Goal: Task Accomplishment & Management: Manage account settings

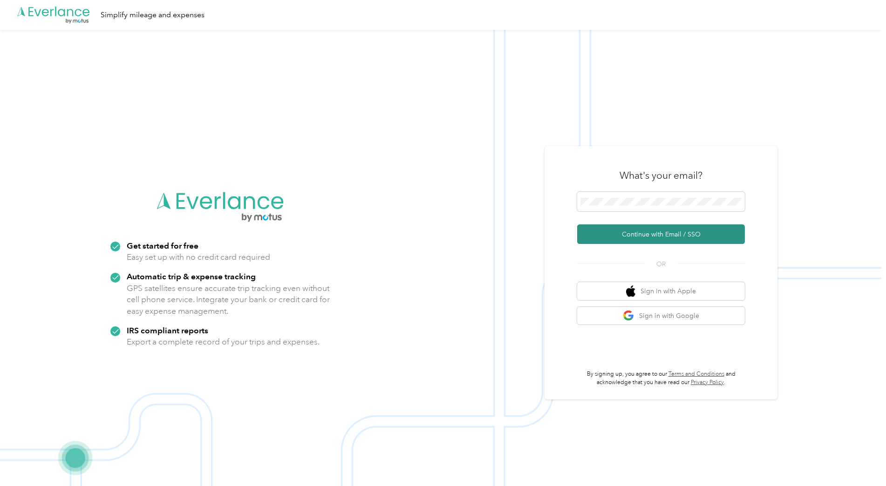
click at [634, 230] on button "Continue with Email / SSO" at bounding box center [661, 235] width 168 height 20
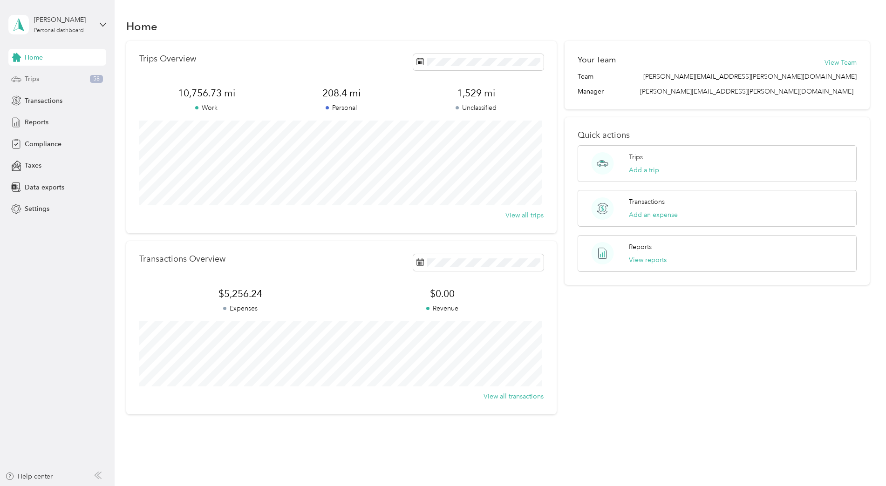
click at [66, 81] on div "Trips 58" at bounding box center [57, 79] width 98 height 17
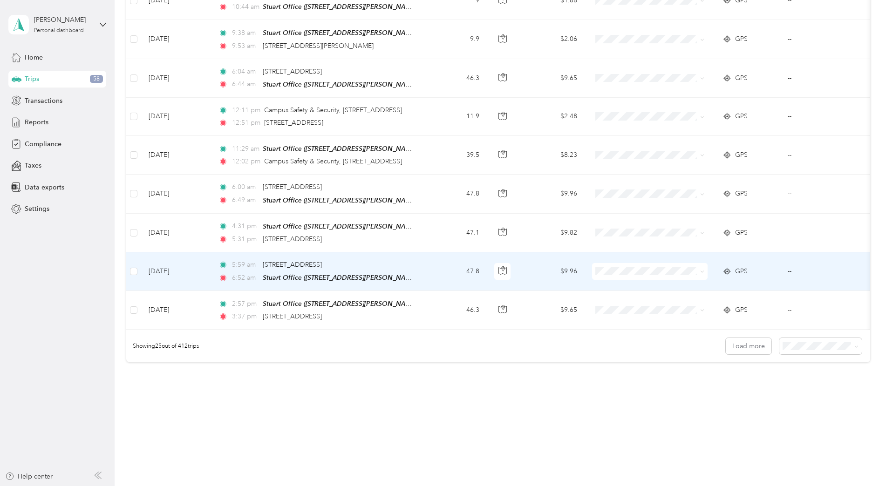
scroll to position [797, 0]
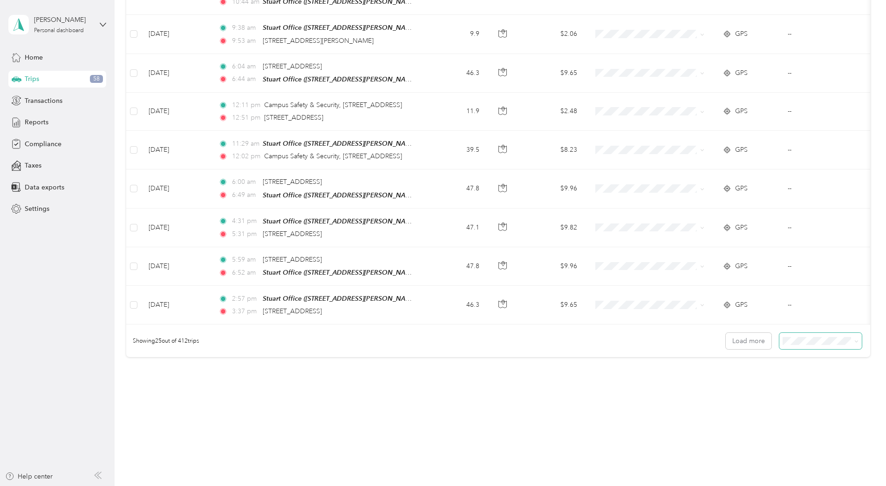
click at [854, 343] on icon at bounding box center [856, 342] width 4 height 4
click at [818, 375] on div "50 per load" at bounding box center [818, 375] width 69 height 10
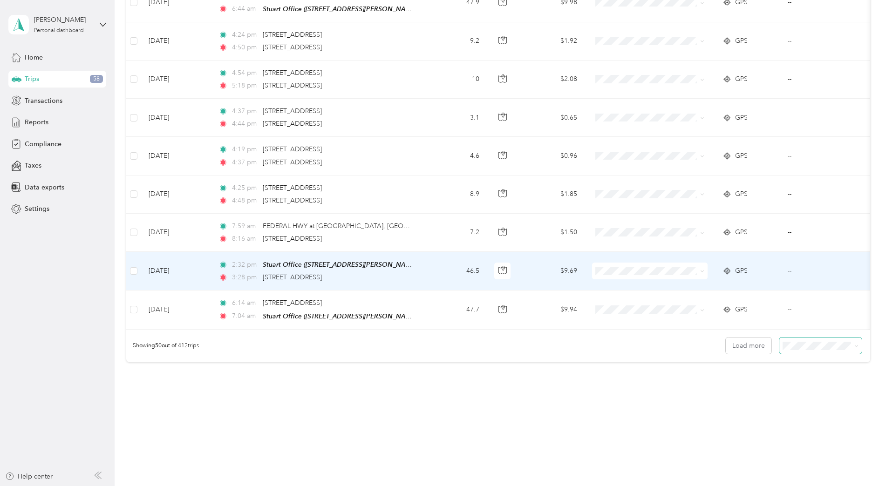
scroll to position [1755, 0]
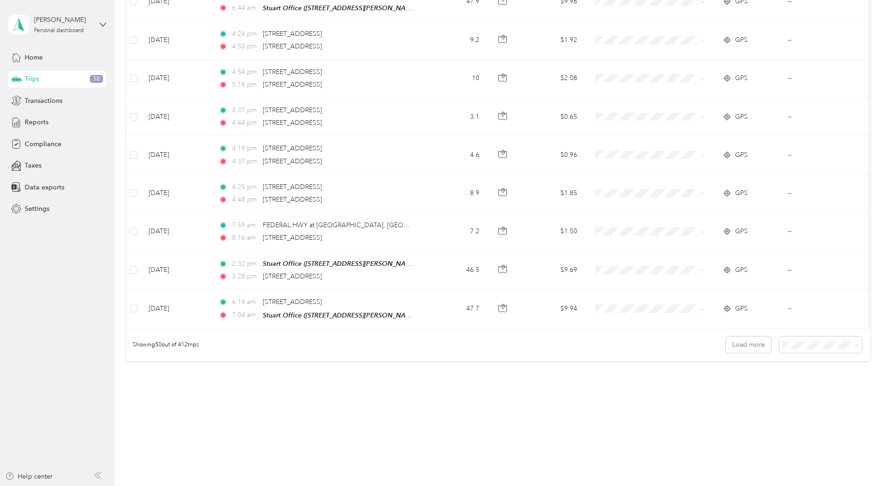
click at [803, 393] on span "100 per load" at bounding box center [803, 391] width 38 height 8
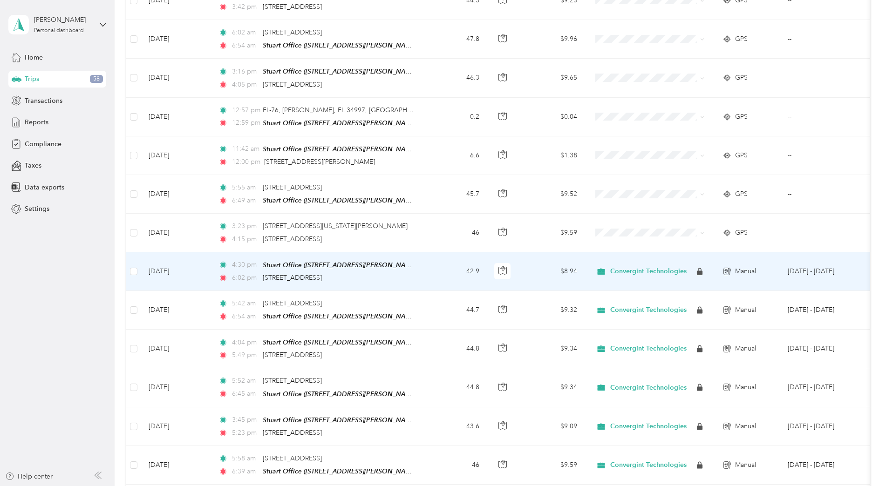
scroll to position [2127, 0]
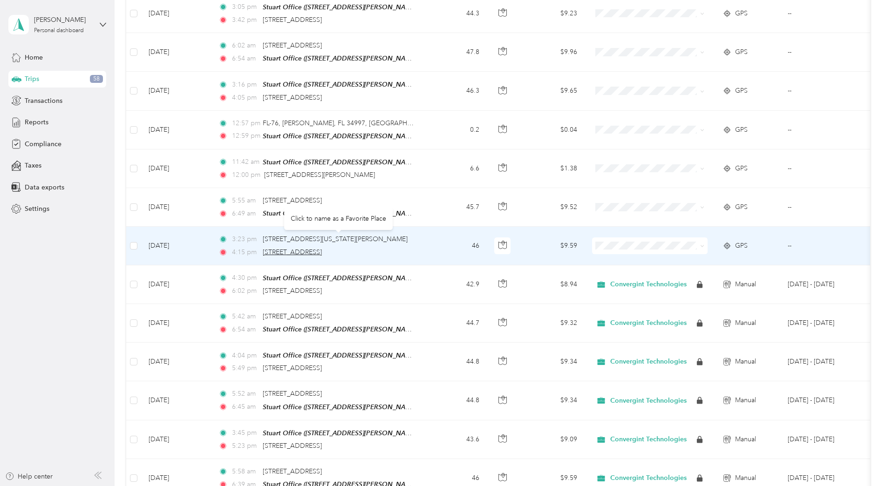
drag, startPoint x: 306, startPoint y: 239, endPoint x: 289, endPoint y: 239, distance: 17.2
click at [289, 248] on span "[STREET_ADDRESS]" at bounding box center [292, 252] width 59 height 8
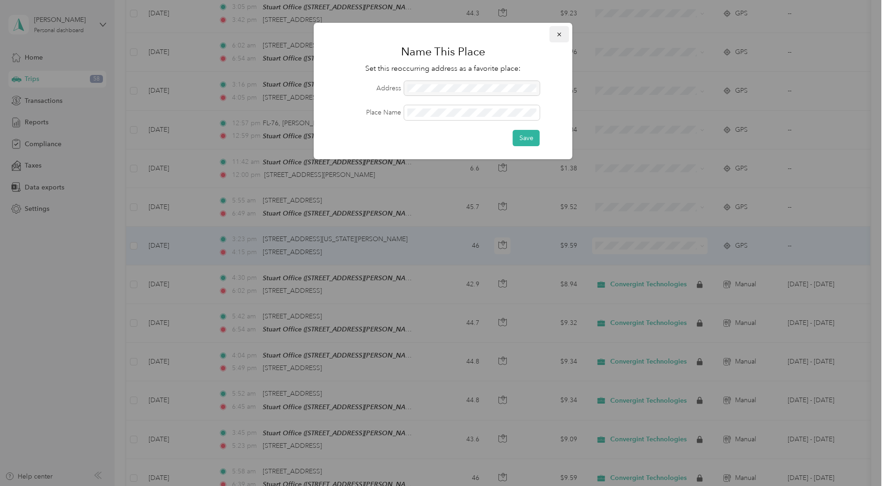
click at [553, 33] on button "button" at bounding box center [560, 34] width 20 height 16
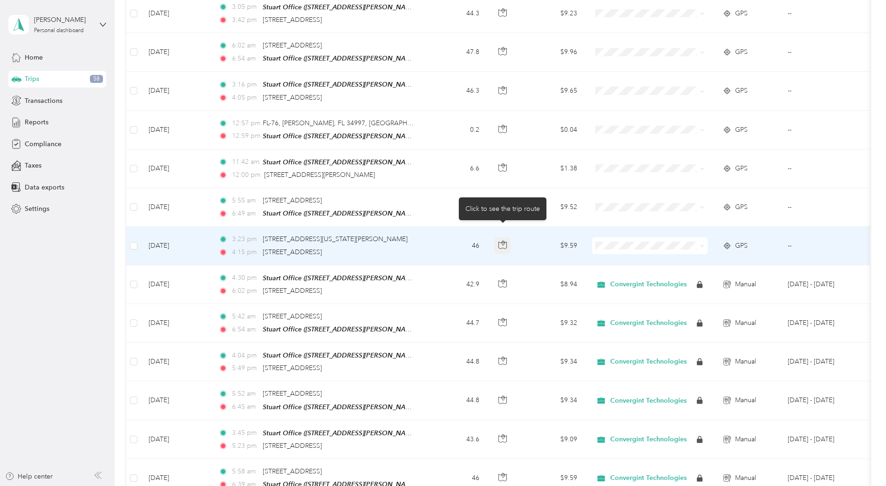
click at [502, 241] on icon "button" at bounding box center [502, 243] width 3 height 5
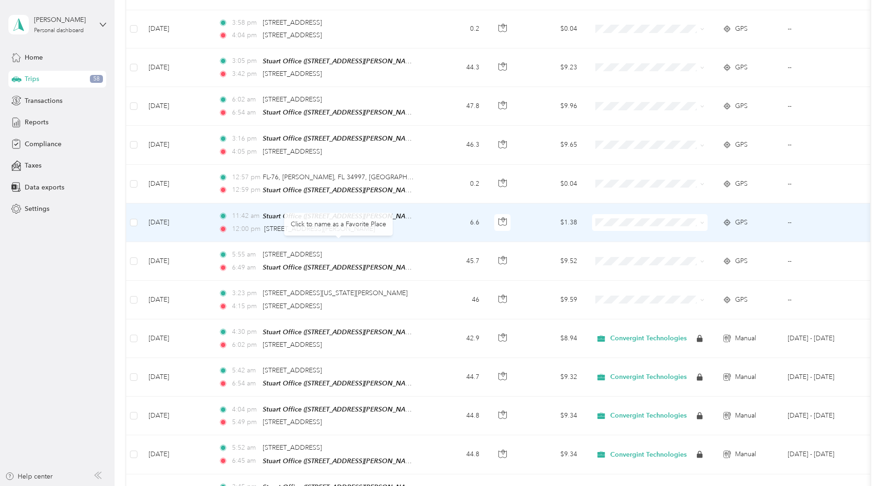
scroll to position [2034, 0]
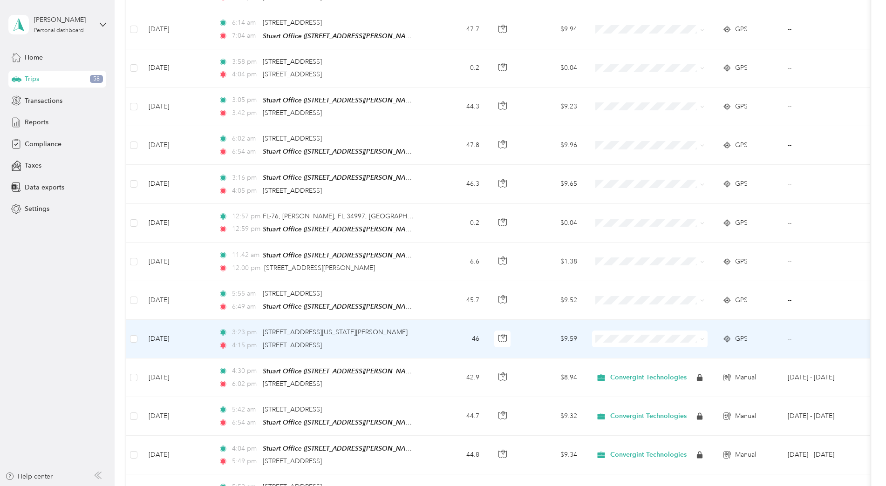
click at [643, 338] on span "Convergint Technologies" at bounding box center [658, 339] width 86 height 10
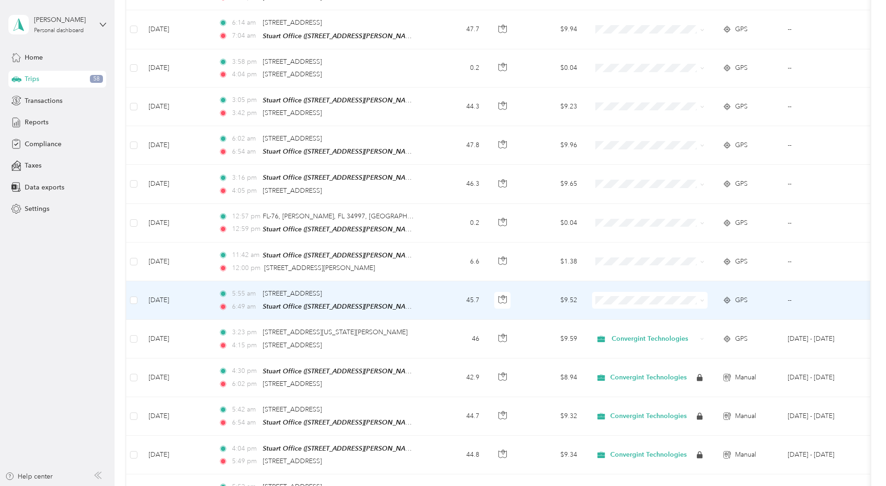
click at [630, 301] on span "Convergint Technologies" at bounding box center [658, 305] width 86 height 10
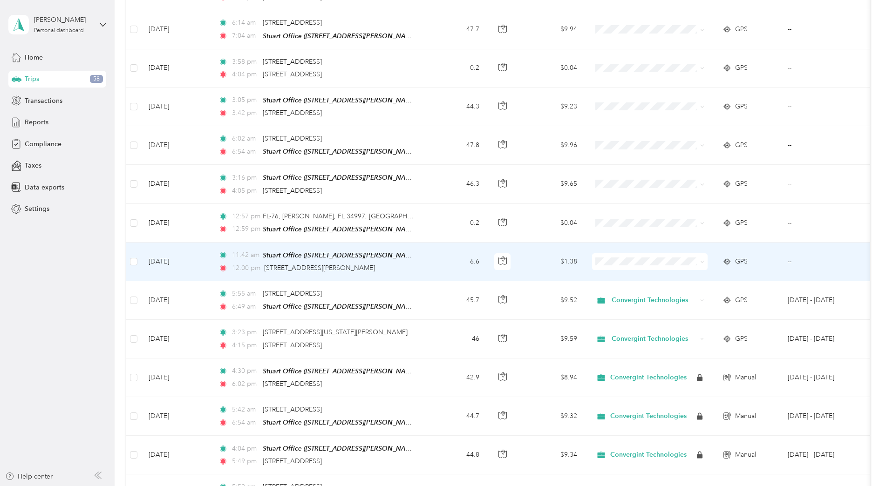
click at [617, 268] on li "Convergint Technologies" at bounding box center [650, 262] width 116 height 16
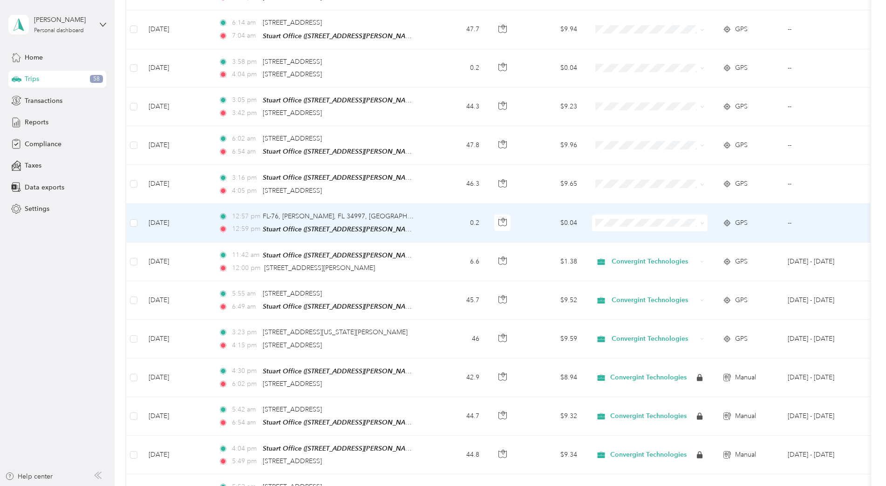
click at [614, 228] on li "Convergint Technologies" at bounding box center [650, 223] width 116 height 16
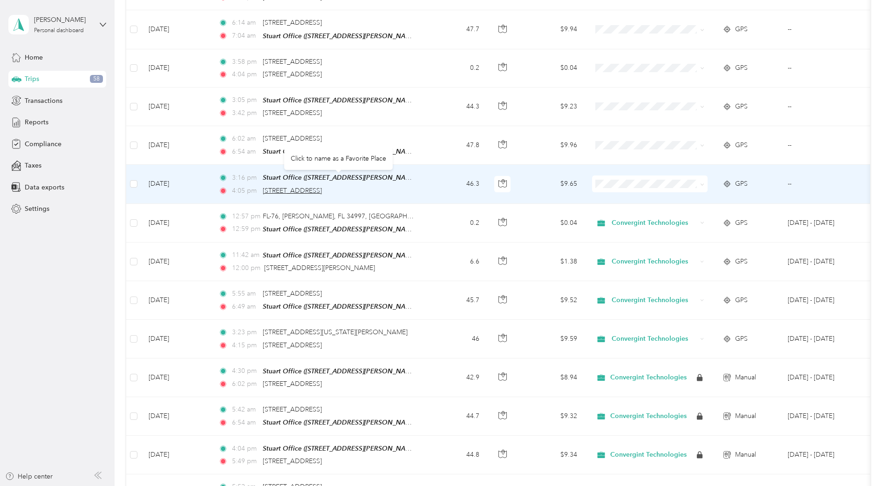
click at [283, 187] on span "[STREET_ADDRESS]" at bounding box center [292, 191] width 59 height 8
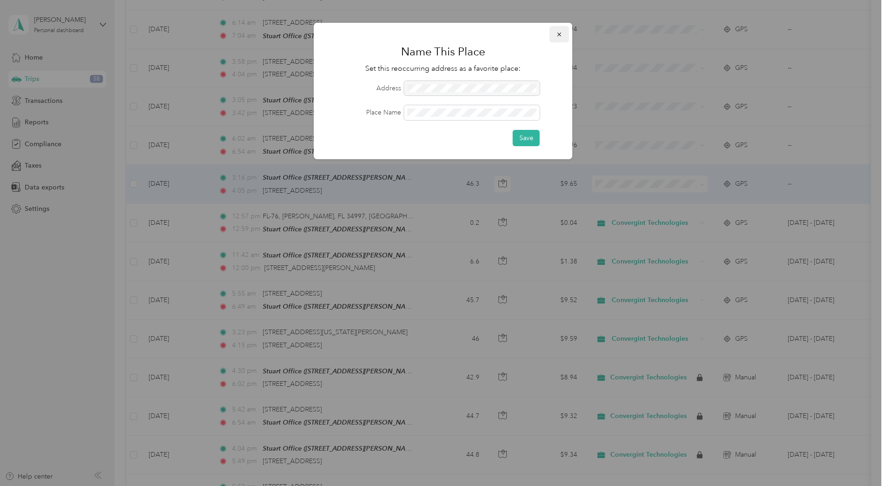
click at [557, 39] on button "button" at bounding box center [560, 34] width 20 height 16
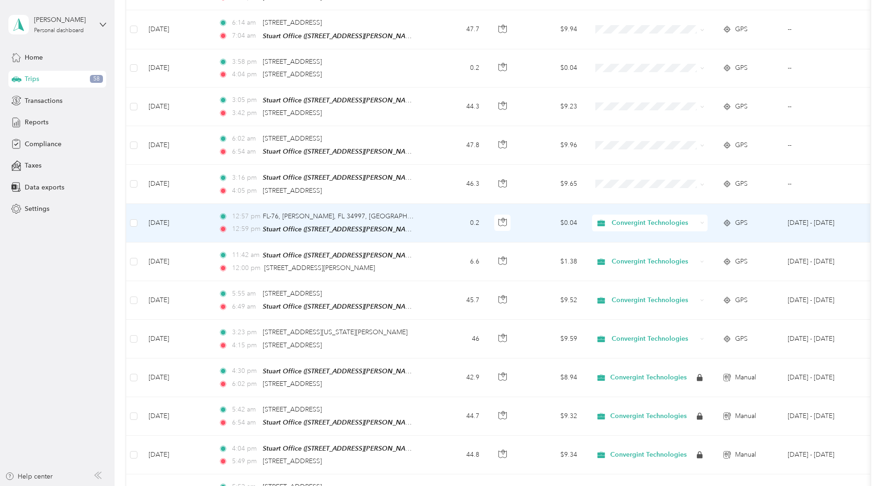
click at [156, 206] on td "[DATE]" at bounding box center [176, 223] width 70 height 39
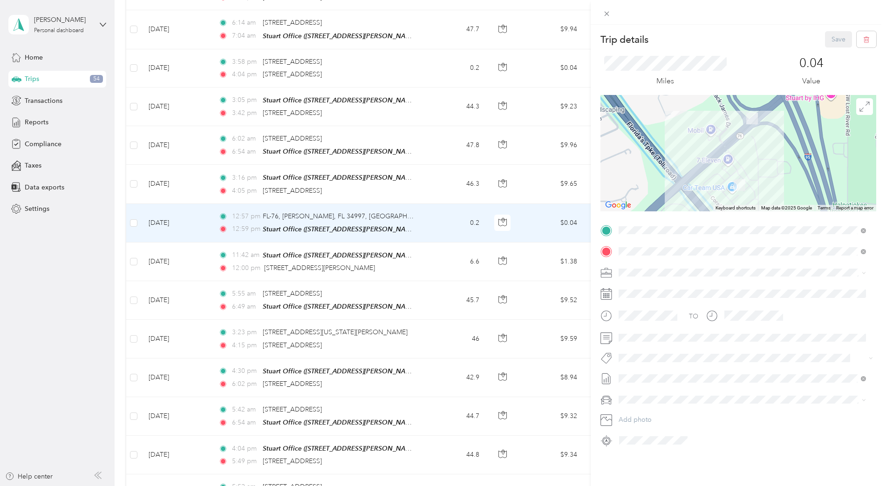
click at [430, 243] on div "Trip details Save This trip cannot be edited because it is either under review,…" at bounding box center [443, 243] width 886 height 486
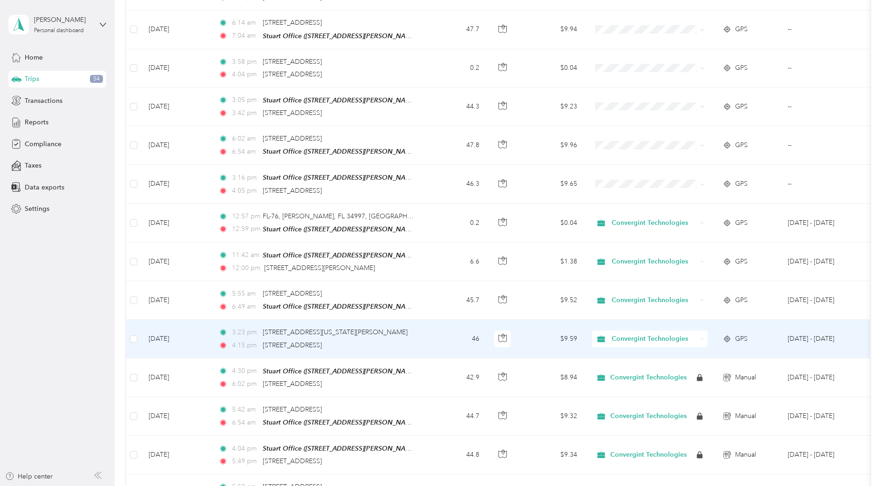
click at [458, 330] on td "46" at bounding box center [455, 339] width 61 height 38
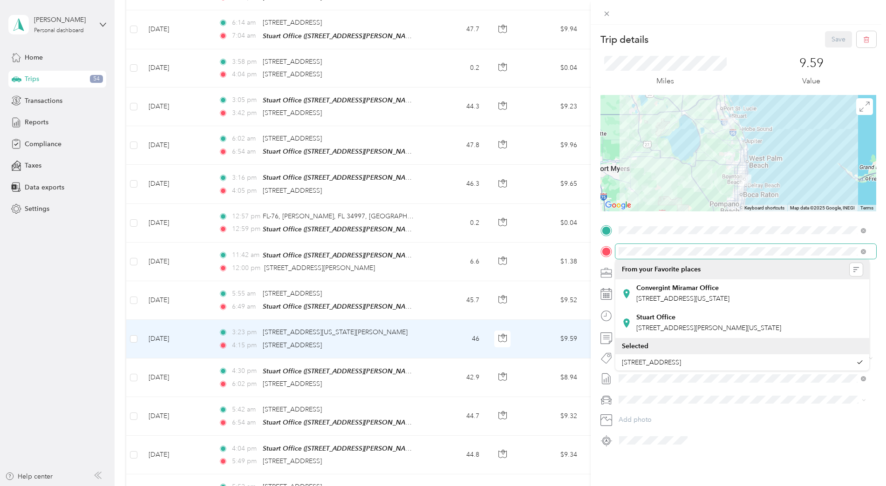
click at [596, 249] on form "Trip details Save This trip cannot be edited because it is either under review,…" at bounding box center [738, 239] width 295 height 417
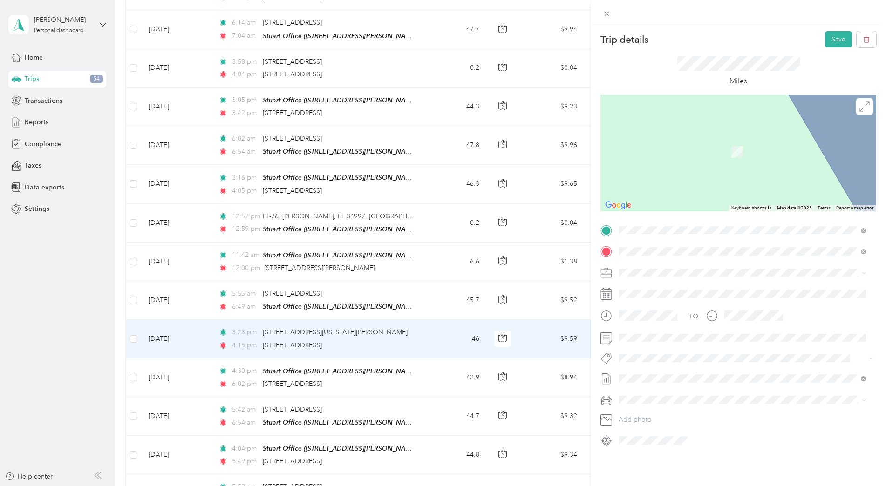
click at [653, 289] on span "[STREET_ADDRESS][US_STATE]" at bounding box center [682, 285] width 93 height 8
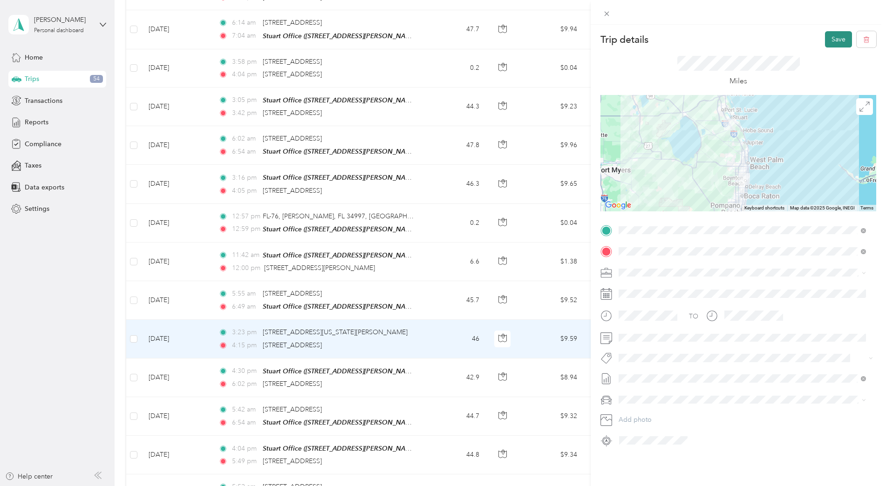
click at [832, 37] on button "Save" at bounding box center [838, 39] width 27 height 16
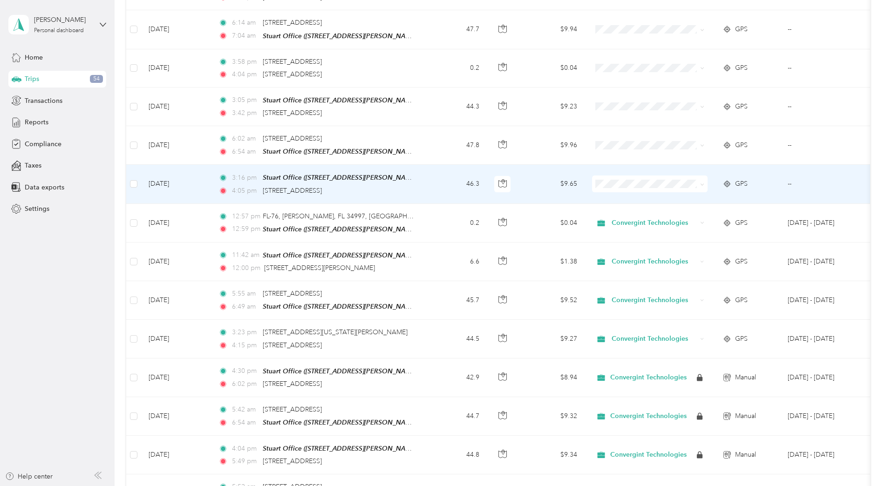
click at [442, 172] on td "46.3" at bounding box center [455, 184] width 61 height 39
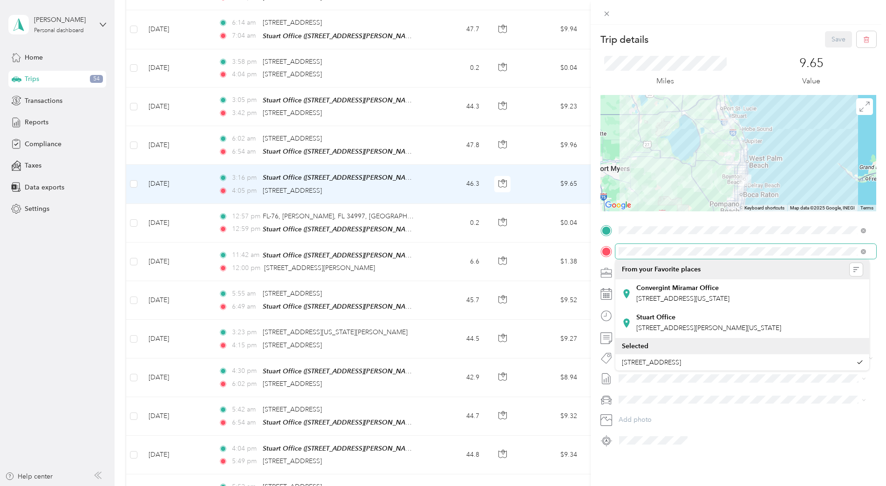
click at [613, 252] on div at bounding box center [738, 251] width 276 height 15
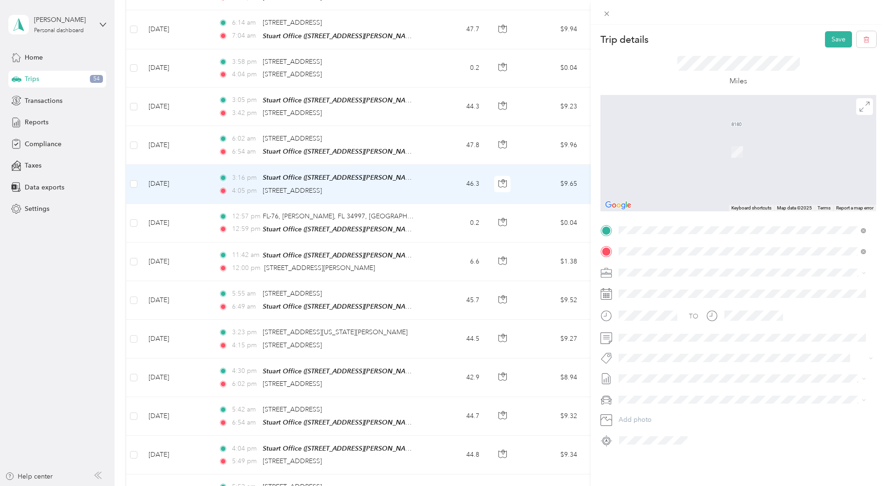
click at [659, 289] on span "[STREET_ADDRESS][US_STATE]" at bounding box center [682, 285] width 93 height 8
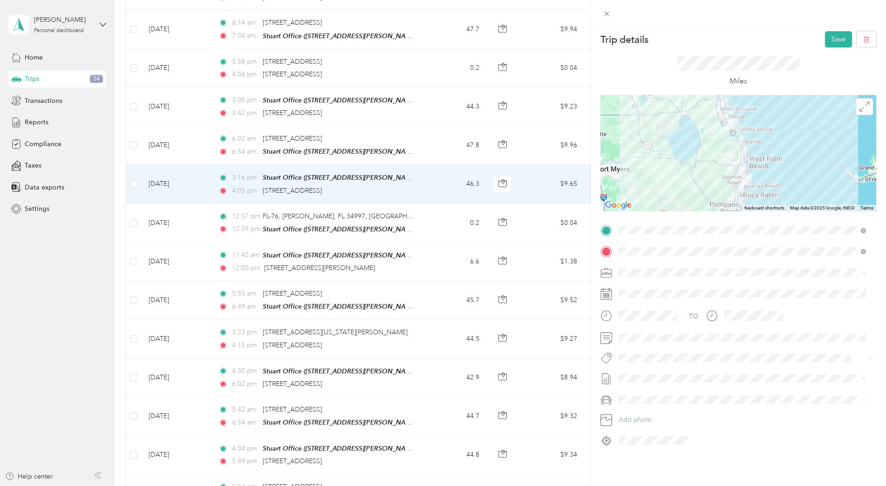
click at [645, 285] on span "Convergint Technologies" at bounding box center [659, 289] width 75 height 8
click at [825, 41] on button "Save" at bounding box center [838, 39] width 27 height 16
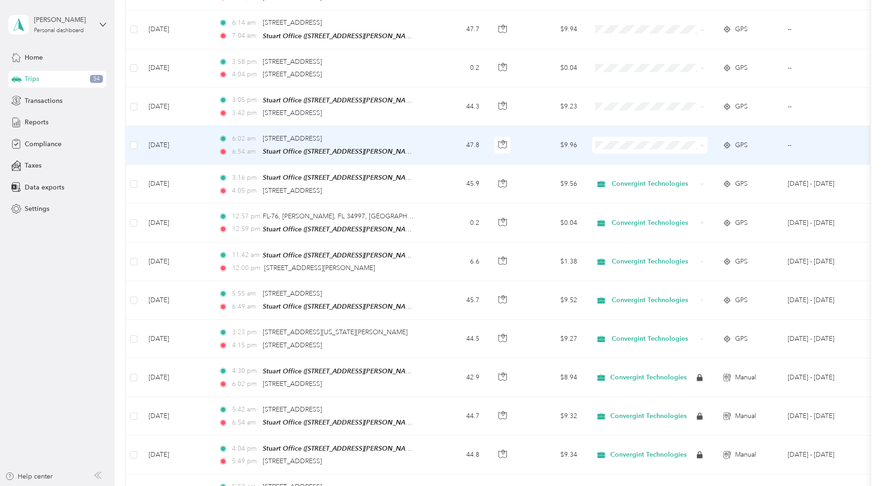
click at [450, 132] on td "47.8" at bounding box center [455, 145] width 61 height 39
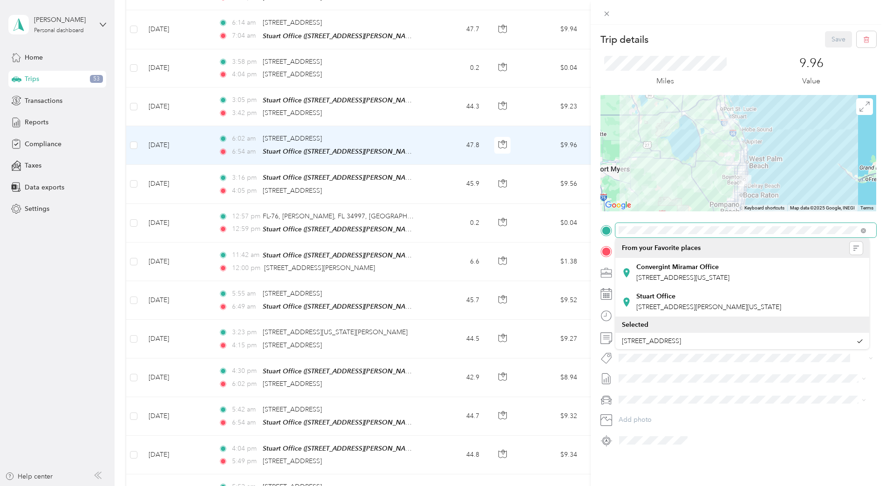
click at [615, 232] on div at bounding box center [738, 230] width 276 height 15
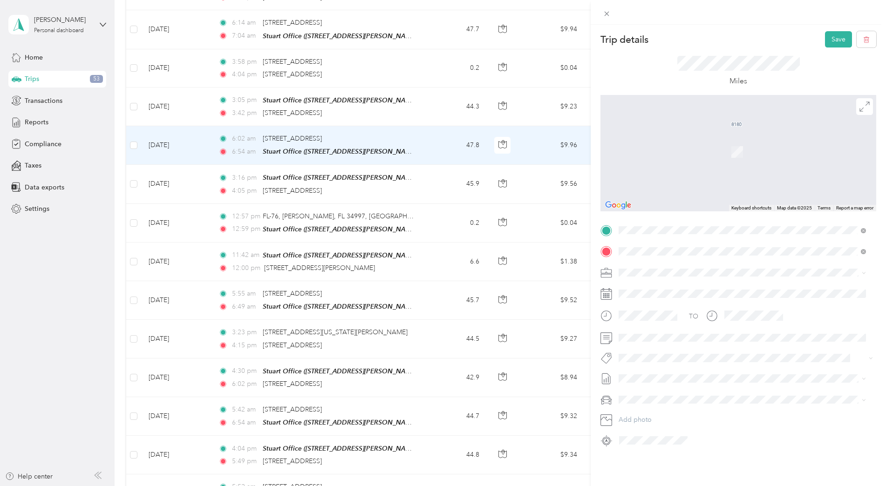
click at [660, 268] on span "[STREET_ADDRESS][US_STATE]" at bounding box center [682, 264] width 93 height 8
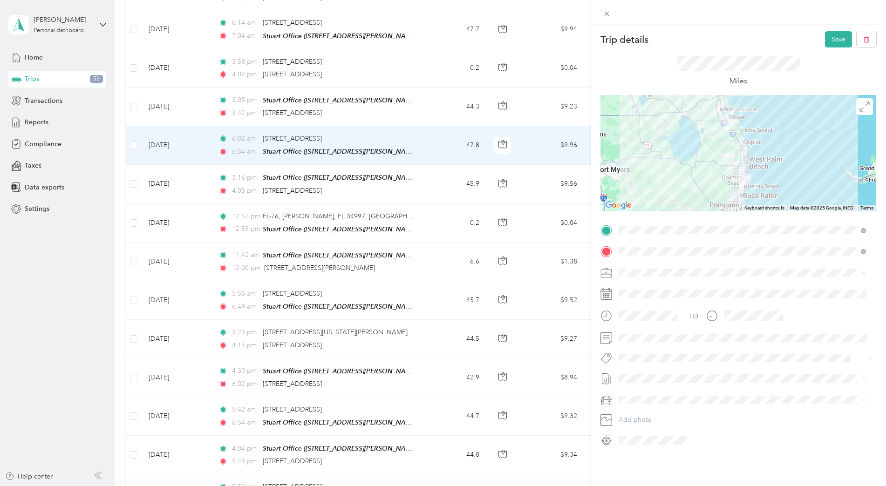
click at [641, 287] on span "Convergint Technologies" at bounding box center [659, 289] width 75 height 8
click at [839, 42] on button "Save" at bounding box center [838, 39] width 27 height 16
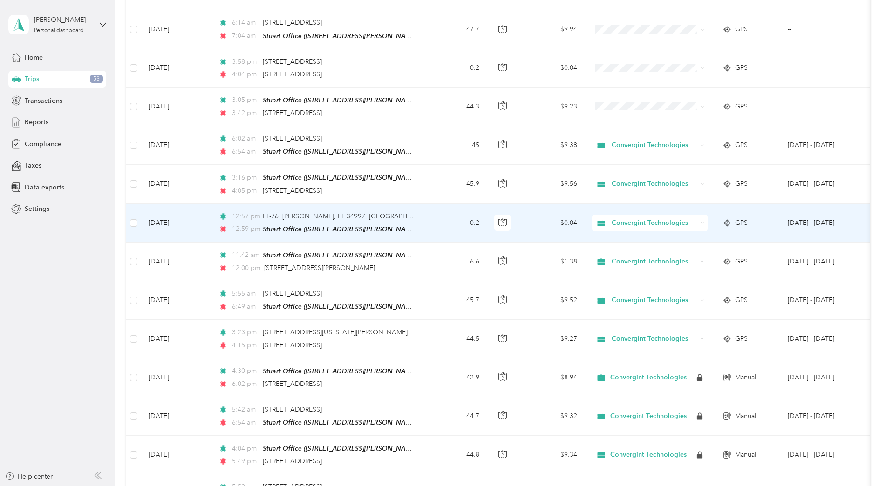
scroll to position [1988, 0]
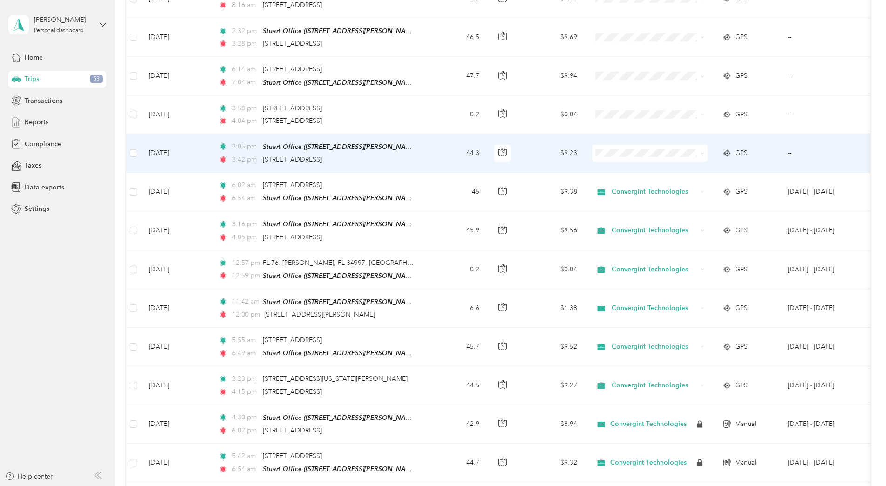
click at [627, 163] on li "Convergint Technologies" at bounding box center [650, 158] width 116 height 16
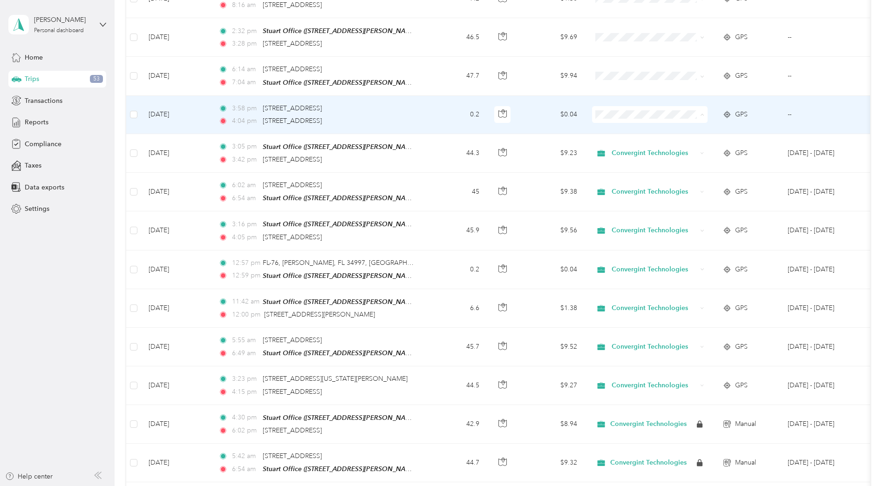
click at [649, 138] on span "Personal" at bounding box center [658, 138] width 86 height 10
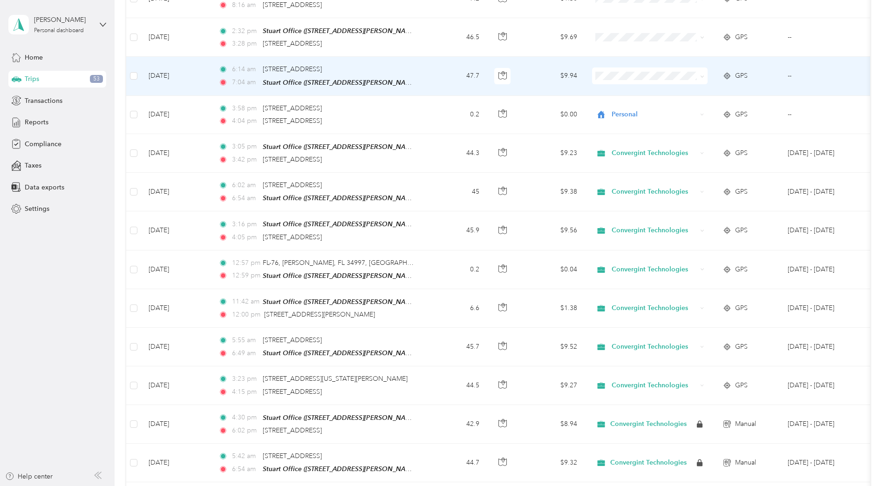
click at [526, 72] on td "$9.94" at bounding box center [551, 76] width 65 height 39
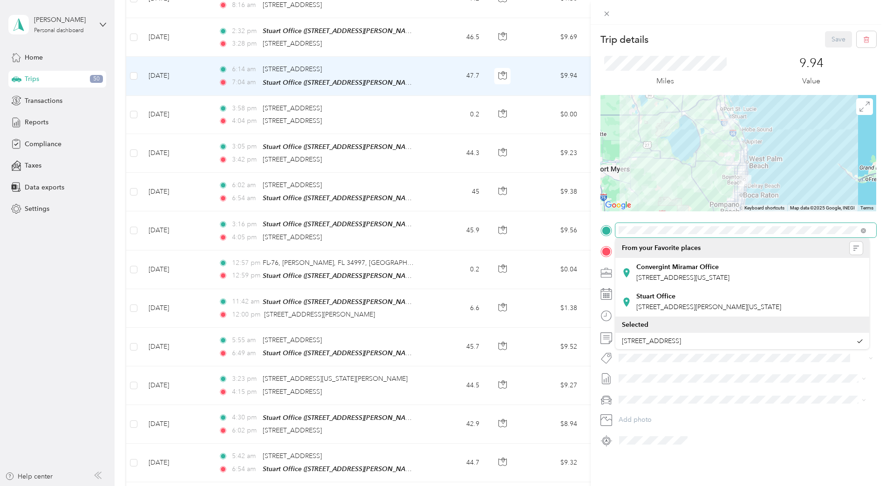
click at [613, 227] on div at bounding box center [738, 230] width 276 height 15
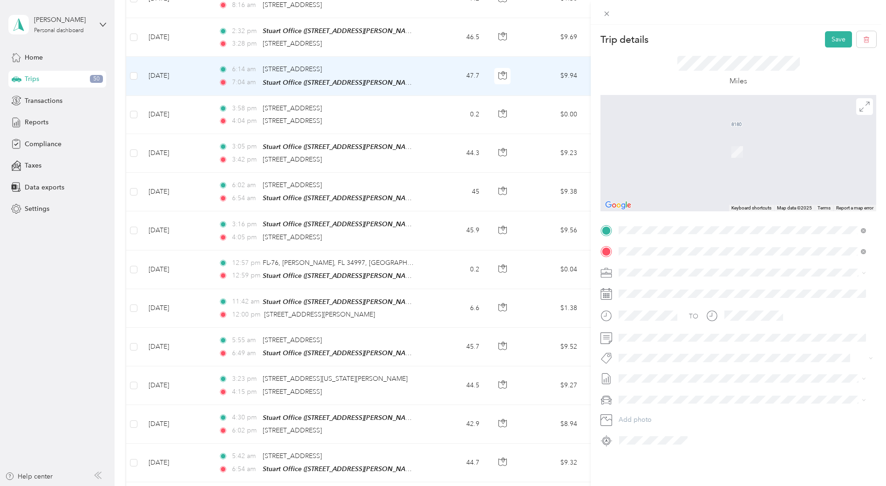
click at [666, 274] on li "[STREET_ADDRESS][PERSON_NAME][US_STATE]" at bounding box center [742, 264] width 254 height 19
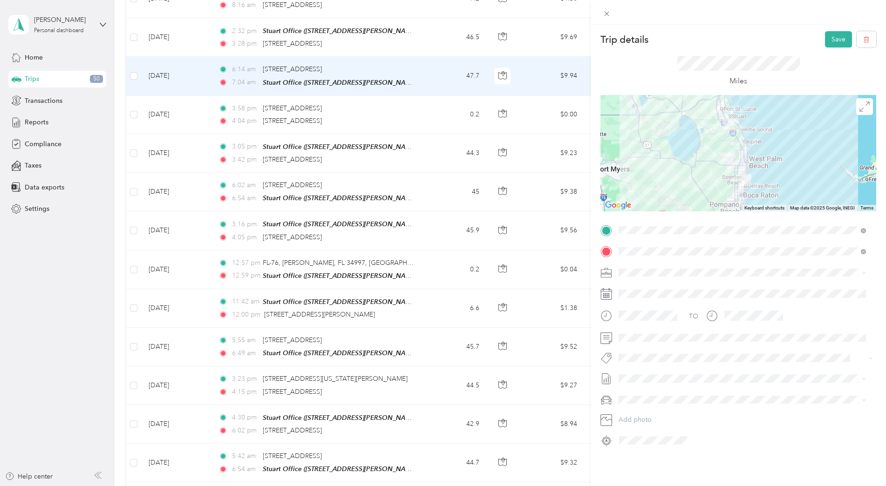
click at [645, 286] on span "Convergint Technologies" at bounding box center [659, 287] width 75 height 8
click at [825, 38] on button "Save" at bounding box center [838, 39] width 27 height 16
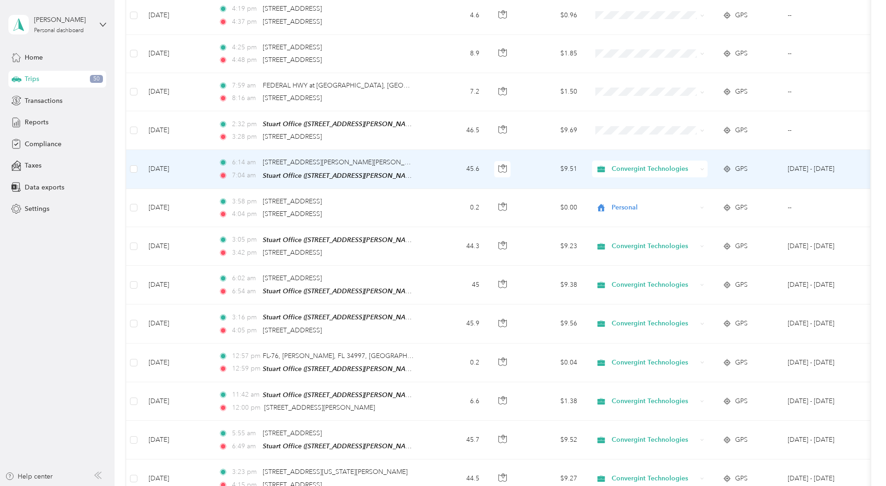
scroll to position [1848, 0]
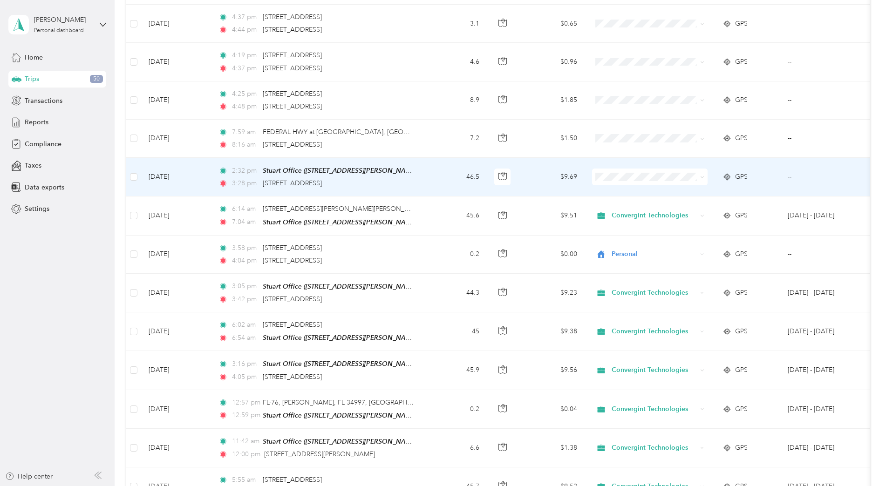
click at [439, 162] on td "46.5" at bounding box center [455, 177] width 61 height 39
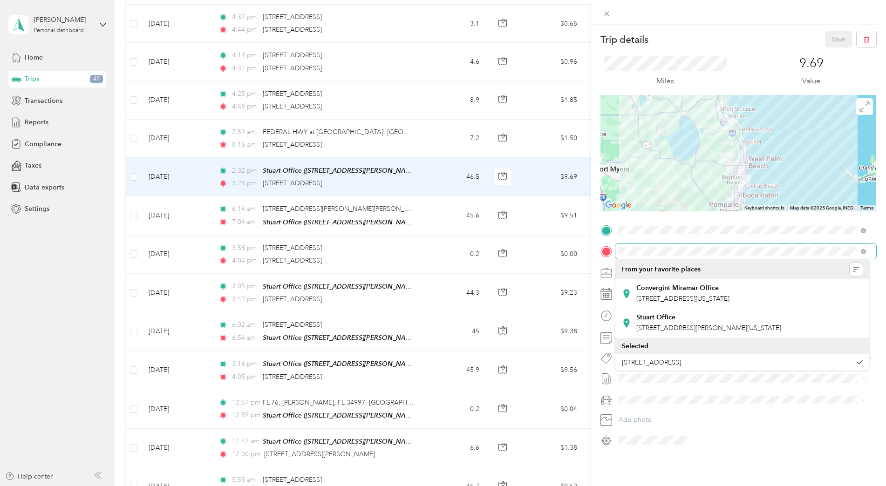
click at [616, 245] on span at bounding box center [745, 251] width 261 height 15
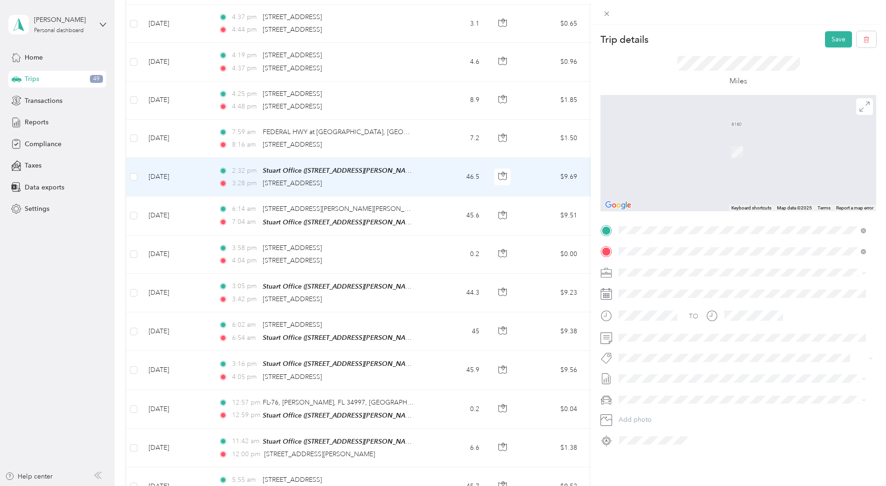
click at [674, 281] on span "[STREET_ADDRESS][US_STATE]" at bounding box center [682, 285] width 93 height 8
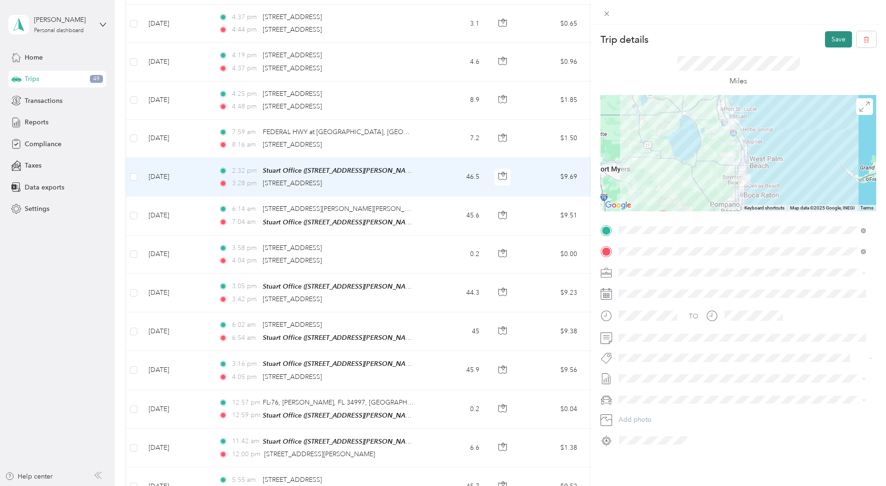
click at [825, 44] on button "Save" at bounding box center [838, 39] width 27 height 16
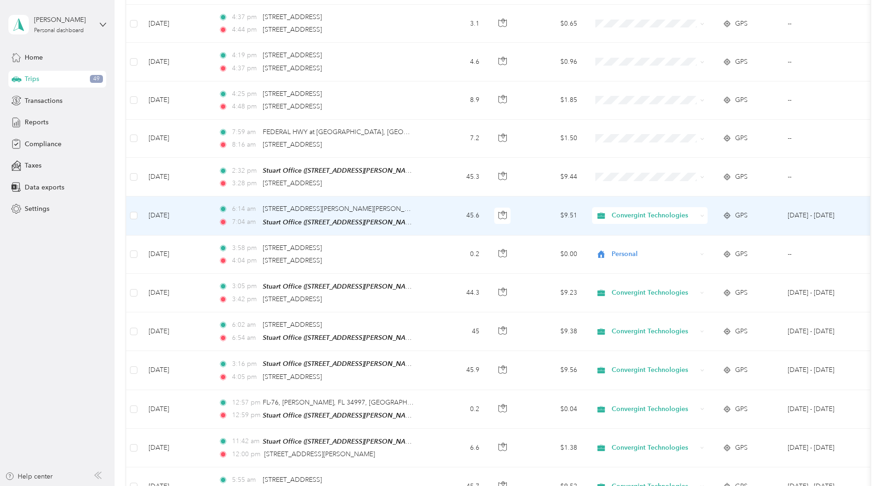
scroll to position [1801, 0]
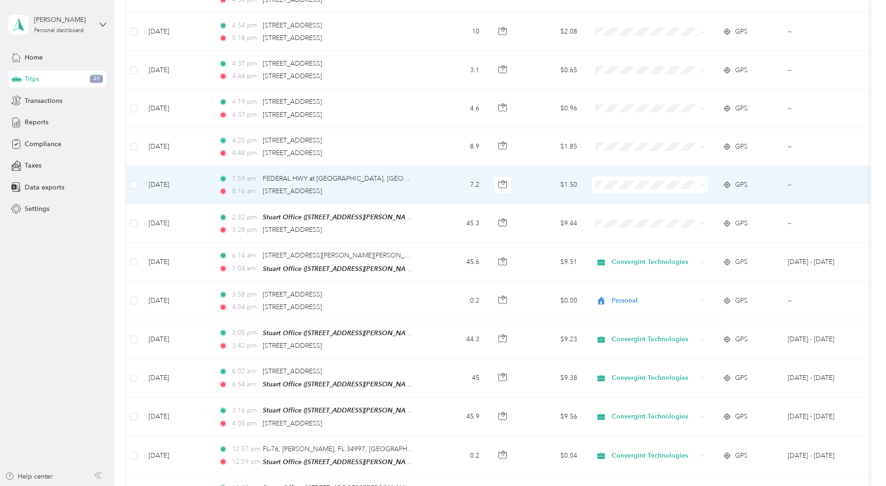
click at [633, 191] on span "Convergint Technologies" at bounding box center [658, 193] width 86 height 10
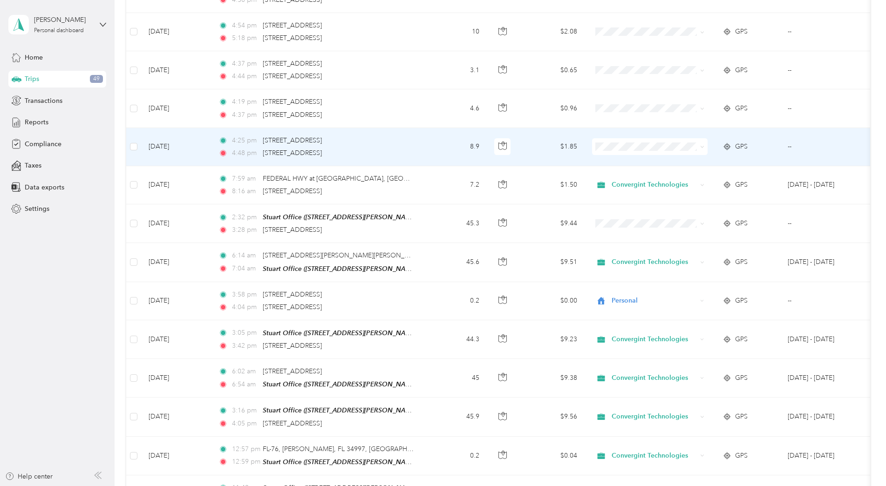
click at [612, 157] on li "Convergint Technologies" at bounding box center [650, 153] width 116 height 16
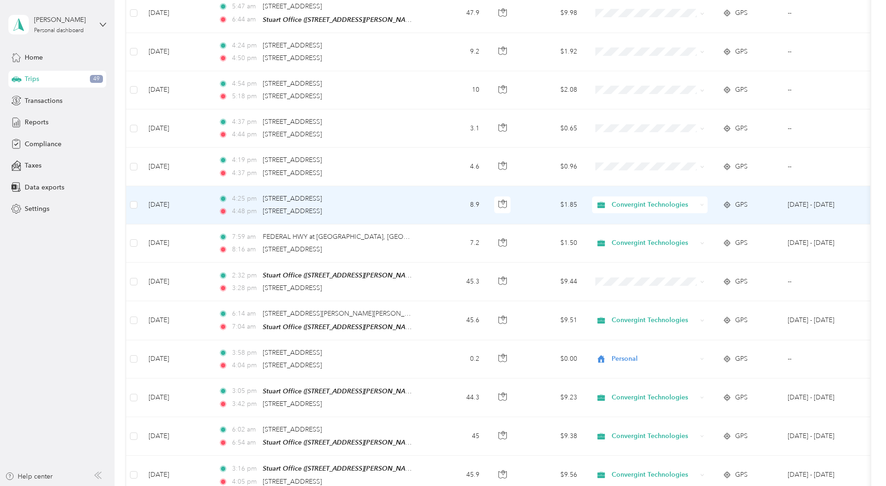
scroll to position [1708, 0]
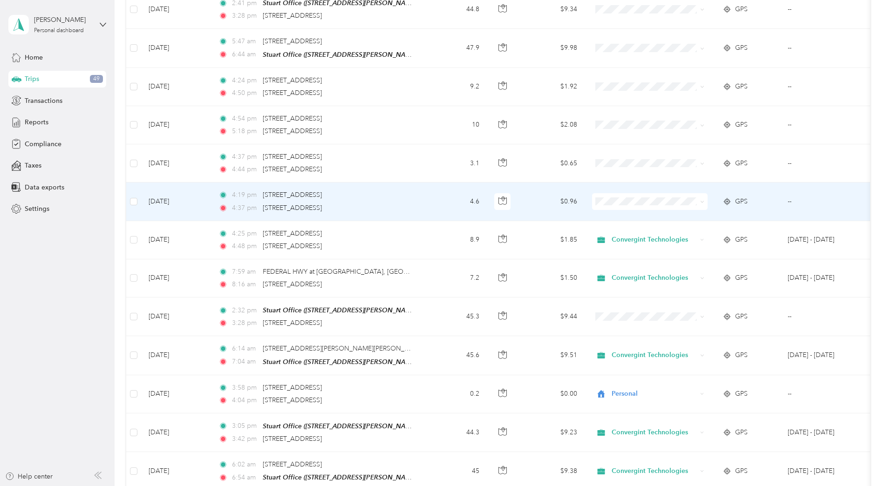
click at [615, 205] on span "Convergint Technologies" at bounding box center [658, 209] width 86 height 10
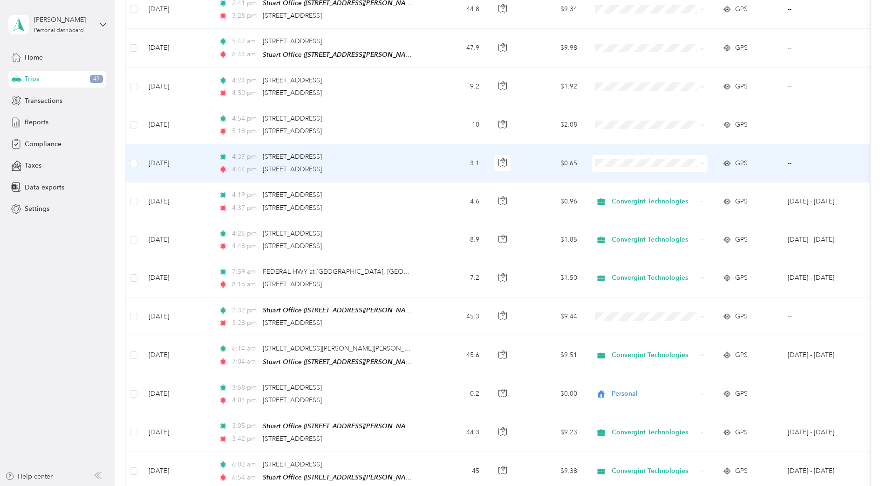
click at [611, 175] on ol "Convergint Technologies Personal" at bounding box center [650, 178] width 116 height 33
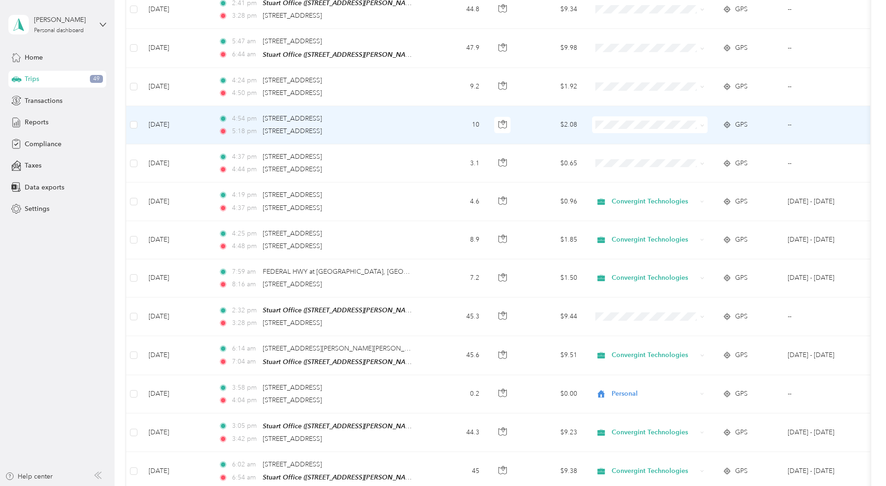
click at [620, 135] on li "Convergint Technologies" at bounding box center [650, 128] width 116 height 16
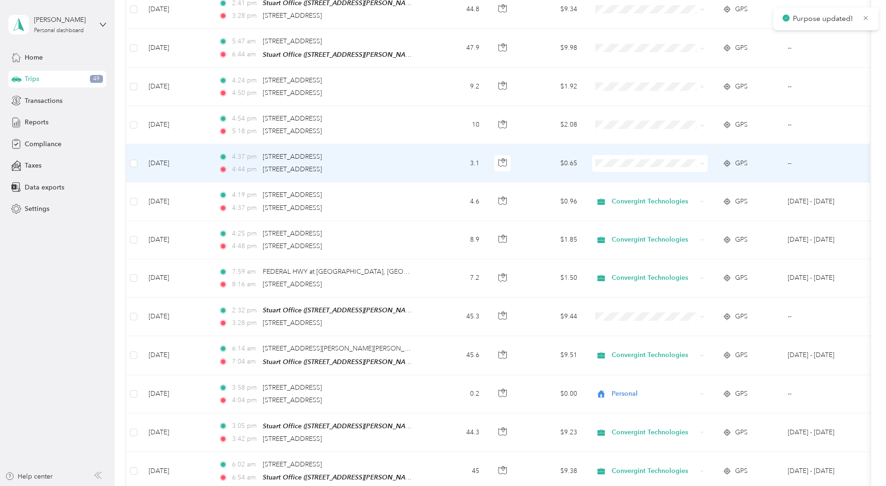
scroll to position [1662, 0]
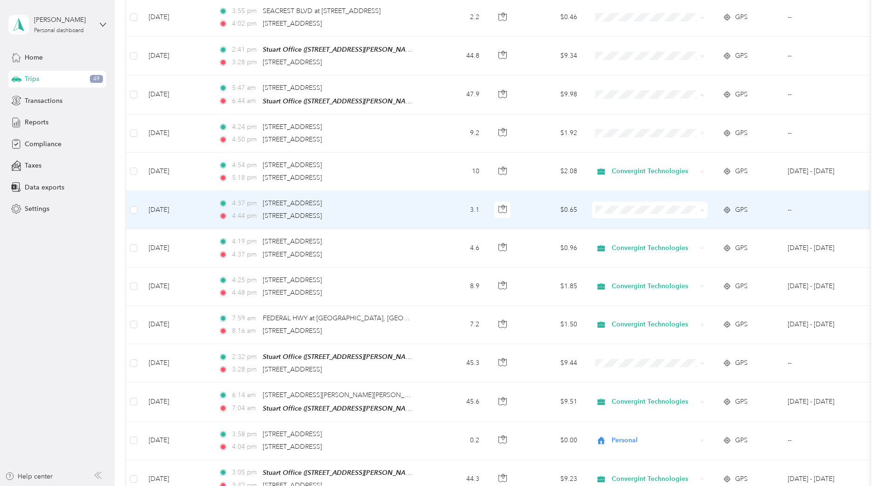
click at [610, 213] on span "Convergint Technologies" at bounding box center [650, 218] width 102 height 10
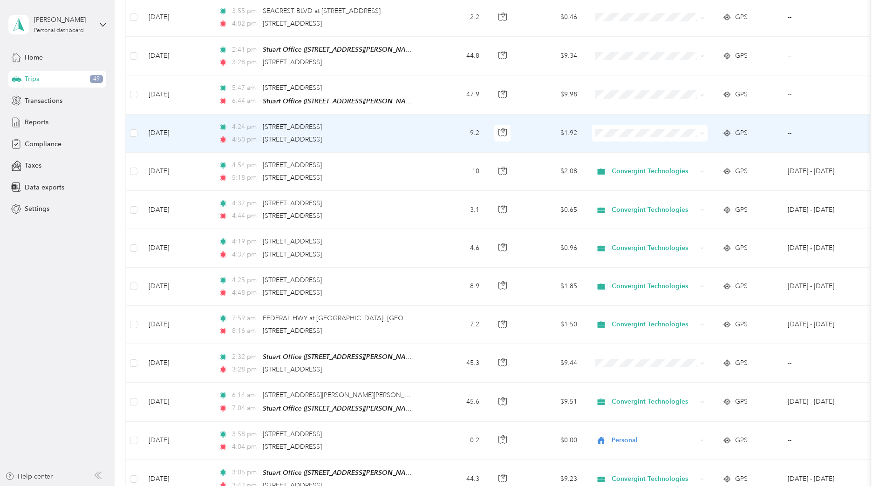
click at [607, 131] on span at bounding box center [650, 133] width 116 height 17
click at [615, 140] on span "Convergint Technologies" at bounding box center [658, 141] width 86 height 10
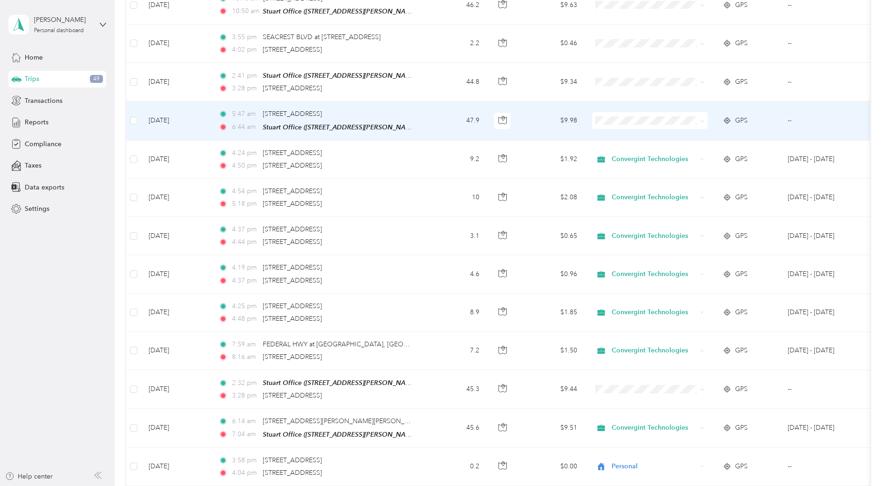
scroll to position [1615, 0]
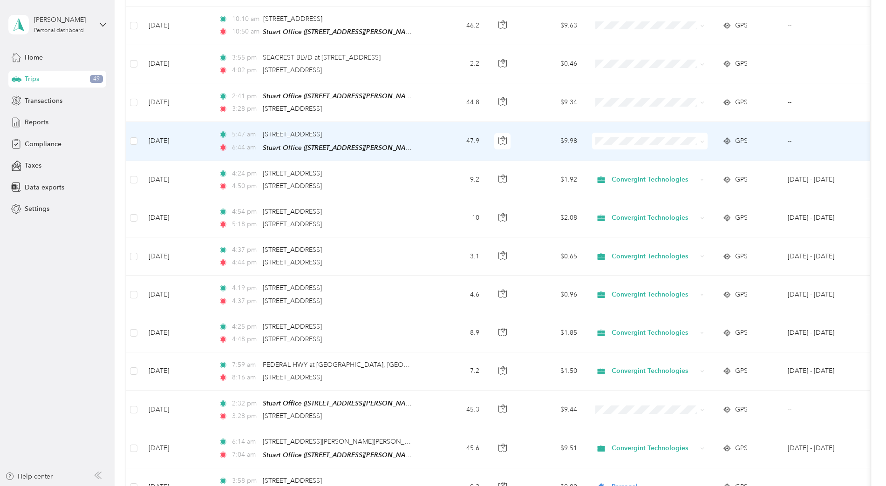
click at [462, 138] on td "47.9" at bounding box center [455, 141] width 61 height 39
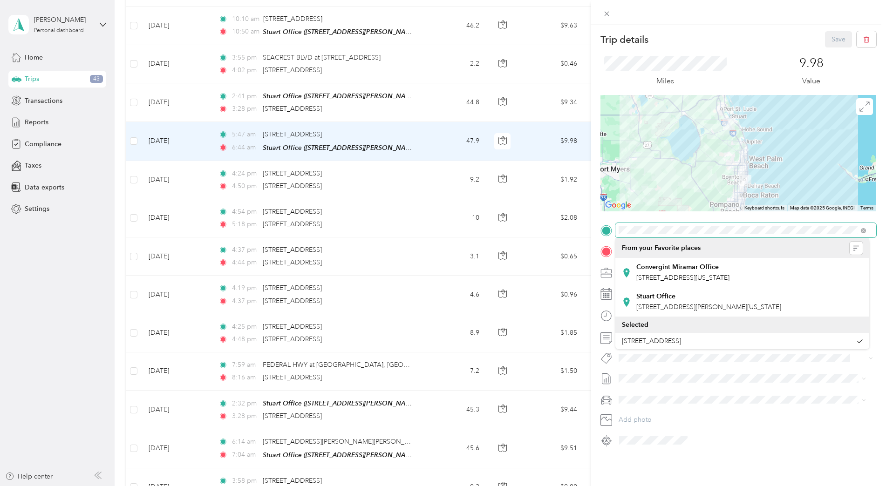
click at [606, 225] on div at bounding box center [738, 230] width 276 height 15
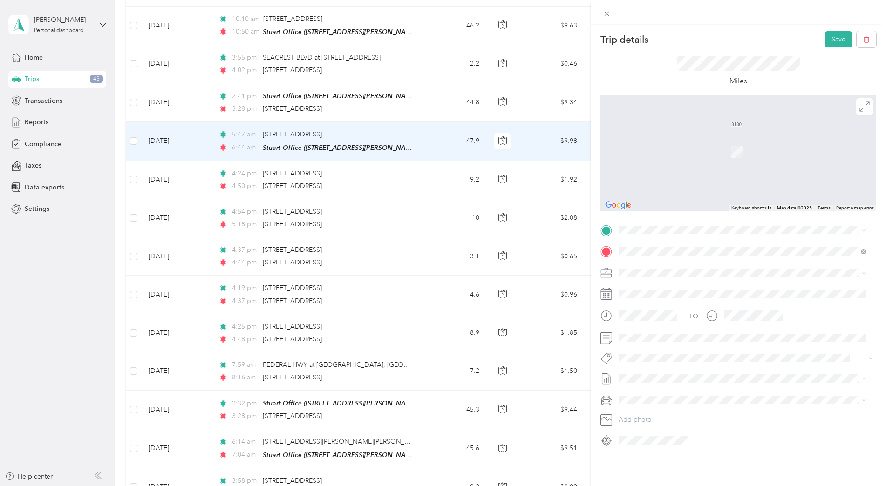
click at [693, 265] on span "[STREET_ADDRESS][US_STATE]" at bounding box center [682, 260] width 93 height 8
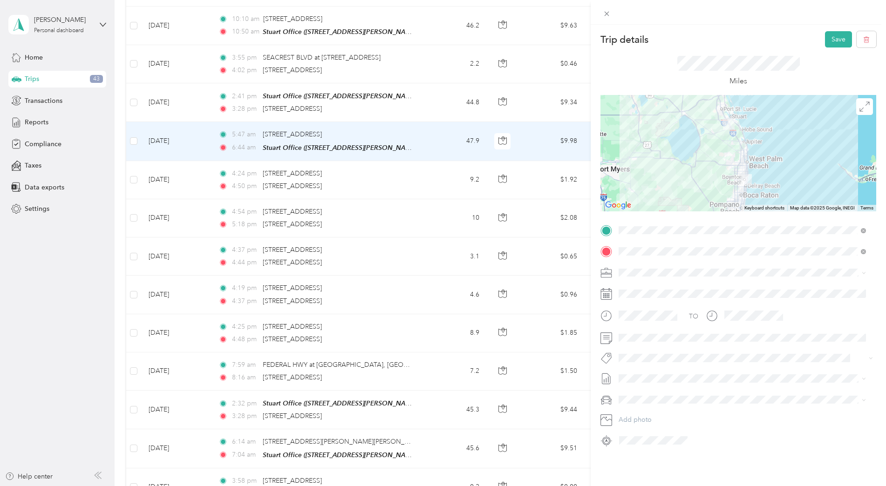
click at [656, 286] on span "Convergint Technologies" at bounding box center [659, 288] width 75 height 8
click at [827, 34] on button "Save" at bounding box center [838, 39] width 27 height 16
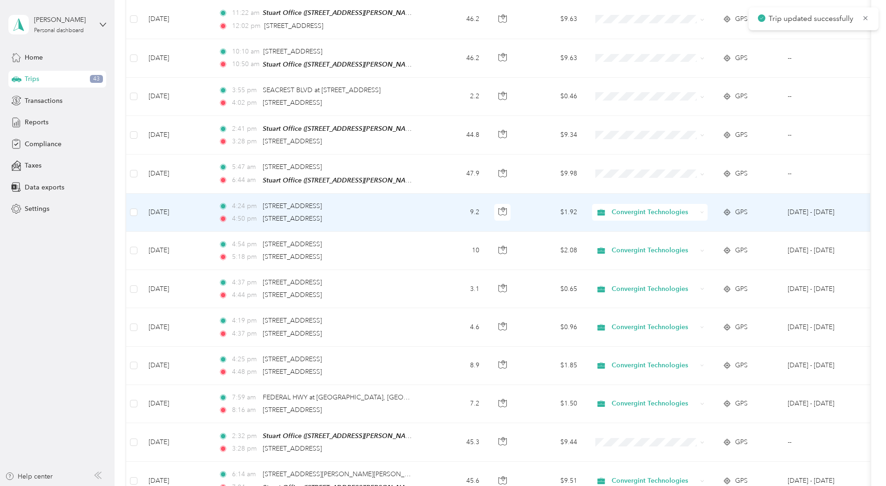
scroll to position [1568, 0]
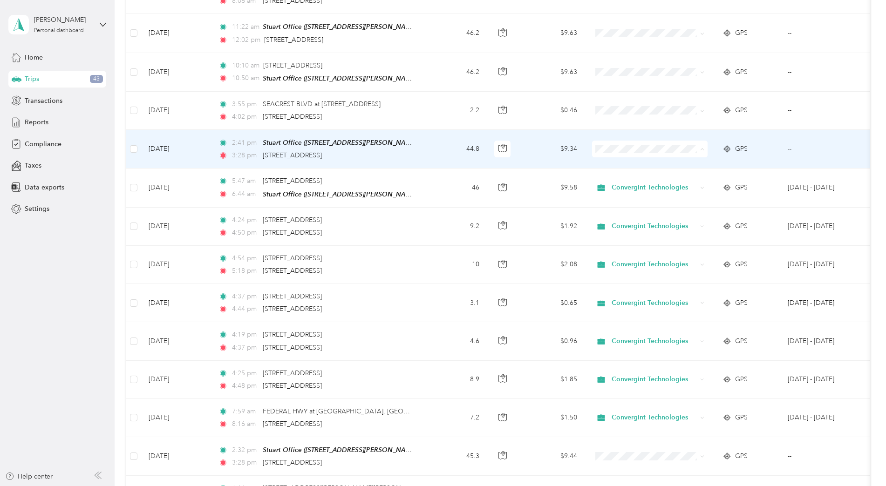
click at [616, 157] on span "Convergint Technologies" at bounding box center [658, 158] width 86 height 10
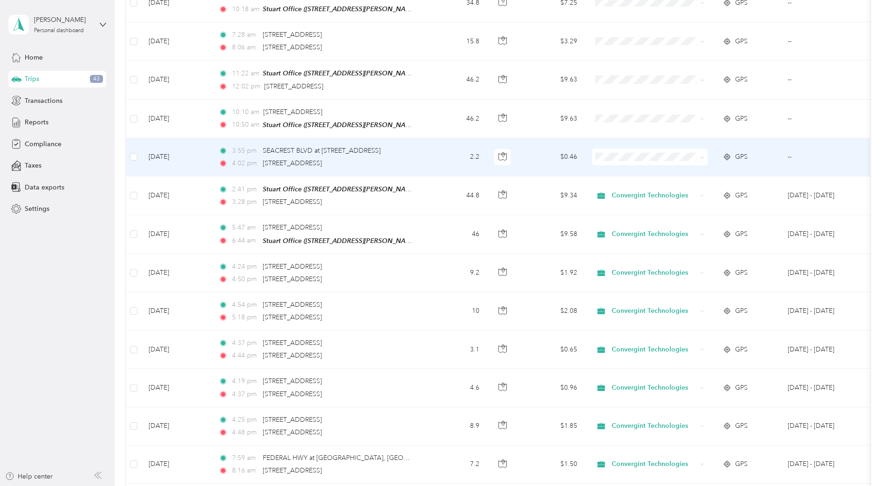
scroll to position [1475, 0]
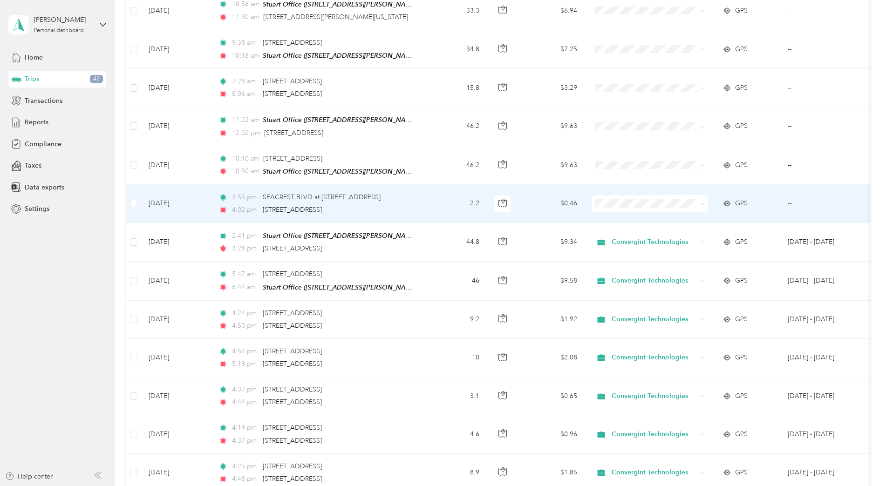
click at [625, 223] on li "Personal" at bounding box center [650, 228] width 116 height 16
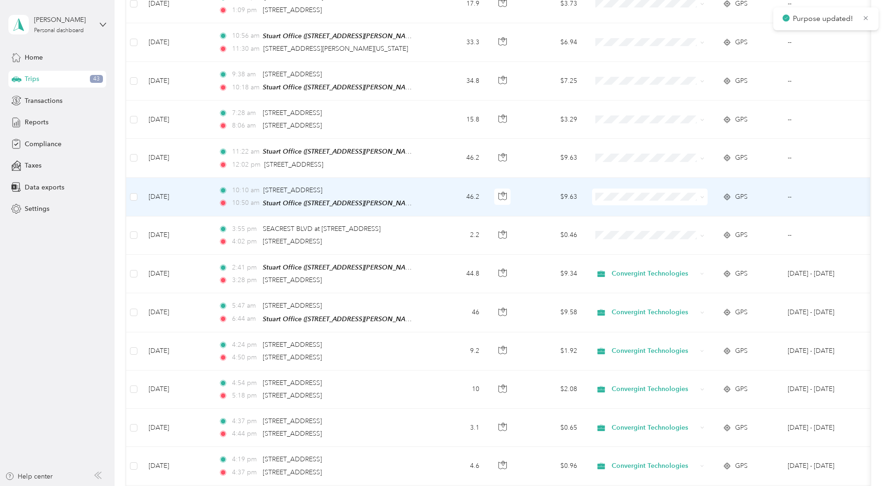
scroll to position [1429, 0]
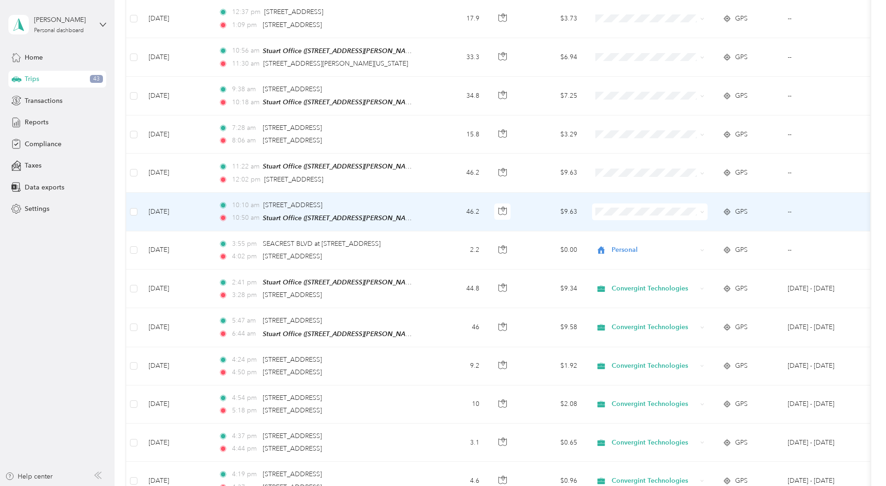
click at [439, 208] on td "46.2" at bounding box center [455, 212] width 61 height 39
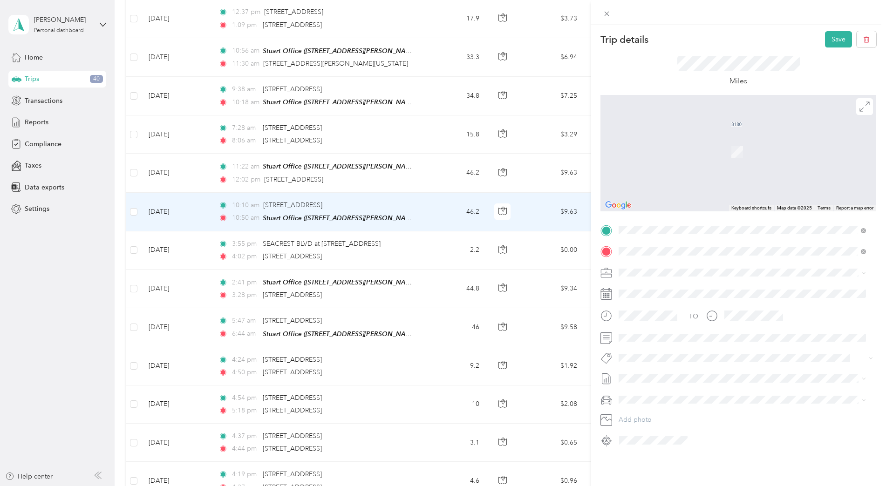
click at [679, 259] on div "[STREET_ADDRESS][PERSON_NAME][US_STATE]" at bounding box center [742, 264] width 241 height 13
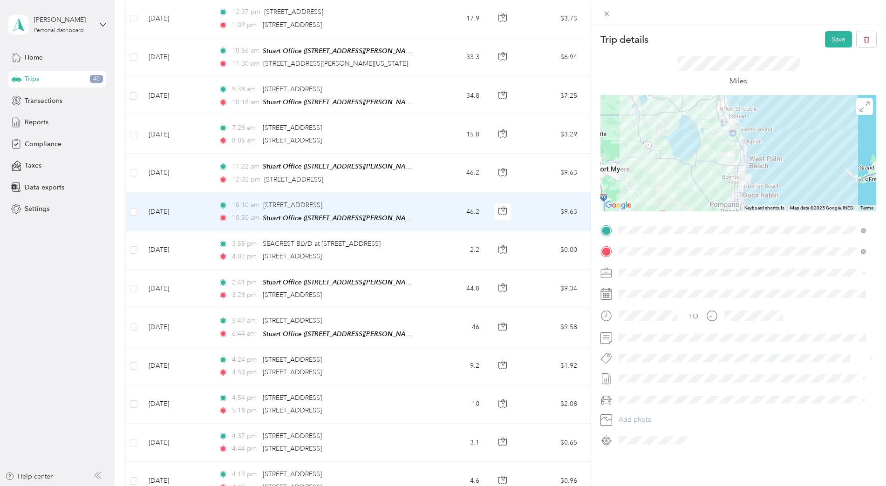
click at [648, 287] on span "Convergint Technologies" at bounding box center [659, 289] width 75 height 8
click at [832, 36] on button "Save" at bounding box center [838, 39] width 27 height 16
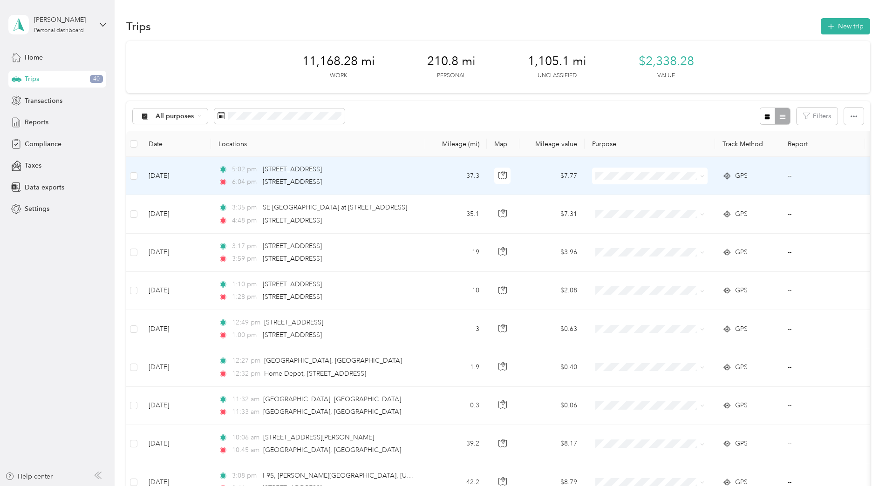
click at [630, 207] on span "Personal" at bounding box center [658, 207] width 86 height 10
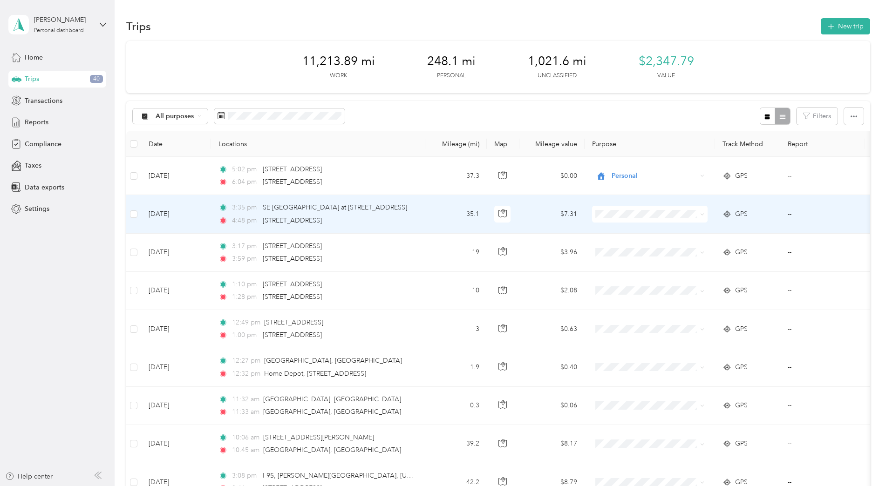
click at [627, 247] on span "Personal" at bounding box center [658, 247] width 86 height 10
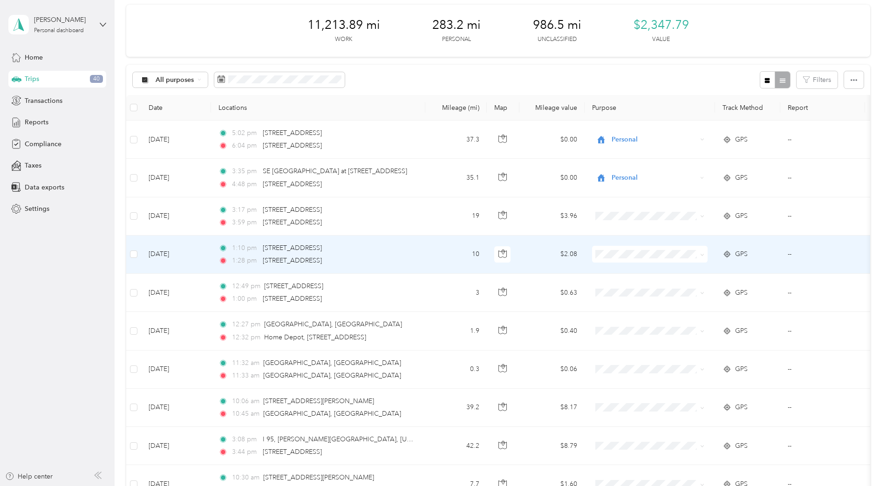
scroll to position [37, 0]
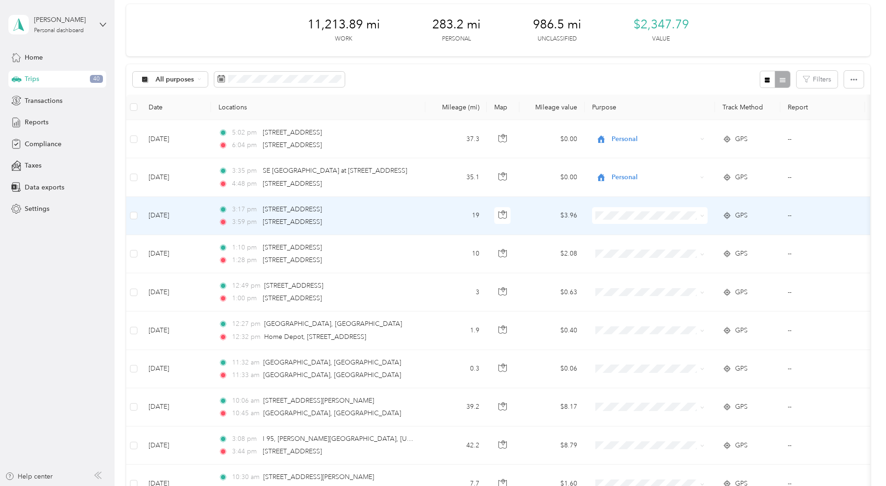
click at [615, 231] on span "Convergint Technologies" at bounding box center [658, 232] width 86 height 10
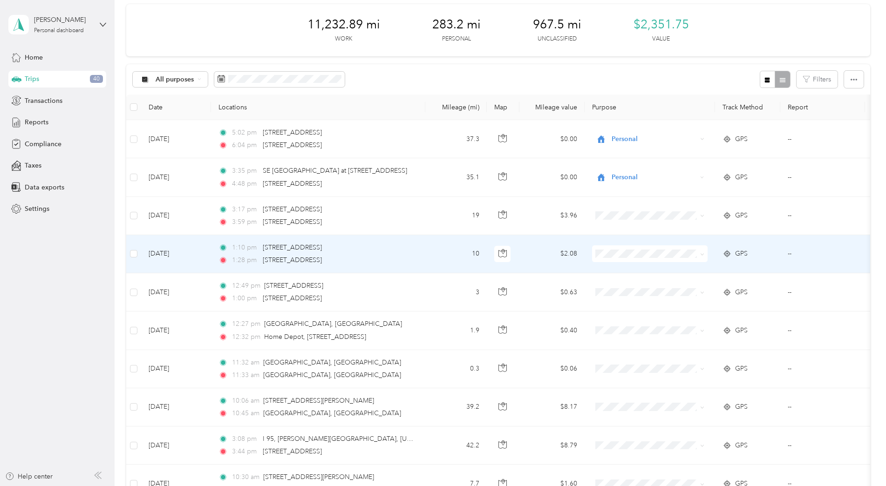
click at [612, 269] on span "Convergint Technologies" at bounding box center [650, 271] width 102 height 10
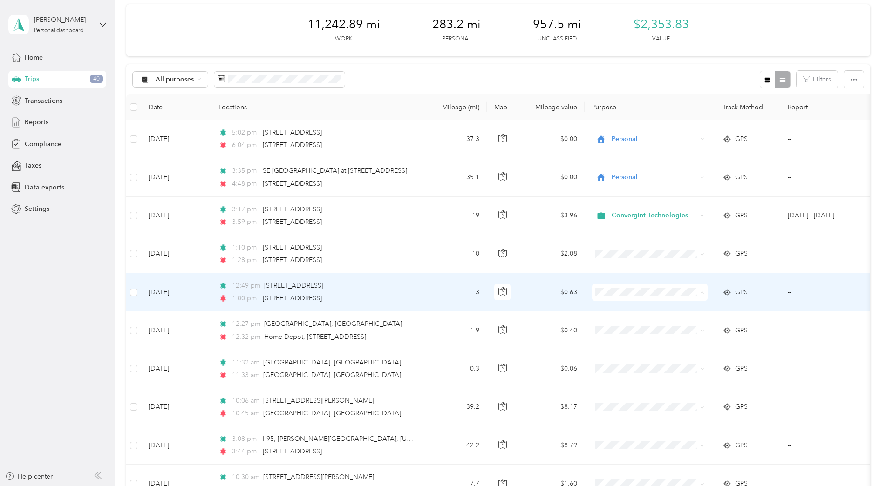
click at [625, 314] on ol "Convergint Technologies Personal" at bounding box center [650, 318] width 116 height 33
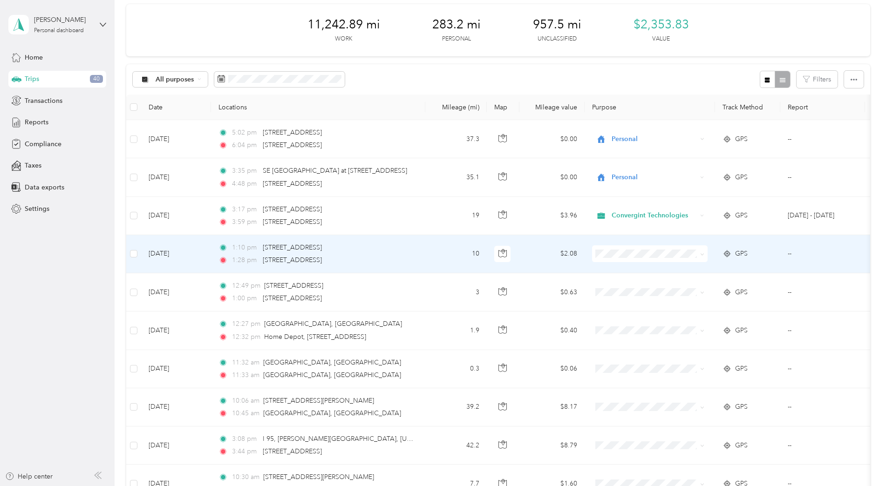
click at [615, 267] on span "Convergint Technologies" at bounding box center [658, 271] width 86 height 10
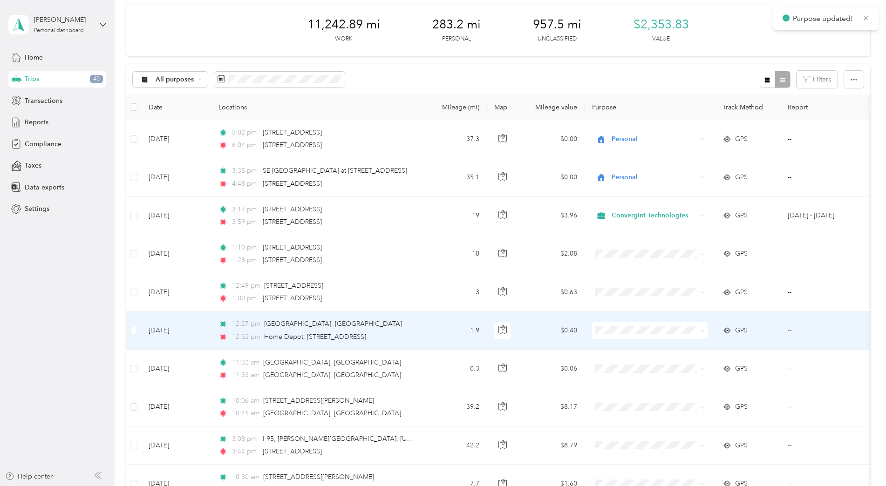
click at [628, 351] on ol "Convergint Technologies Personal" at bounding box center [650, 354] width 116 height 33
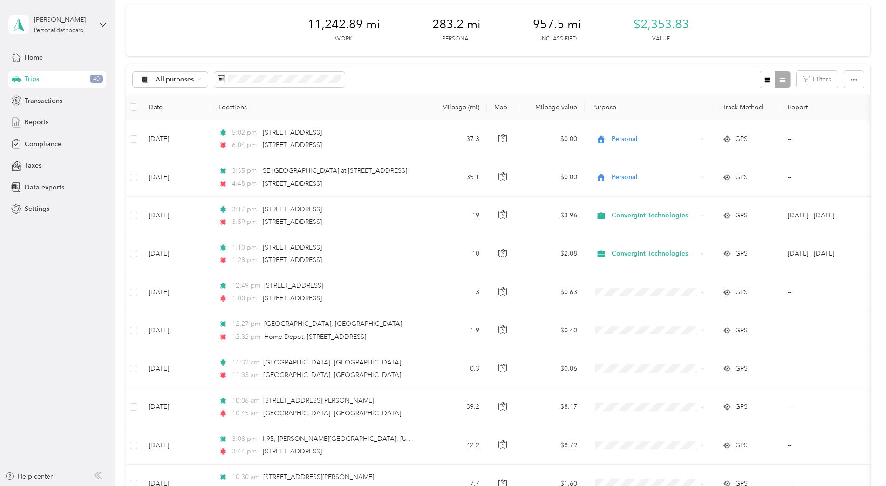
drag, startPoint x: 614, startPoint y: 297, endPoint x: 623, endPoint y: 307, distance: 14.2
click at [623, 307] on span "Convergint Technologies" at bounding box center [658, 310] width 86 height 10
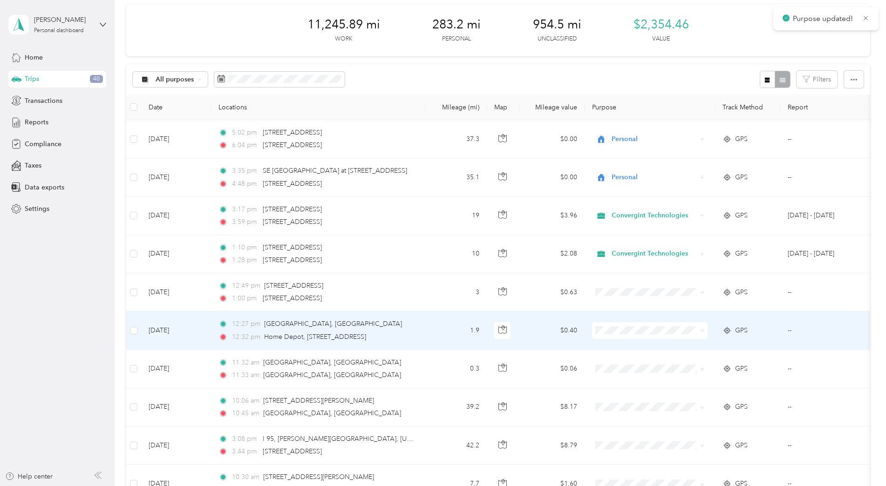
click at [664, 324] on span at bounding box center [650, 330] width 116 height 17
click at [702, 328] on span at bounding box center [702, 331] width 4 height 8
click at [660, 344] on span "Convergint Technologies" at bounding box center [658, 348] width 86 height 10
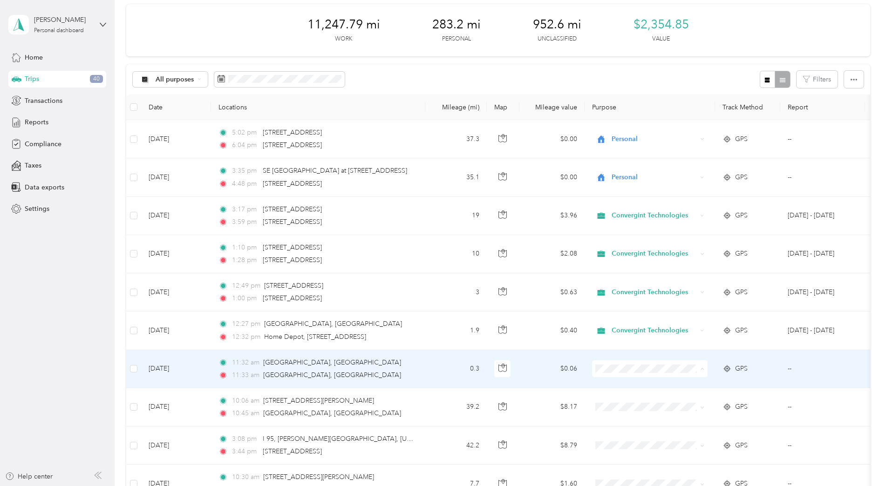
click at [652, 385] on span "Convergint Technologies" at bounding box center [658, 387] width 86 height 10
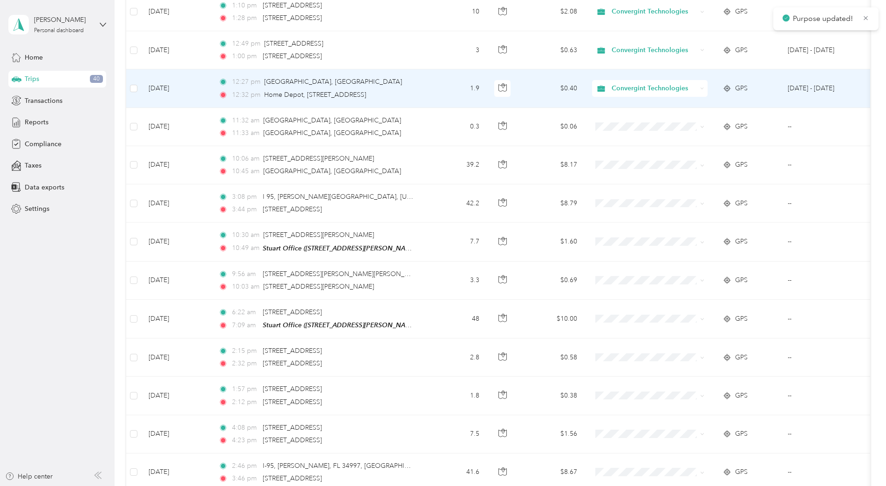
scroll to position [280, 0]
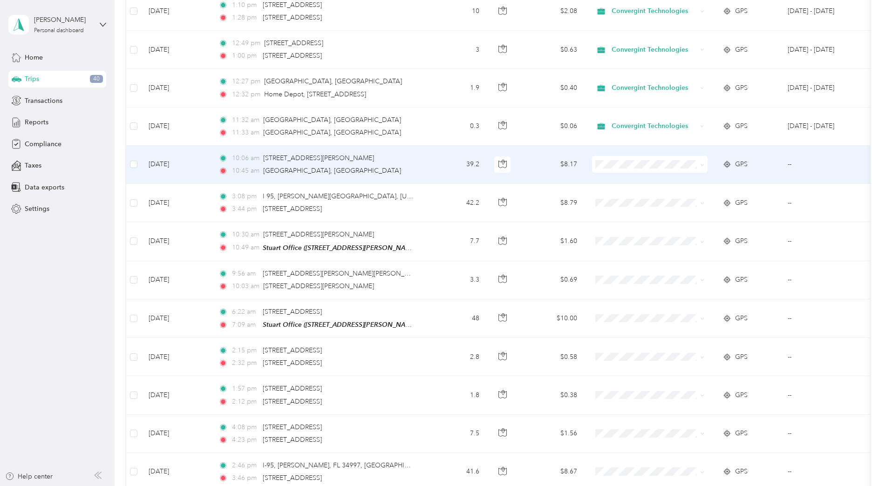
click at [629, 180] on span "Convergint Technologies" at bounding box center [658, 180] width 86 height 10
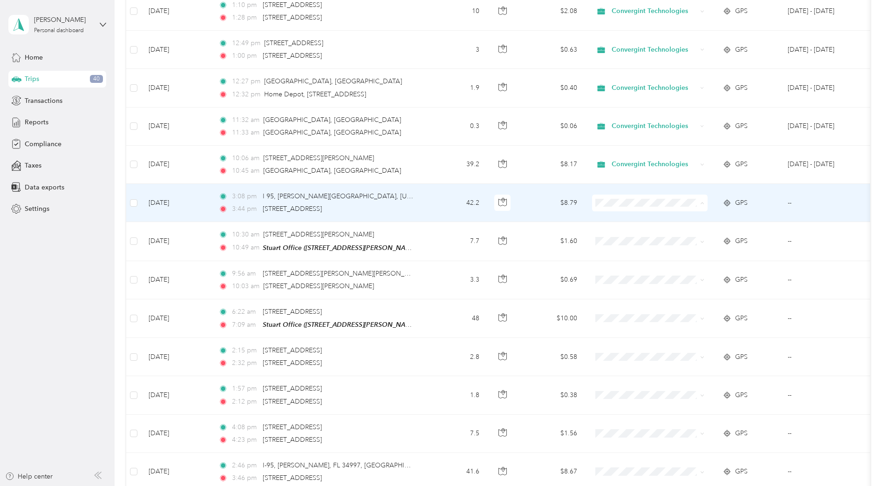
click at [619, 216] on span "Convergint Technologies" at bounding box center [658, 221] width 86 height 10
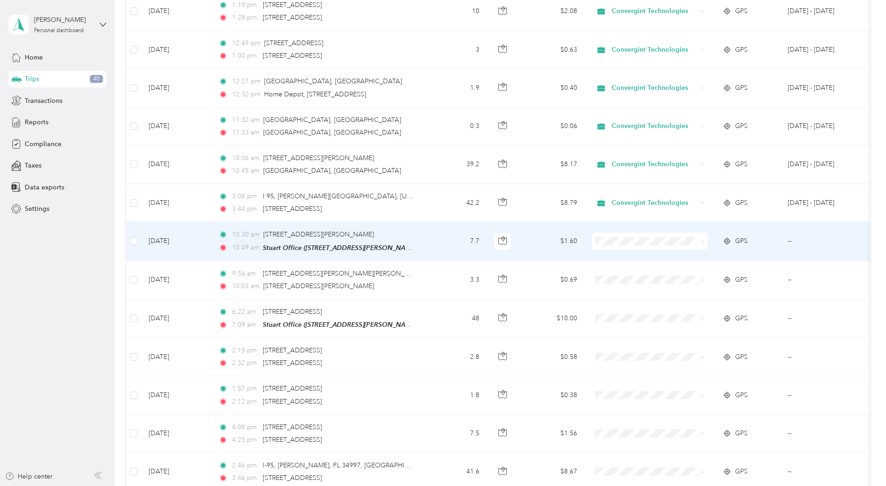
click at [621, 256] on span "Convergint Technologies" at bounding box center [658, 259] width 86 height 10
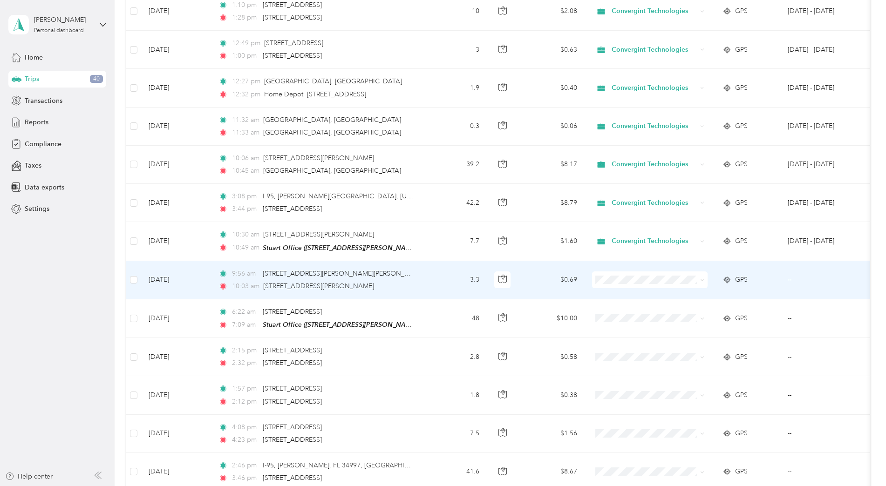
click at [635, 296] on span "Convergint Technologies" at bounding box center [658, 295] width 86 height 10
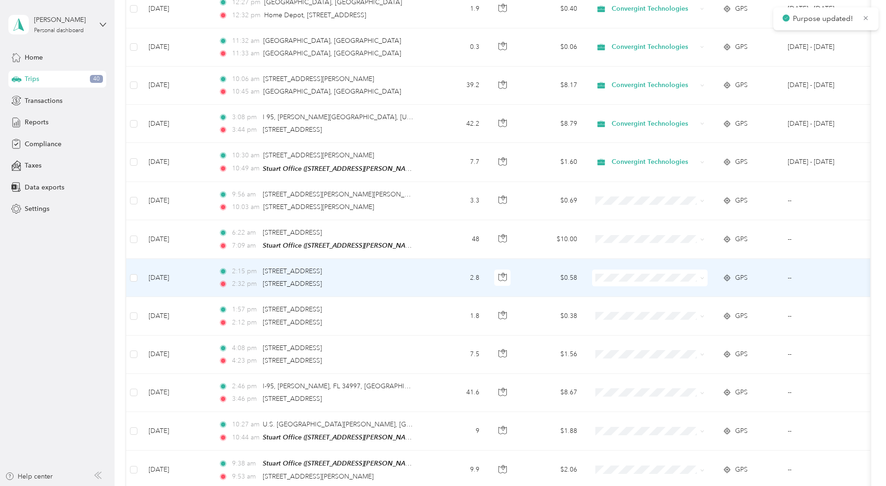
scroll to position [373, 0]
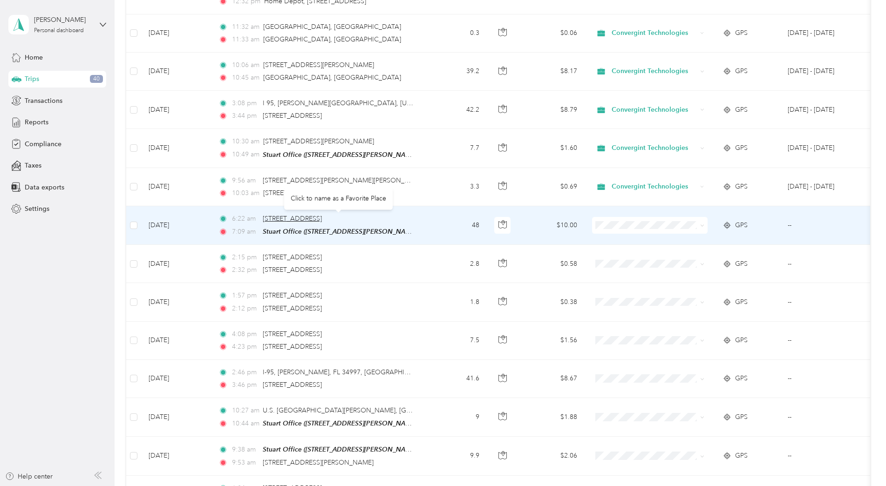
click at [322, 222] on span "[STREET_ADDRESS]" at bounding box center [292, 219] width 59 height 8
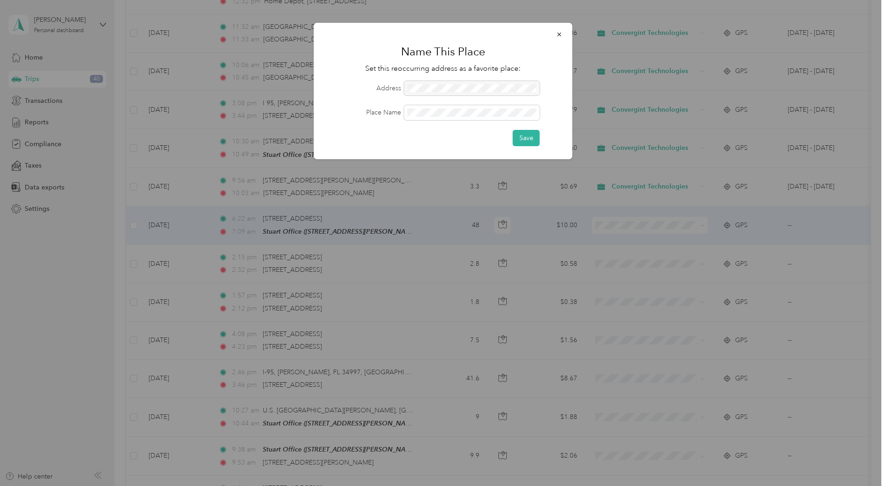
click at [539, 225] on div at bounding box center [443, 243] width 886 height 486
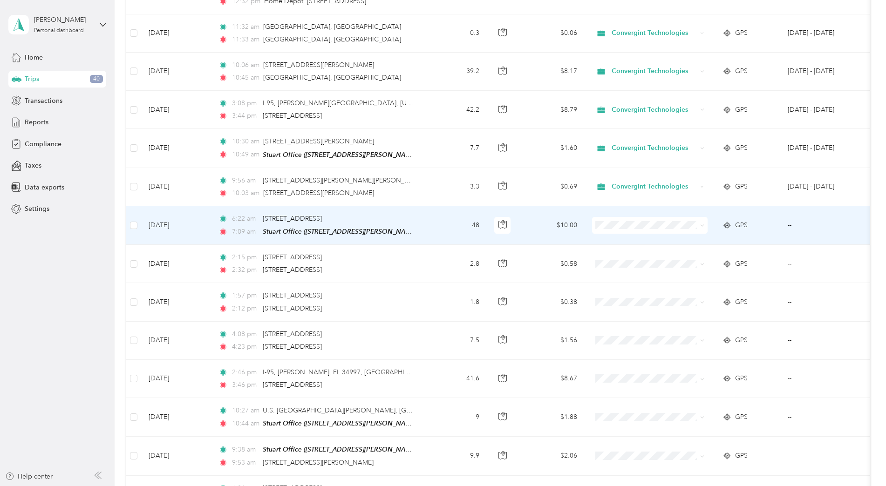
click at [533, 223] on td "$10.00" at bounding box center [551, 225] width 65 height 39
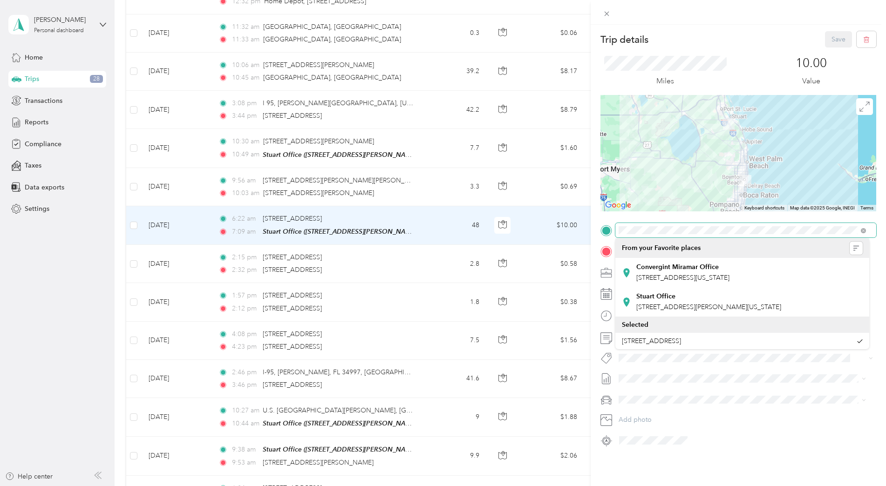
click at [618, 229] on span at bounding box center [745, 230] width 261 height 15
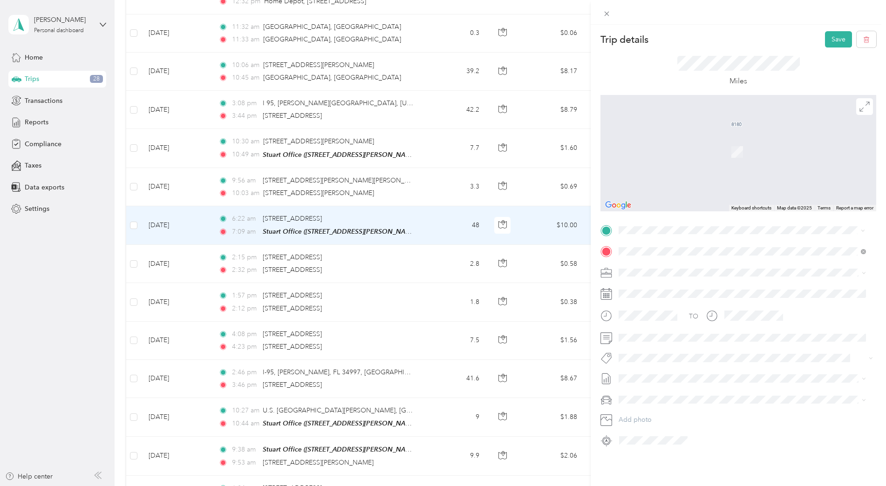
click at [649, 268] on span "[STREET_ADDRESS][US_STATE]" at bounding box center [682, 264] width 93 height 8
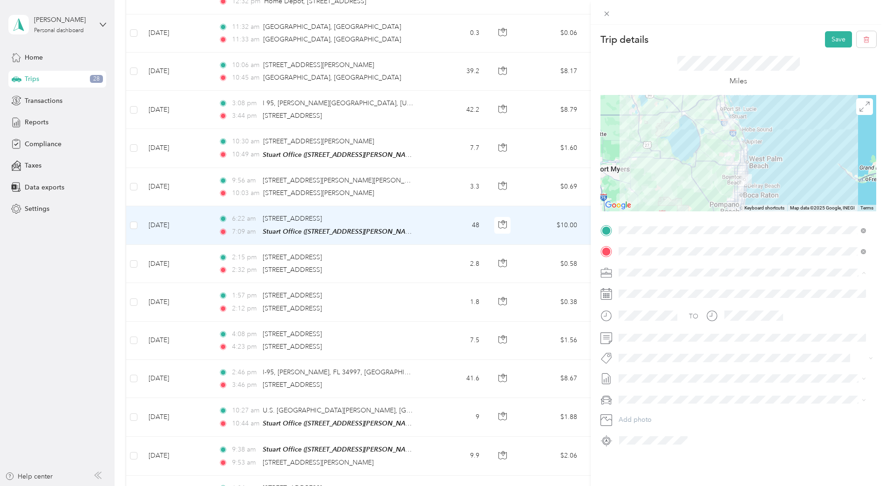
click at [644, 286] on span "Convergint Technologies" at bounding box center [659, 289] width 75 height 8
click at [829, 42] on button "Save" at bounding box center [838, 39] width 27 height 16
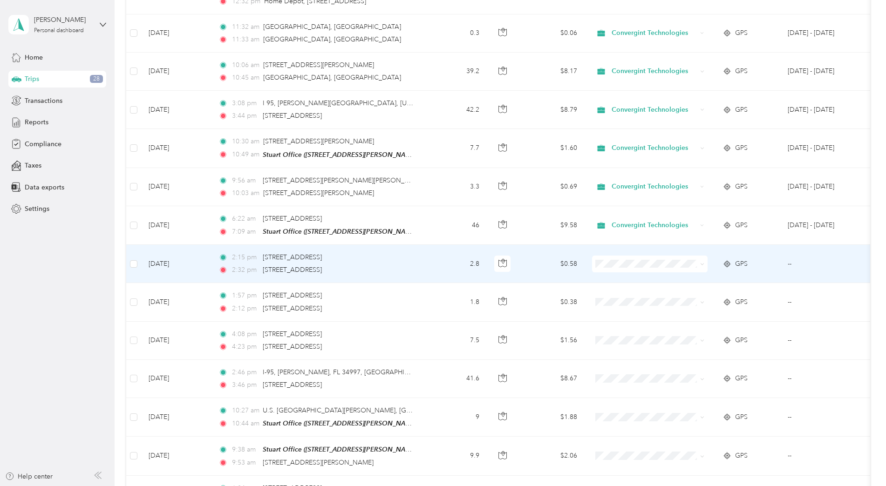
click at [695, 270] on span at bounding box center [650, 264] width 116 height 17
click at [704, 263] on span at bounding box center [650, 264] width 116 height 17
click at [630, 293] on span "Personal" at bounding box center [658, 297] width 86 height 10
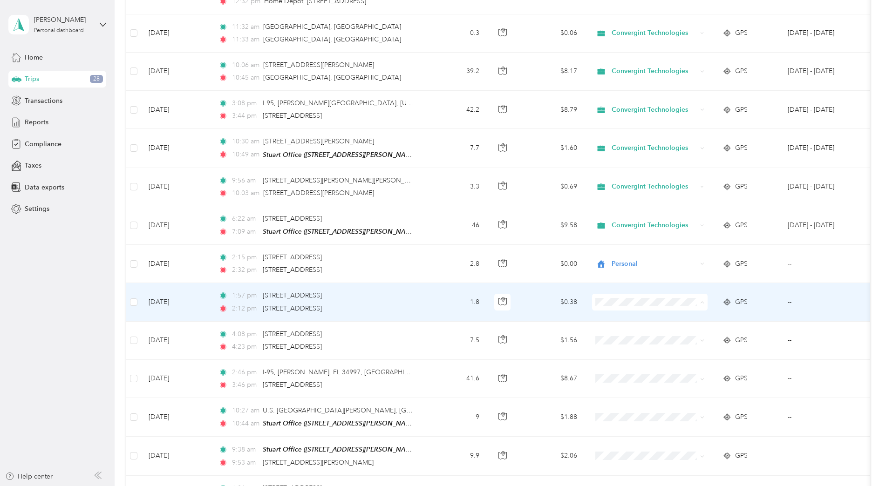
click at [626, 336] on span "Personal" at bounding box center [658, 335] width 86 height 10
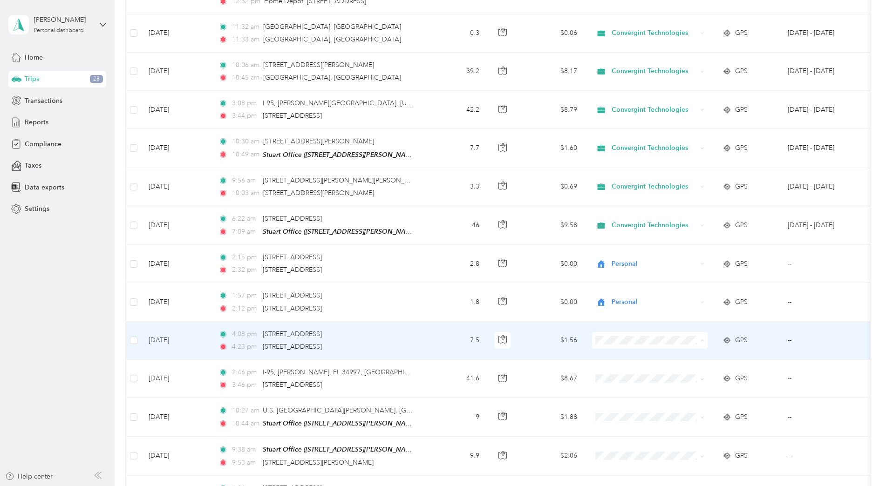
click at [624, 366] on li "Personal" at bounding box center [650, 373] width 116 height 16
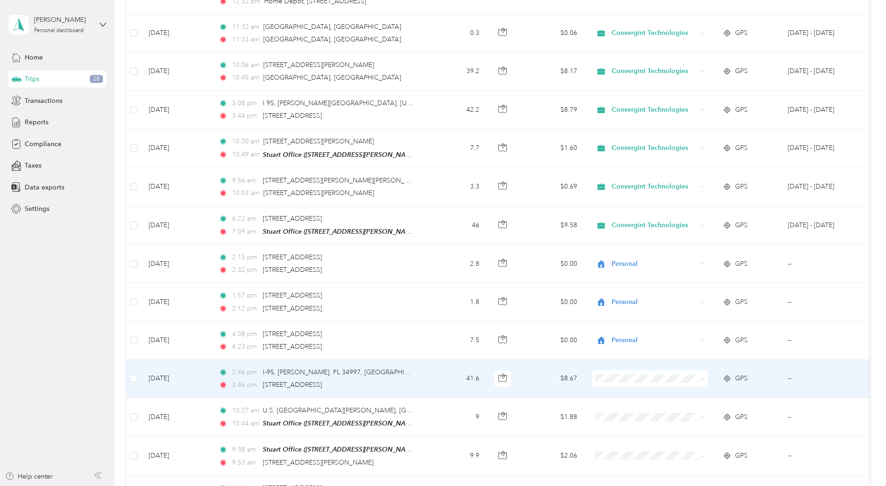
click at [613, 372] on span at bounding box center [650, 378] width 116 height 17
click at [612, 399] on li "Convergint Technologies" at bounding box center [650, 395] width 116 height 16
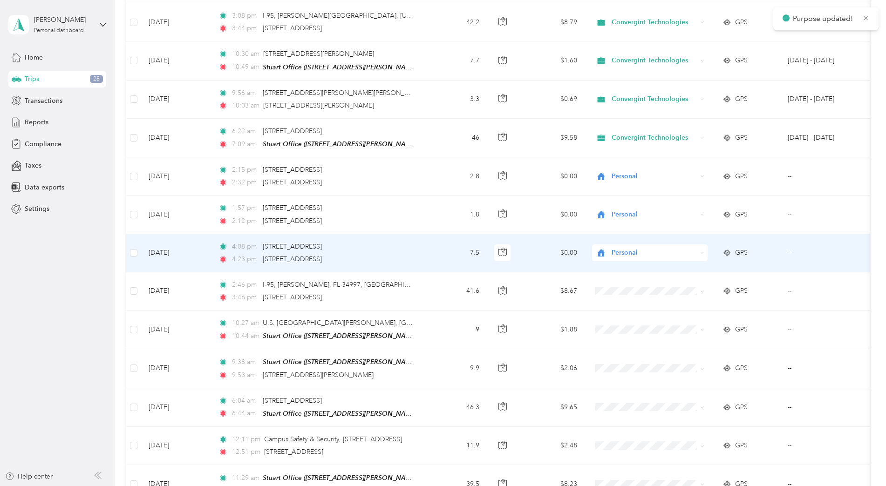
scroll to position [466, 0]
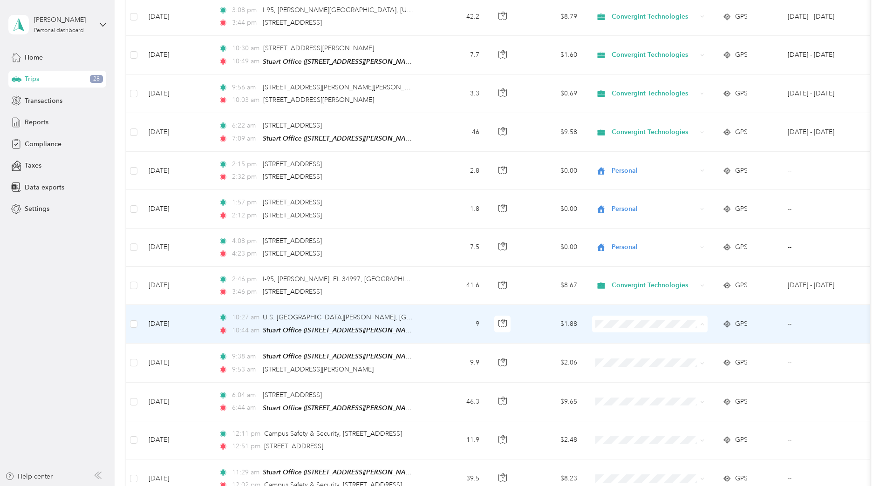
click at [619, 344] on li "Convergint Technologies" at bounding box center [650, 341] width 116 height 16
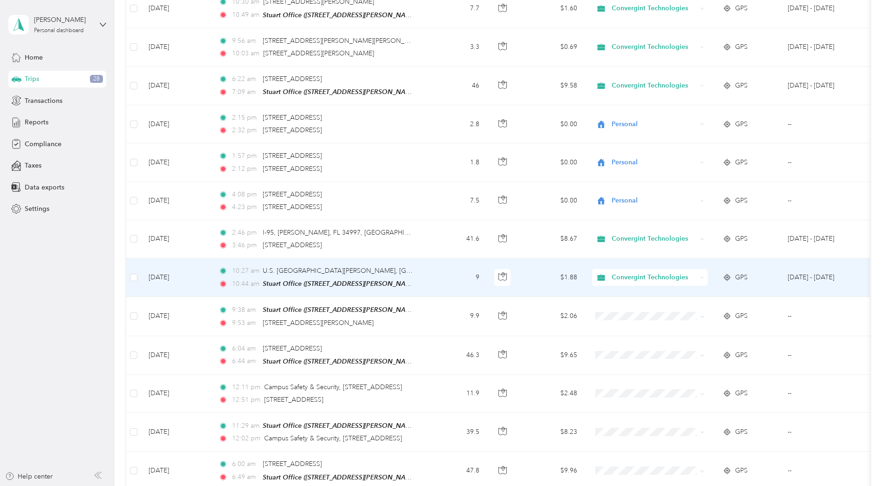
scroll to position [559, 0]
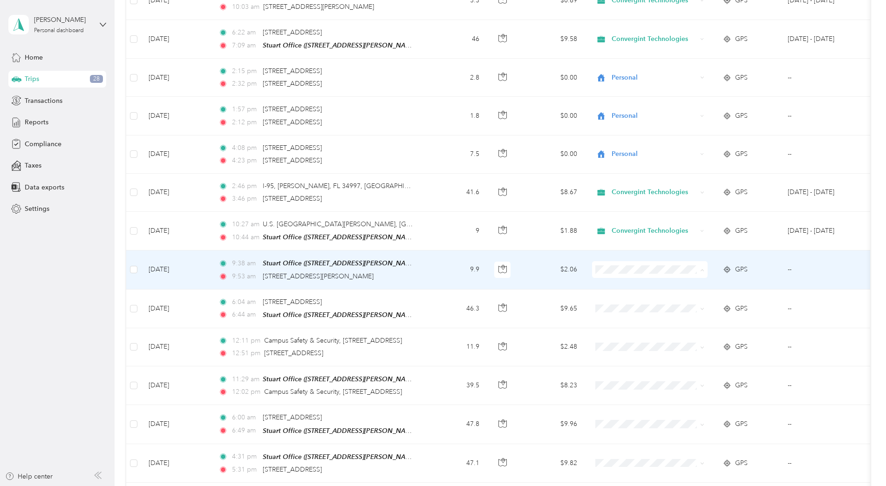
click at [619, 282] on span "Convergint Technologies" at bounding box center [658, 286] width 86 height 10
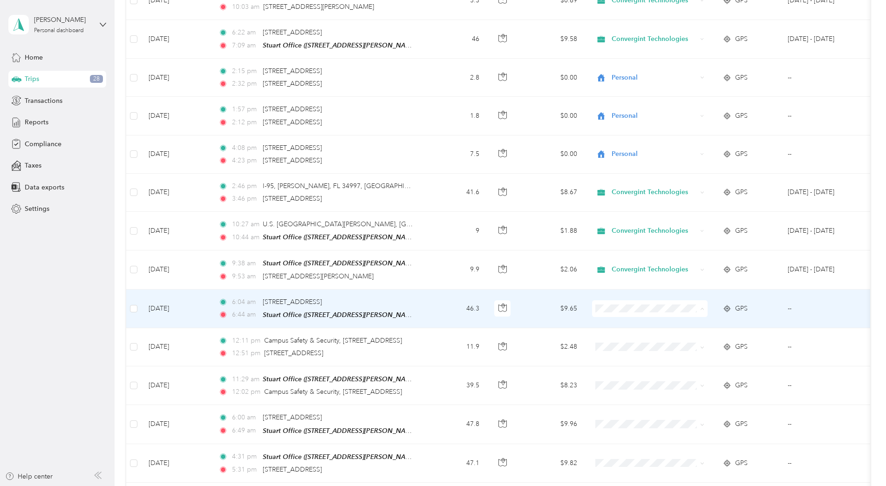
click at [619, 323] on span "Convergint Technologies" at bounding box center [658, 324] width 86 height 10
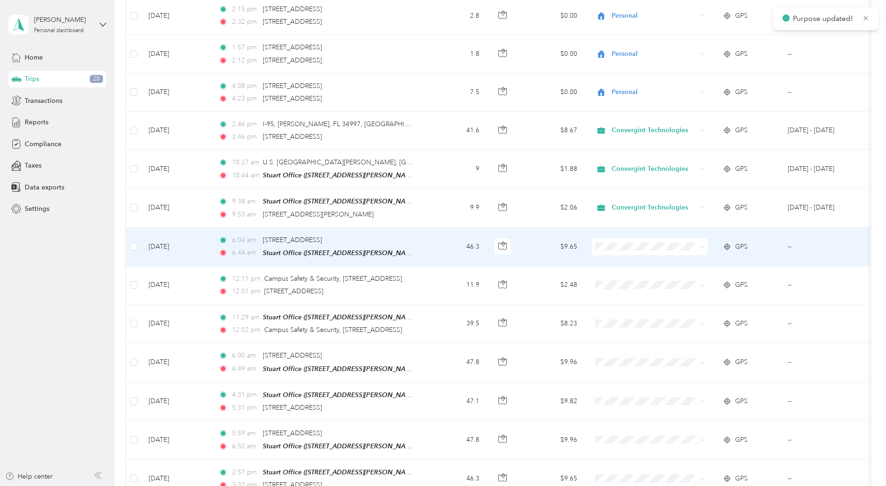
scroll to position [652, 0]
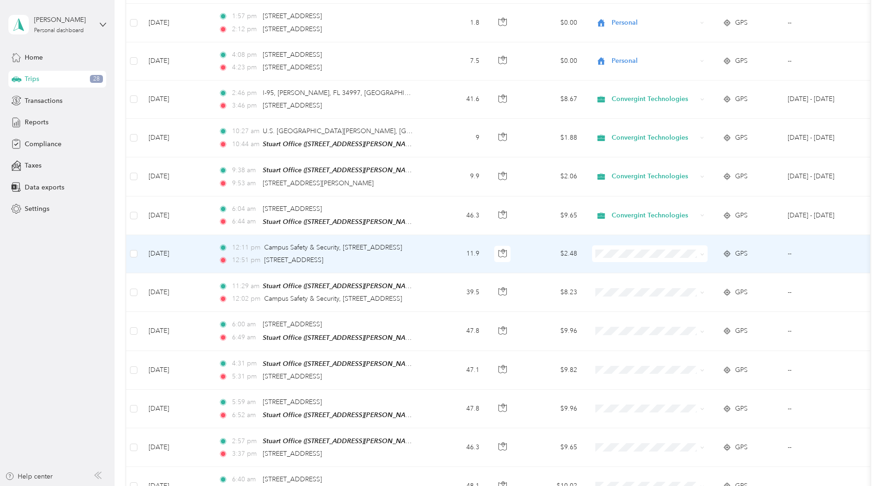
click at [623, 273] on li "Convergint Technologies" at bounding box center [650, 267] width 116 height 16
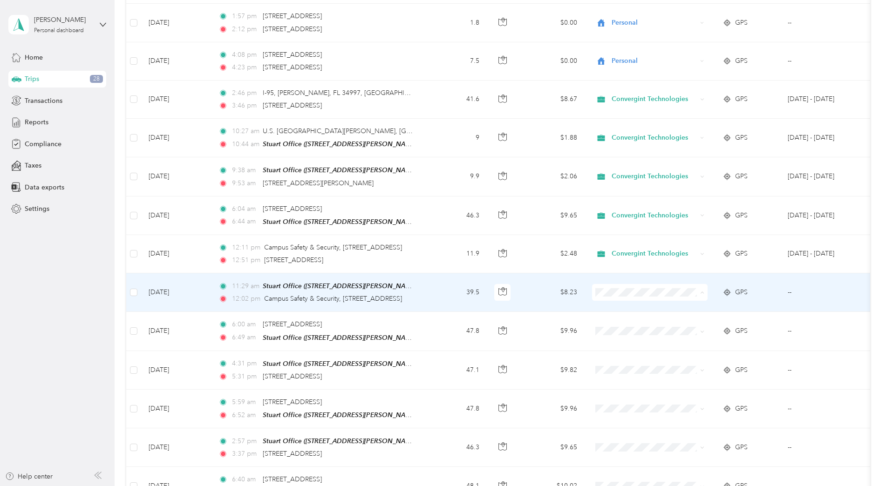
click at [611, 303] on span "Convergint Technologies" at bounding box center [650, 308] width 102 height 10
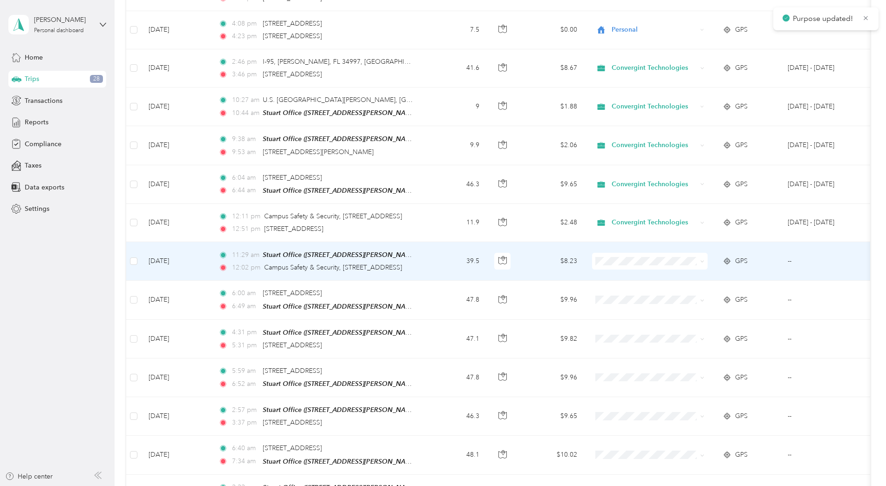
scroll to position [699, 0]
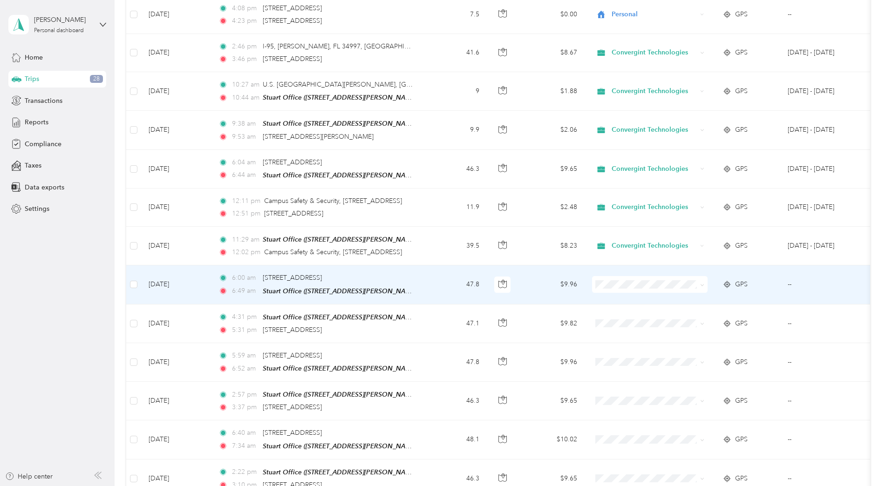
click at [544, 289] on td "$9.96" at bounding box center [551, 285] width 65 height 39
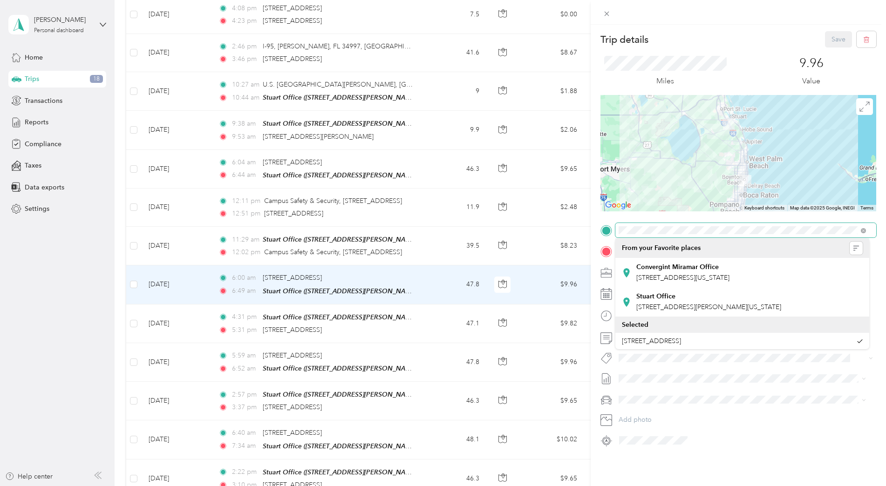
click at [578, 232] on div "Trip details Save This trip cannot be edited because it is either under review,…" at bounding box center [443, 243] width 886 height 486
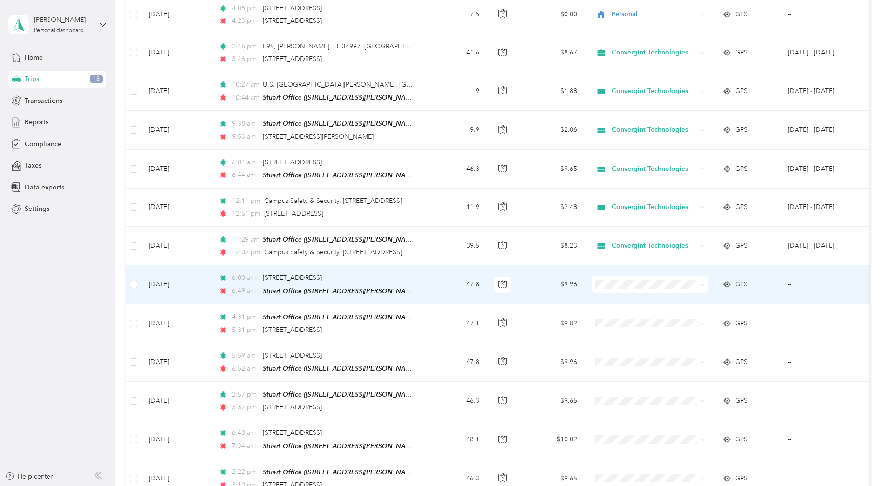
click at [713, 285] on td at bounding box center [650, 285] width 130 height 39
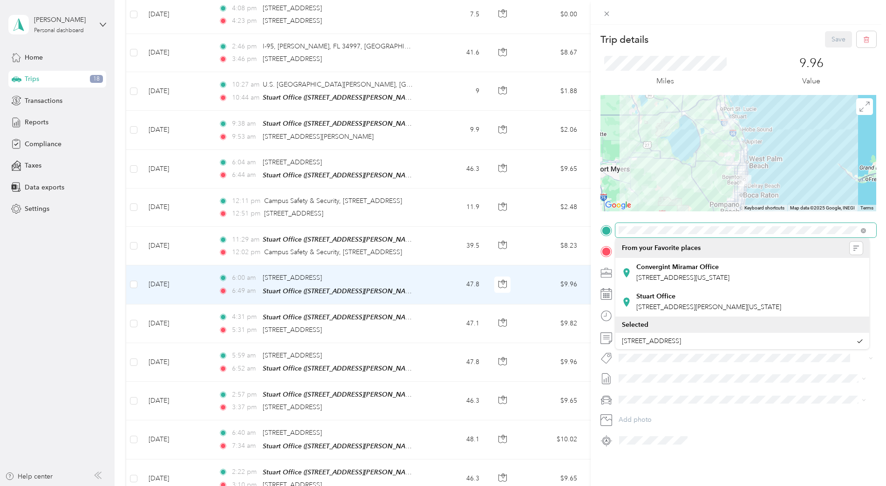
click at [607, 220] on div "Trip details Save This trip cannot be edited because it is either under review,…" at bounding box center [738, 239] width 276 height 417
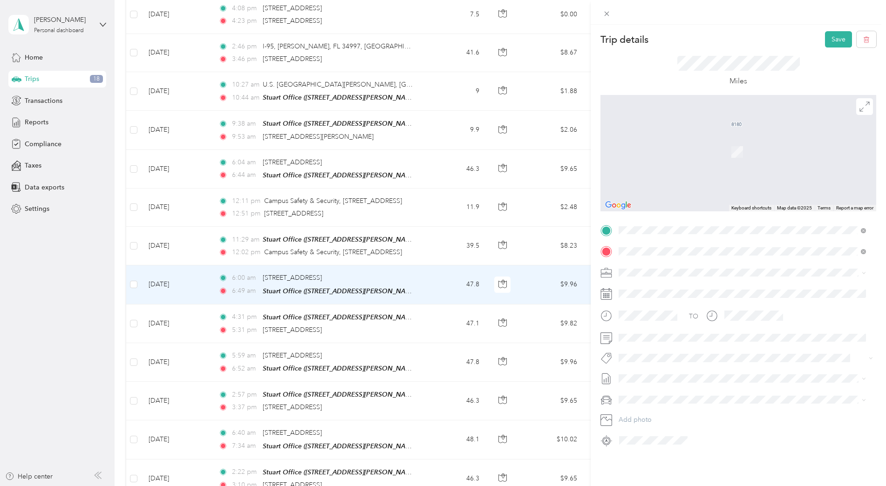
click at [646, 264] on span "[STREET_ADDRESS][PERSON_NAME][US_STATE]" at bounding box center [708, 264] width 145 height 8
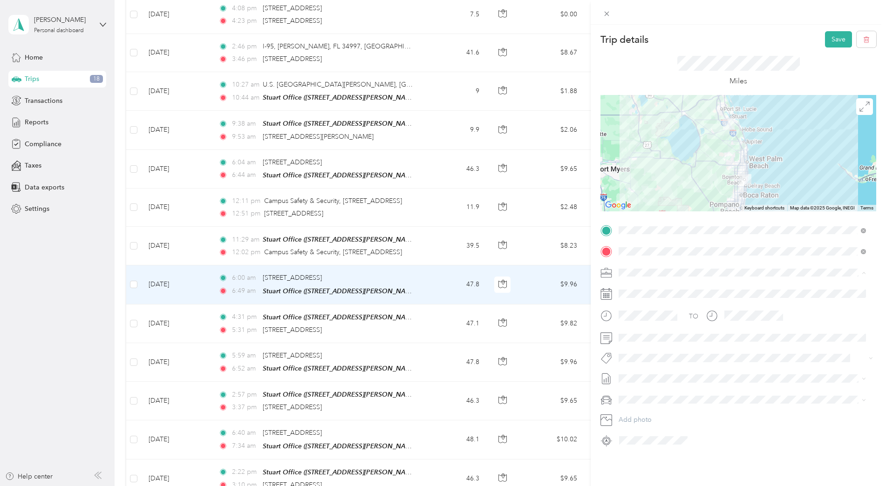
click at [656, 287] on span "Convergint Technologies" at bounding box center [659, 289] width 75 height 8
click at [833, 38] on button "Save" at bounding box center [838, 39] width 27 height 16
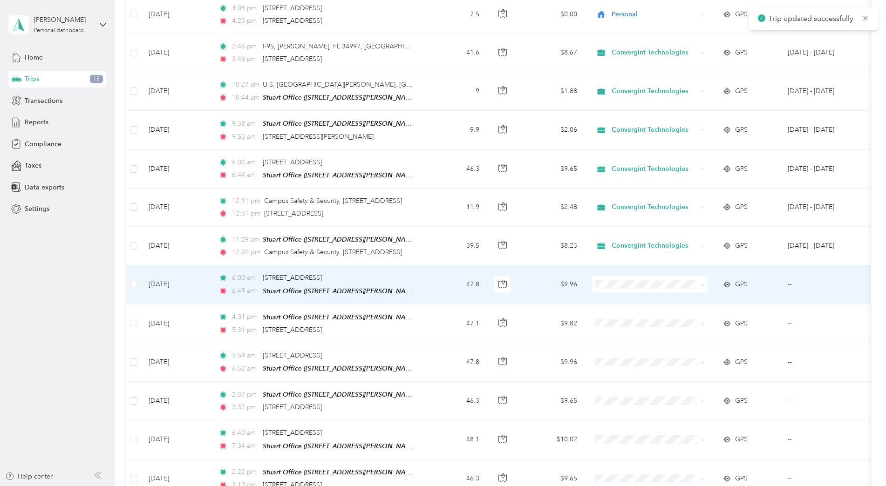
scroll to position [745, 0]
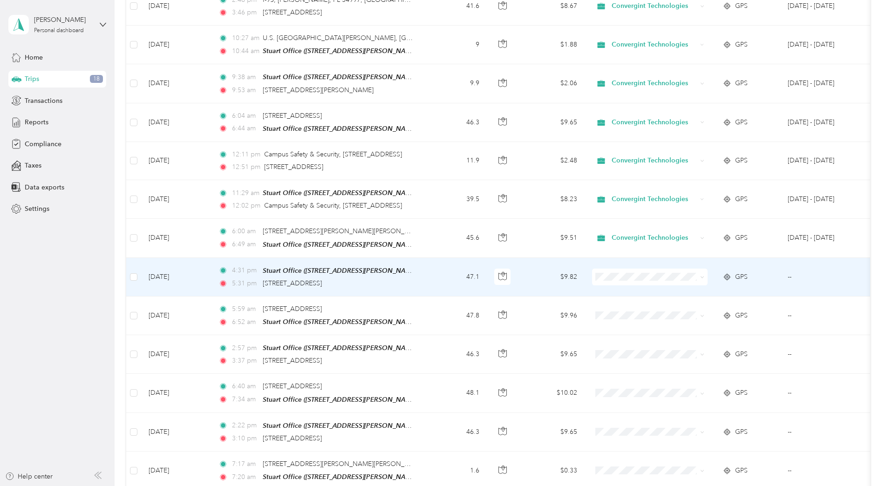
click at [445, 269] on td "47.1" at bounding box center [455, 277] width 61 height 39
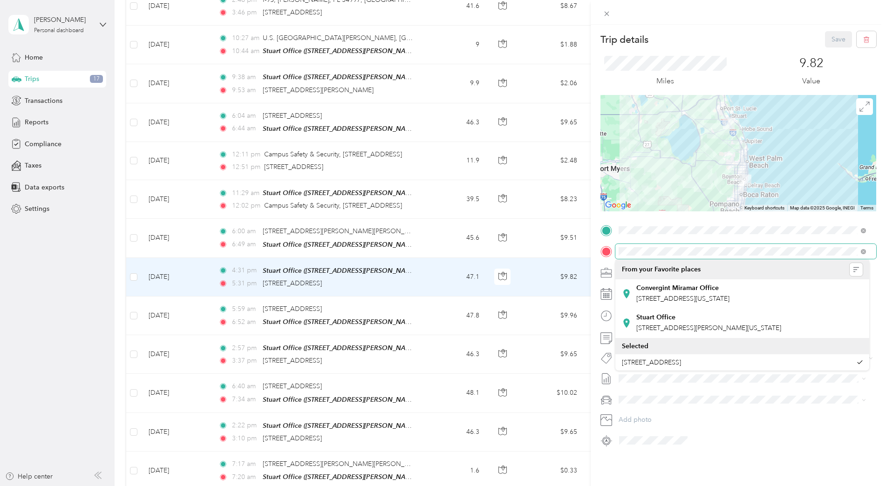
click at [616, 247] on span at bounding box center [745, 251] width 261 height 15
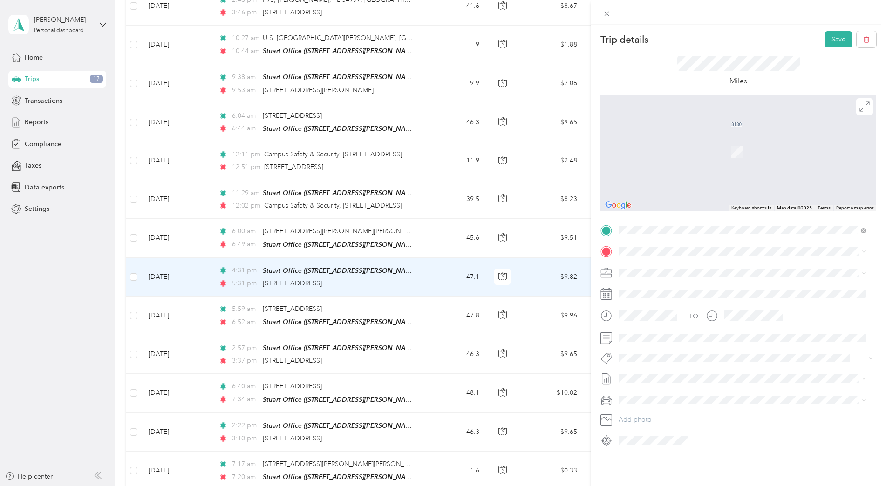
click at [652, 289] on span "[STREET_ADDRESS][US_STATE]" at bounding box center [682, 284] width 93 height 8
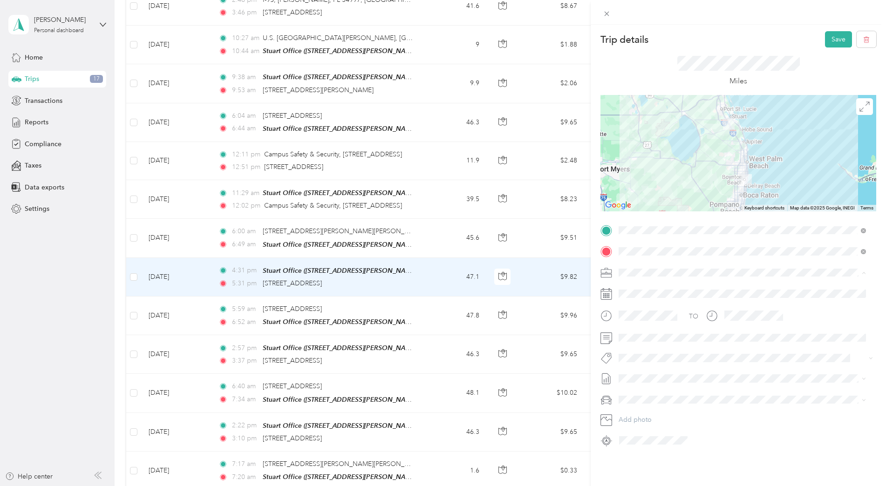
click at [641, 293] on div "Convergint Technologies" at bounding box center [742, 289] width 241 height 10
click at [828, 38] on button "Save" at bounding box center [838, 39] width 27 height 16
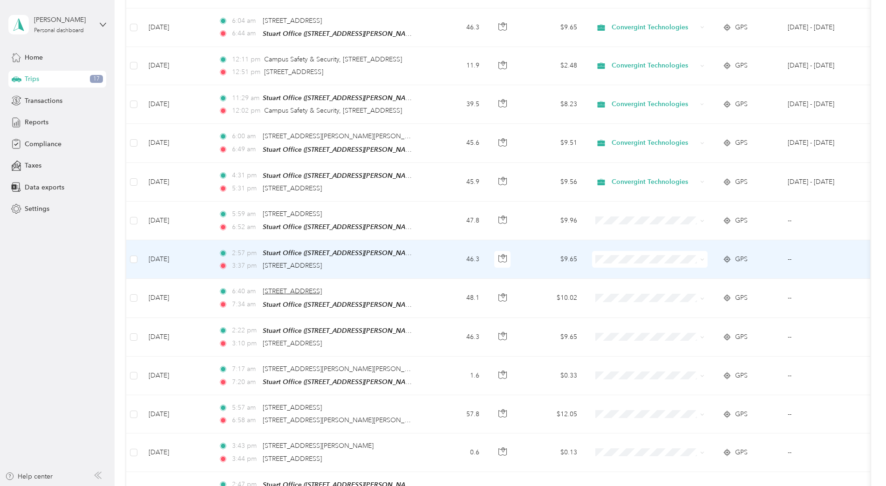
scroll to position [839, 0]
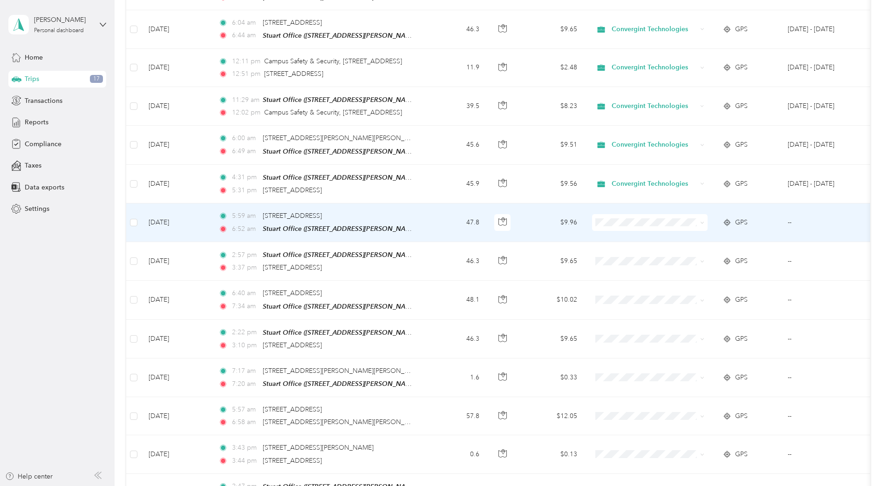
click at [438, 215] on td "47.8" at bounding box center [455, 223] width 61 height 39
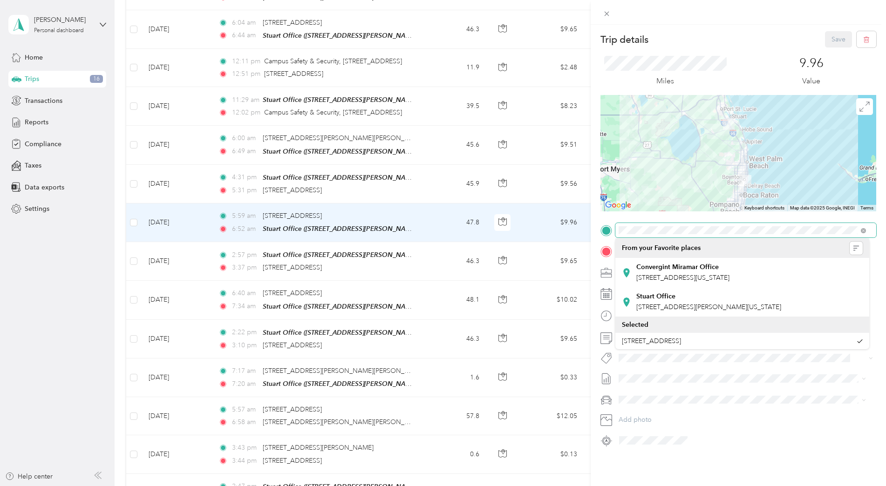
click at [611, 222] on div "Trip details Save This trip cannot be edited because it is either under review,…" at bounding box center [738, 239] width 276 height 417
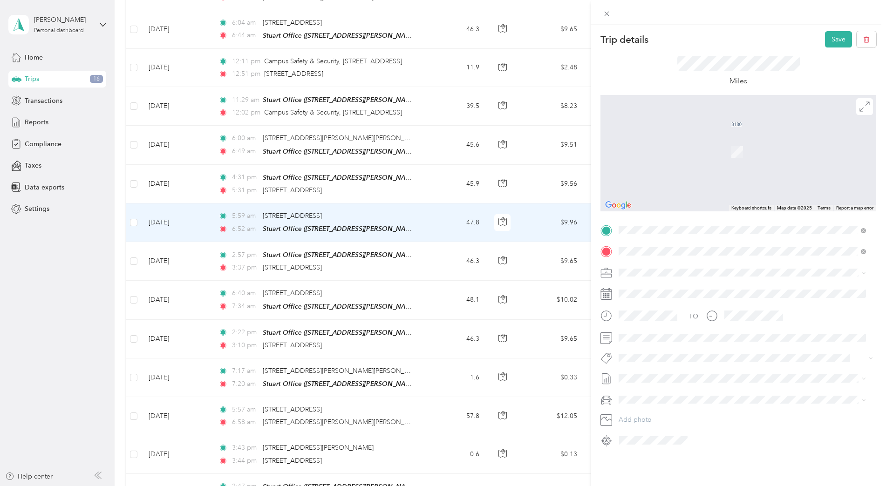
click at [664, 268] on span "[STREET_ADDRESS][US_STATE]" at bounding box center [682, 264] width 93 height 8
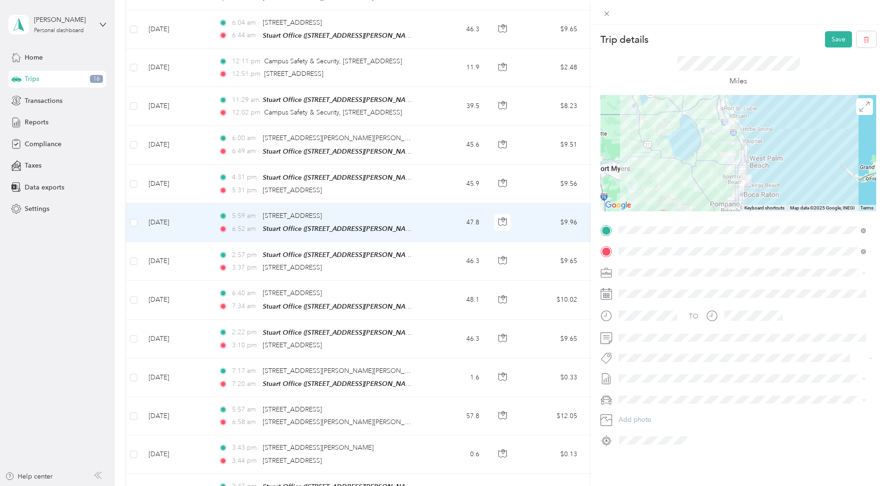
click at [641, 286] on span "Convergint Technologies" at bounding box center [659, 289] width 75 height 8
click at [825, 37] on button "Save" at bounding box center [838, 39] width 27 height 16
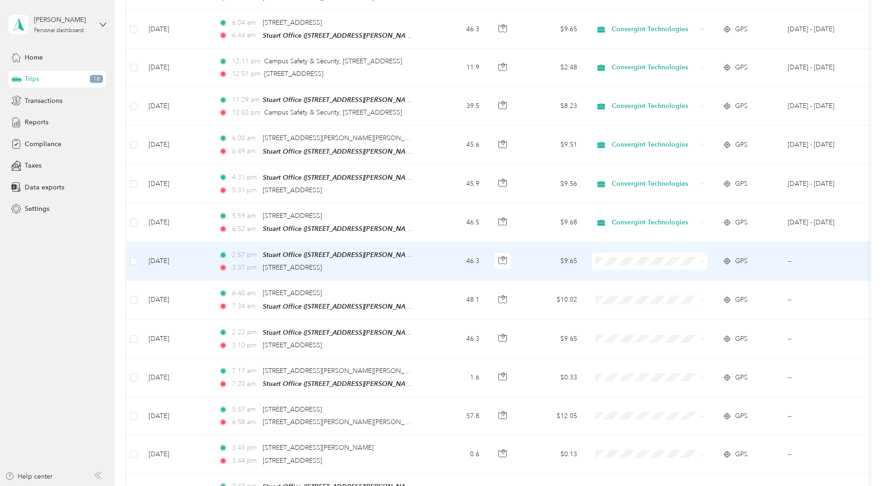
click at [453, 247] on td "46.3" at bounding box center [455, 261] width 61 height 39
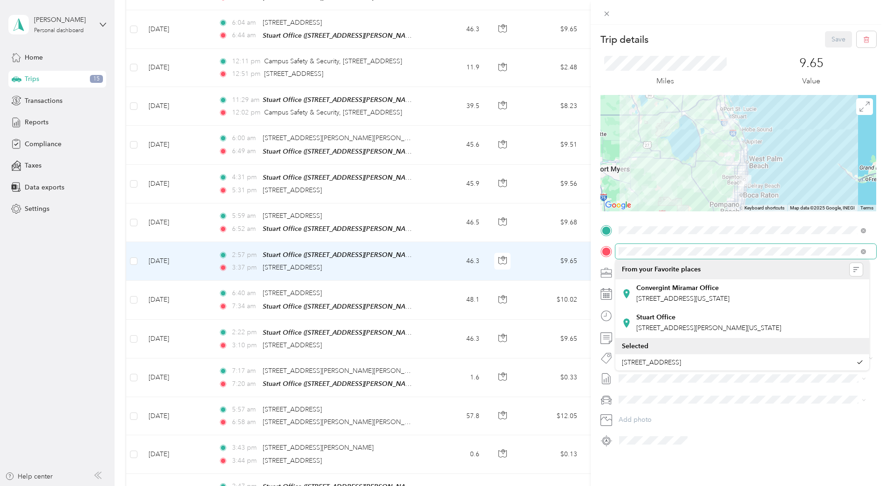
click at [618, 248] on span at bounding box center [745, 251] width 261 height 15
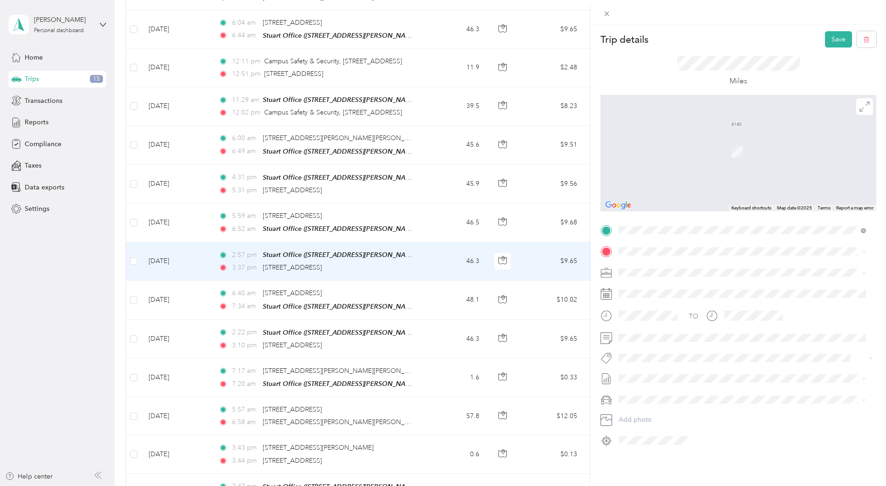
click at [667, 324] on span "[STREET_ADDRESS][US_STATE]" at bounding box center [682, 319] width 93 height 8
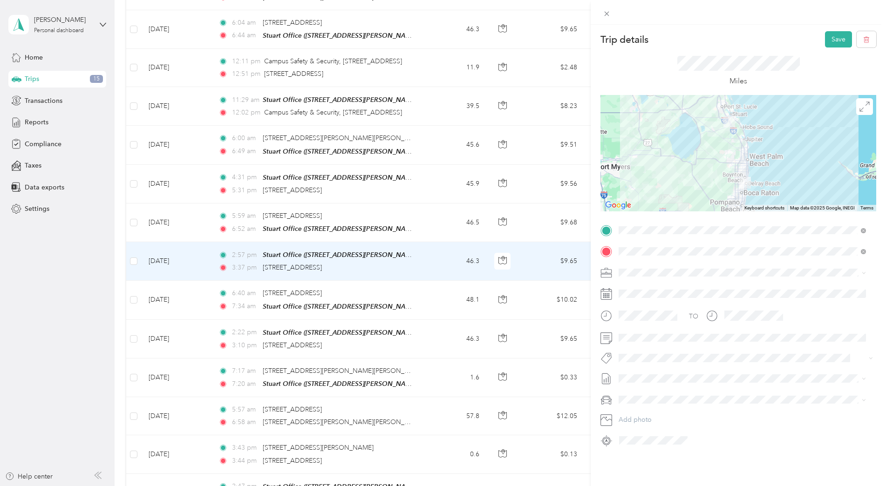
click at [638, 288] on div "Convergint Technologies" at bounding box center [742, 284] width 241 height 10
click at [833, 29] on div "Trip details Save This trip cannot be edited because it is either under review,…" at bounding box center [738, 268] width 295 height 486
click at [832, 37] on button "Save" at bounding box center [838, 39] width 27 height 16
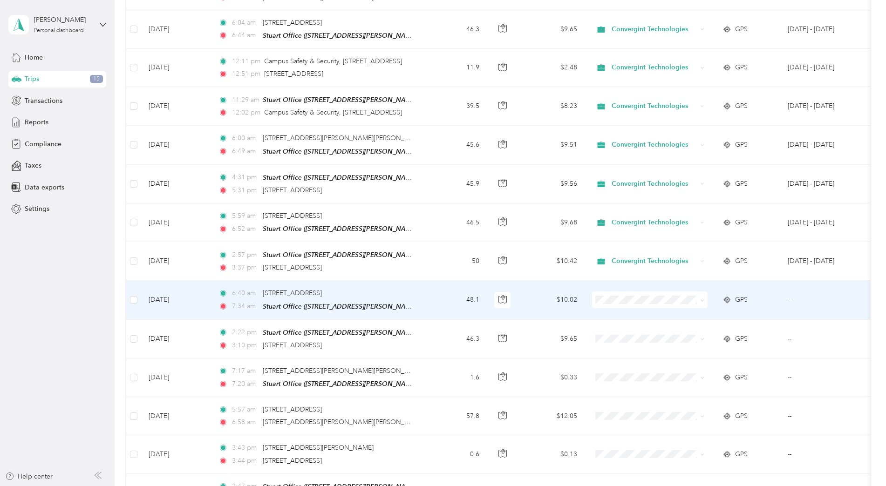
click at [446, 292] on td "48.1" at bounding box center [455, 300] width 61 height 39
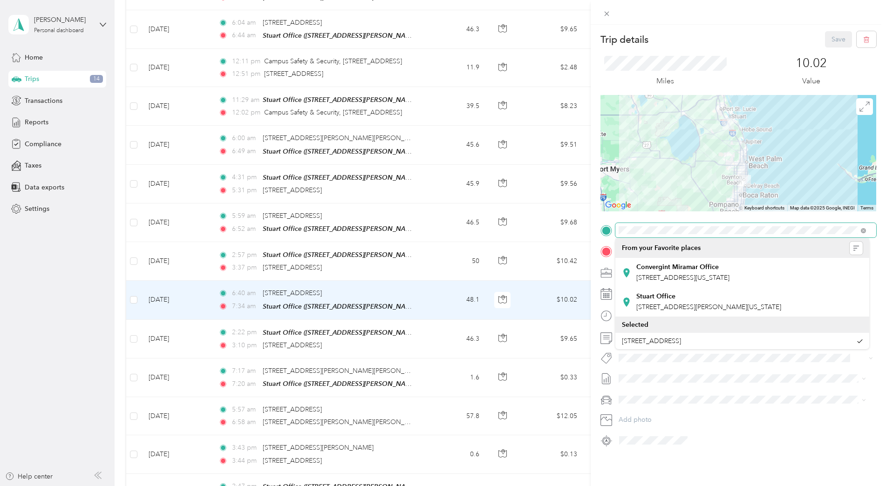
click at [607, 228] on div at bounding box center [738, 230] width 276 height 15
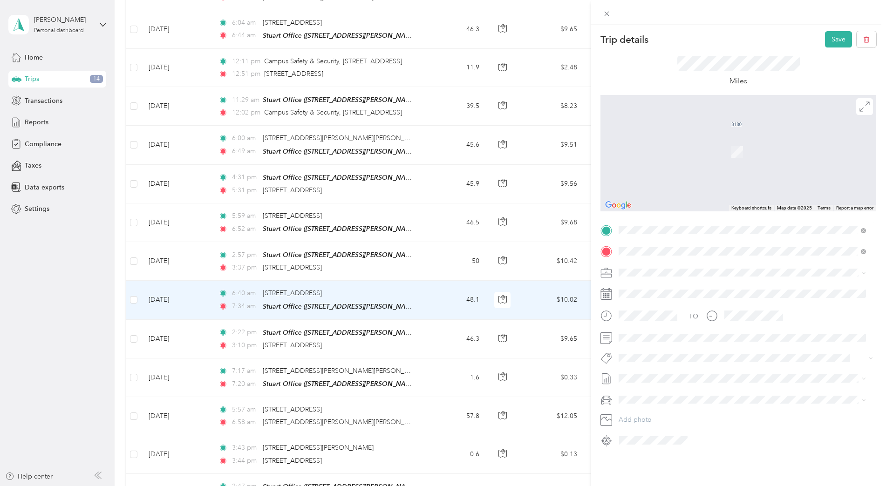
click at [695, 268] on span "[STREET_ADDRESS][US_STATE]" at bounding box center [682, 264] width 93 height 8
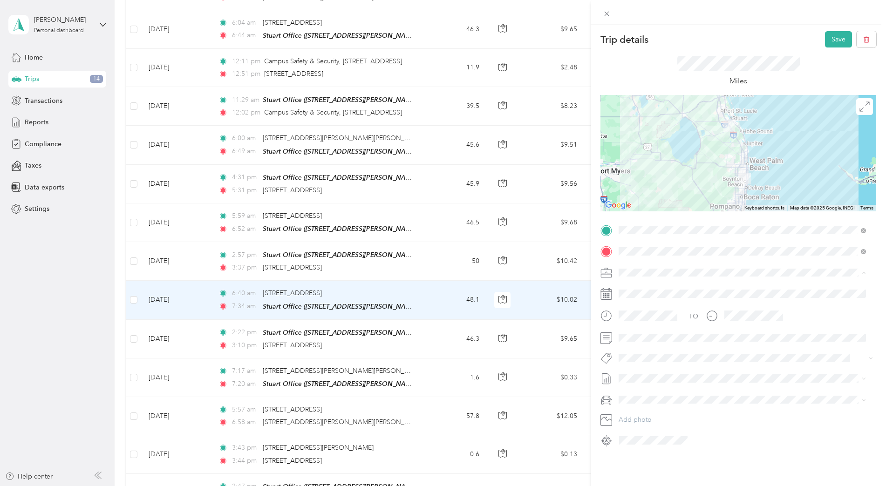
click at [657, 286] on span "Convergint Technologies" at bounding box center [659, 289] width 75 height 8
click at [828, 40] on button "Save" at bounding box center [838, 39] width 27 height 16
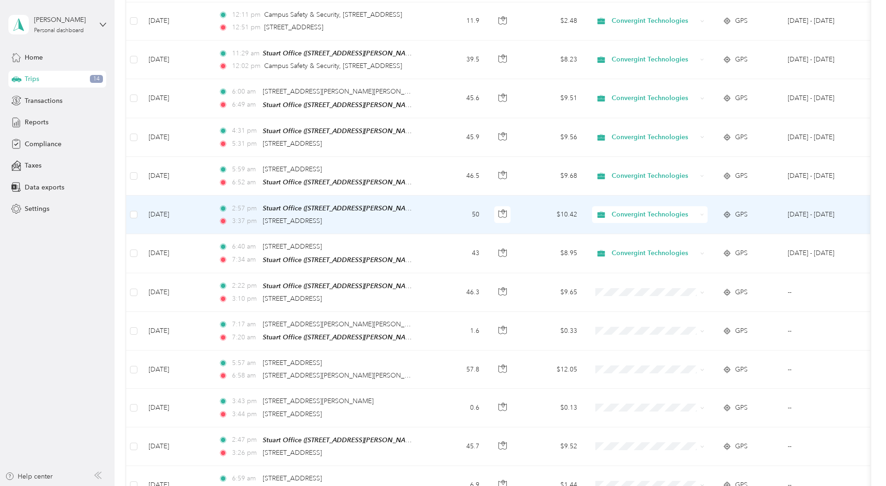
scroll to position [932, 0]
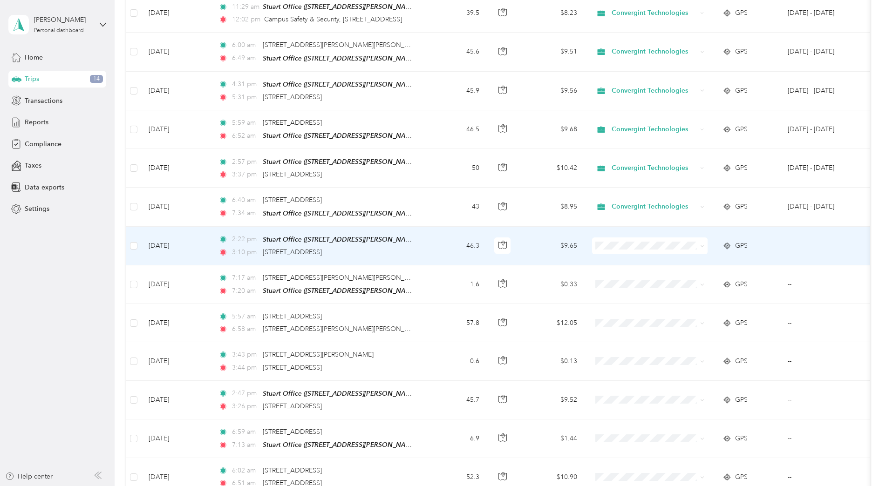
click at [449, 232] on td "46.3" at bounding box center [455, 246] width 61 height 39
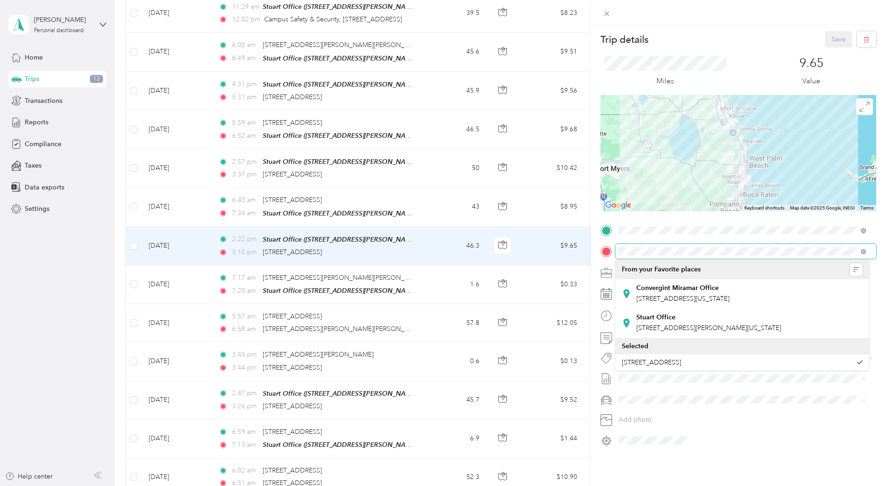
click at [616, 247] on span at bounding box center [745, 251] width 261 height 15
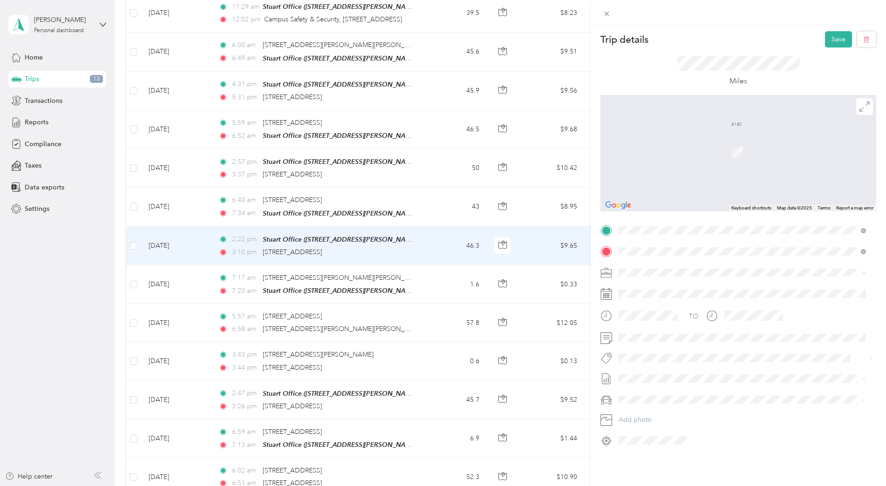
click at [657, 289] on span "[STREET_ADDRESS][US_STATE]" at bounding box center [682, 285] width 93 height 8
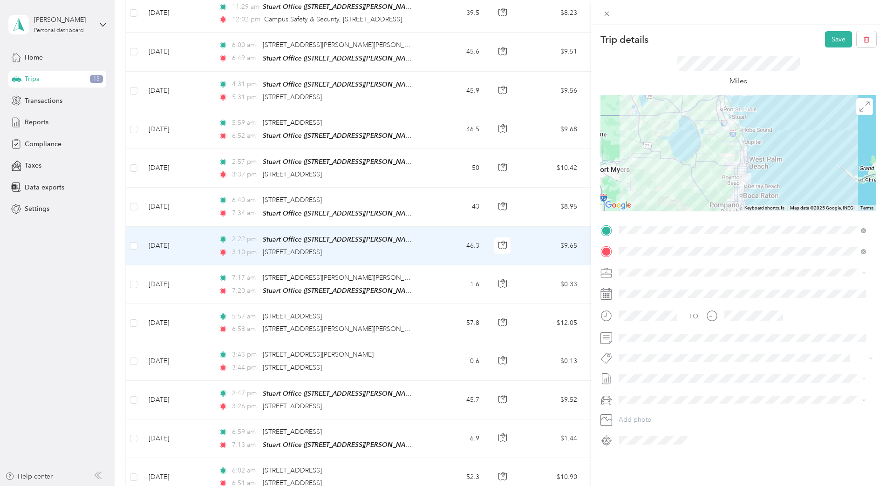
click at [644, 285] on div "Convergint Technologies" at bounding box center [742, 289] width 241 height 10
click at [837, 40] on button "Save" at bounding box center [838, 39] width 27 height 16
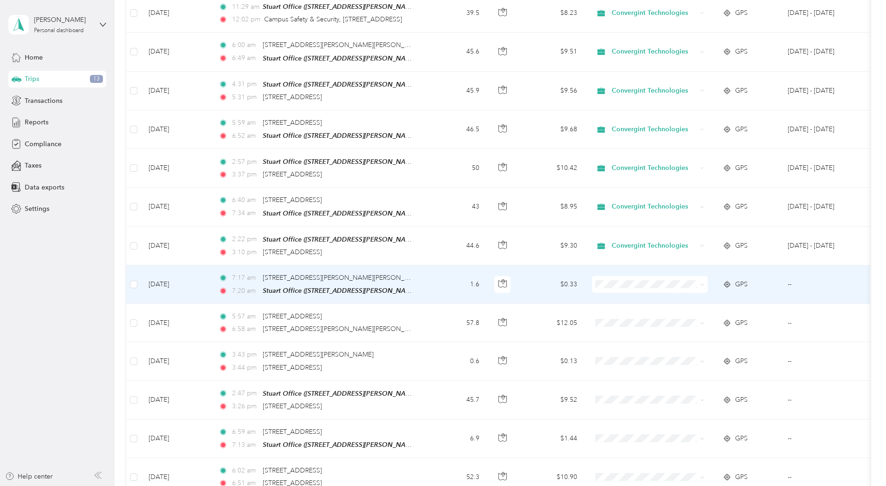
click at [617, 283] on span at bounding box center [650, 284] width 116 height 17
click at [621, 294] on span "Convergint Technologies" at bounding box center [658, 296] width 86 height 10
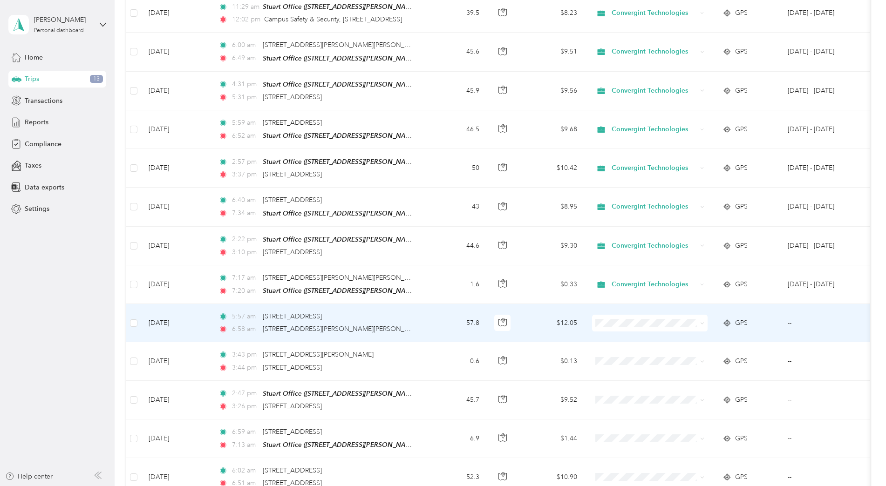
click at [423, 313] on td "5:57 am [STREET_ADDRESS] 6:58 am [STREET_ADDRESS][PERSON_NAME][PERSON_NAME]" at bounding box center [318, 323] width 214 height 38
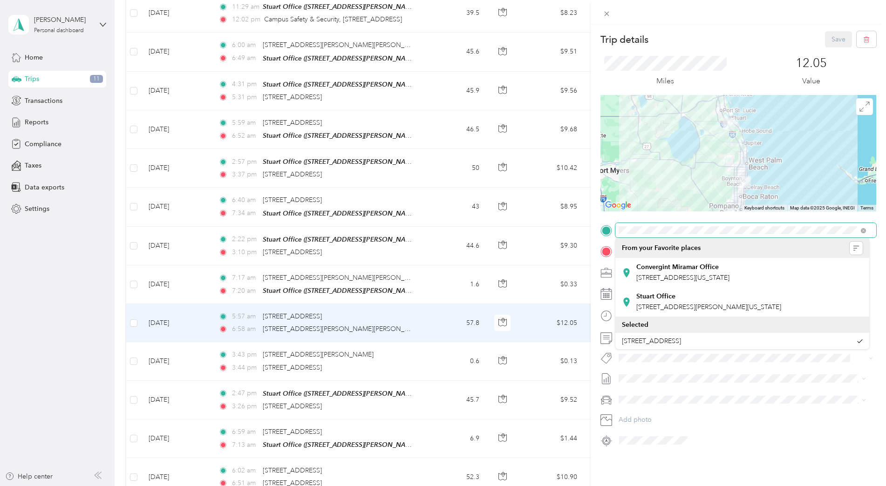
click at [620, 225] on span at bounding box center [745, 230] width 261 height 15
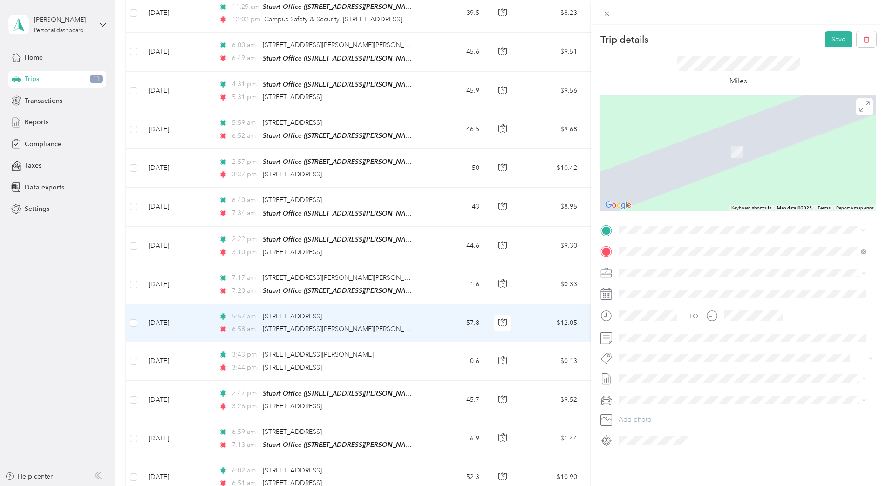
click at [662, 260] on span "[STREET_ADDRESS][US_STATE]" at bounding box center [682, 262] width 93 height 8
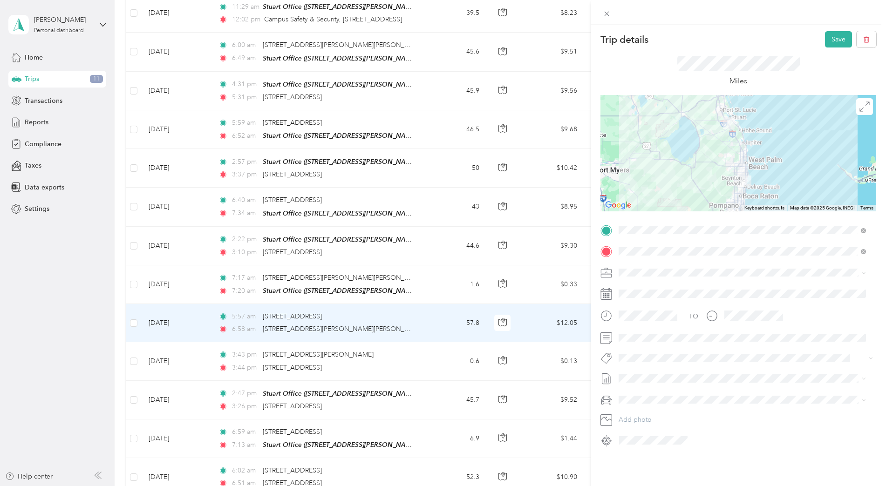
click at [648, 289] on div "Convergint Technologies" at bounding box center [742, 287] width 241 height 10
click at [828, 44] on button "Save" at bounding box center [838, 39] width 27 height 16
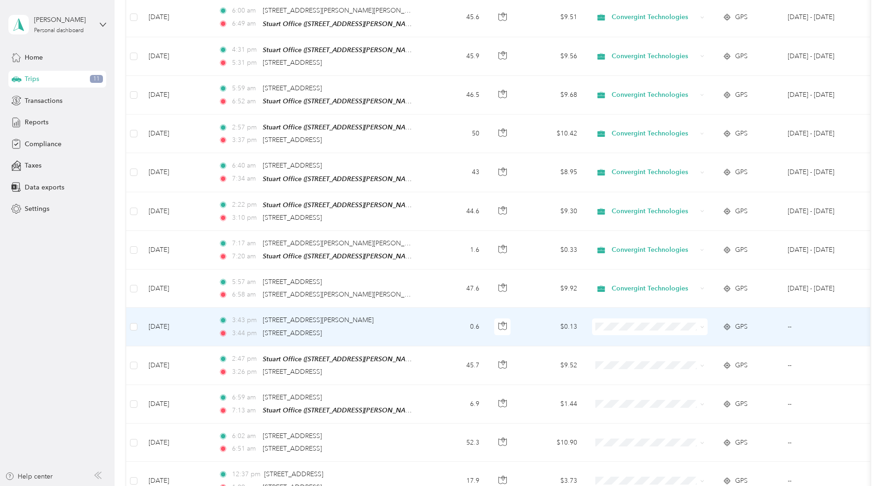
scroll to position [978, 0]
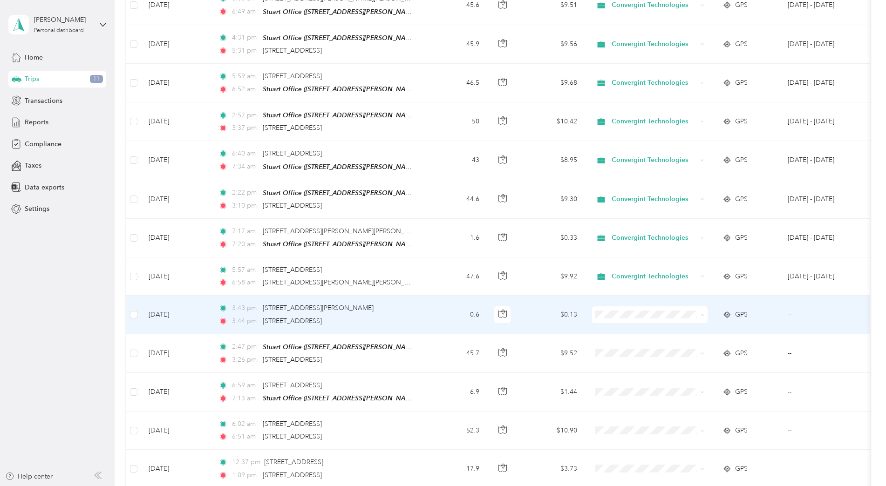
click at [653, 337] on li "Personal" at bounding box center [650, 342] width 116 height 16
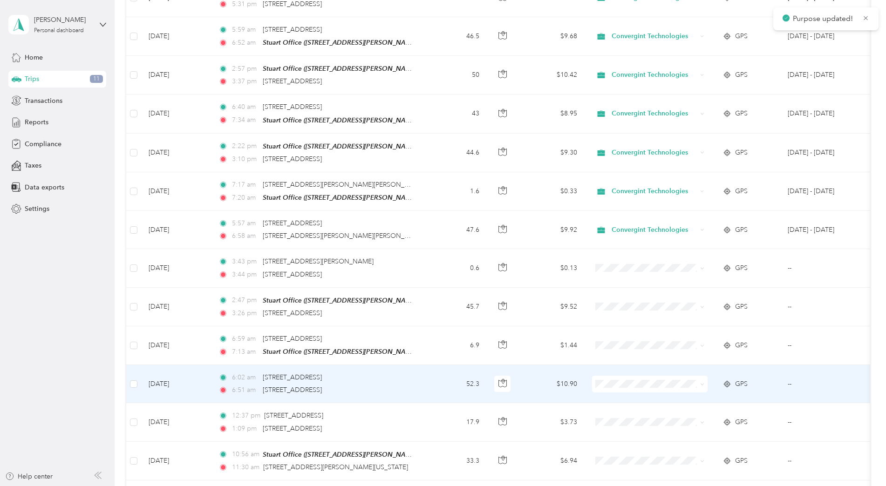
scroll to position [1071, 0]
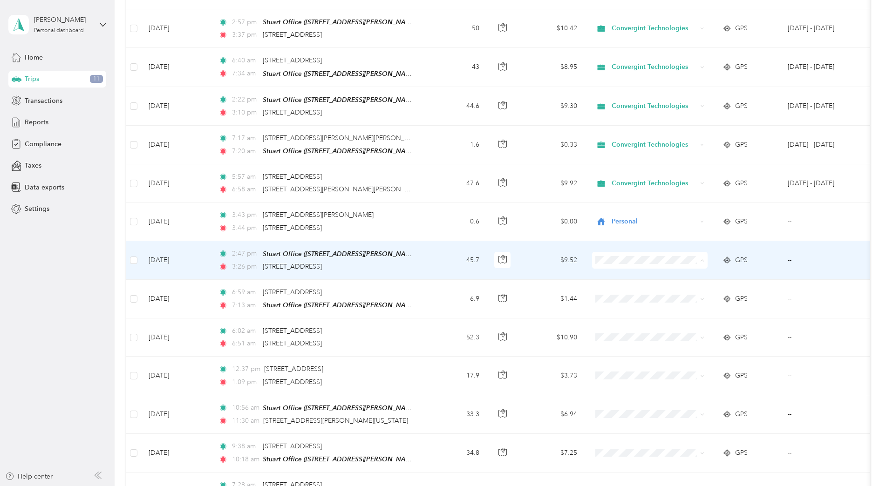
click at [616, 273] on span "Convergint Technologies" at bounding box center [658, 271] width 86 height 10
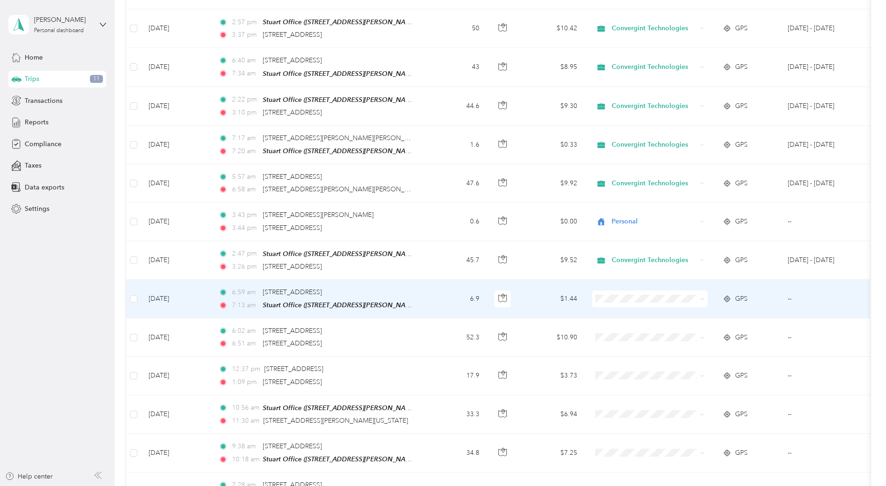
click at [618, 304] on li "Convergint Technologies" at bounding box center [650, 308] width 116 height 16
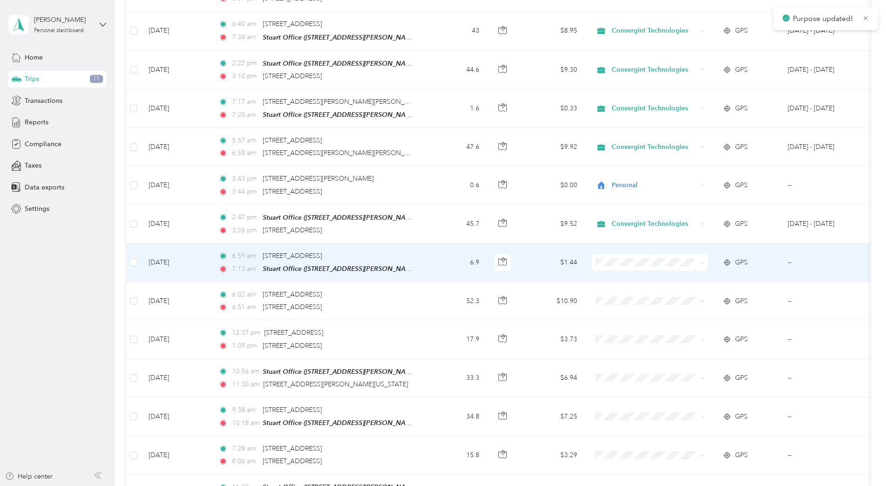
scroll to position [1118, 0]
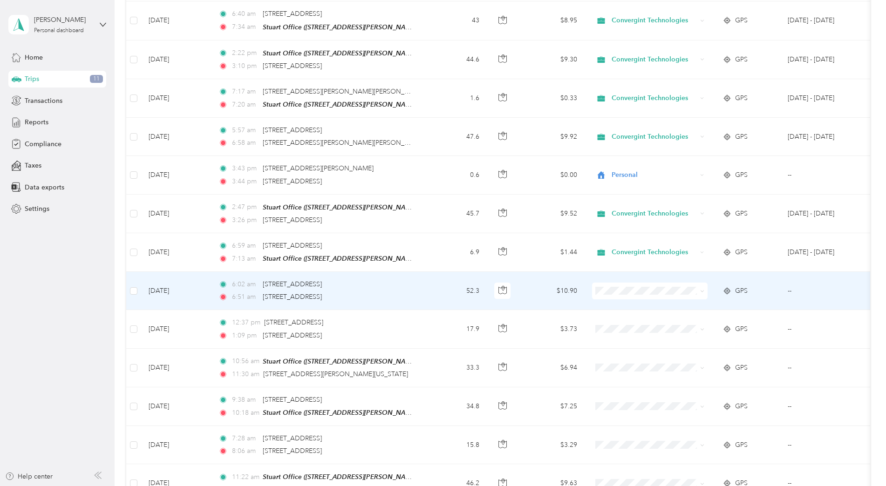
click at [445, 283] on td "52.3" at bounding box center [455, 291] width 61 height 38
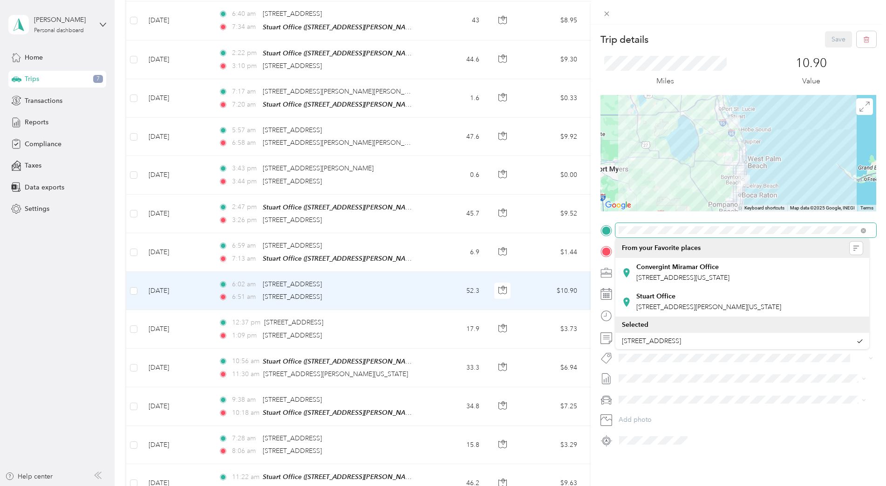
click at [605, 217] on div "Trip details Save This trip cannot be edited because it is either under review,…" at bounding box center [738, 239] width 276 height 417
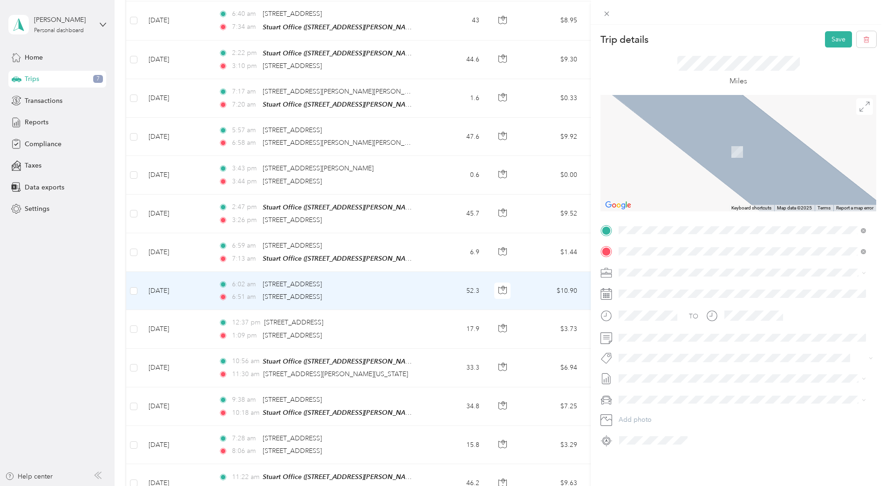
click at [661, 264] on span "[STREET_ADDRESS][US_STATE]" at bounding box center [682, 264] width 93 height 8
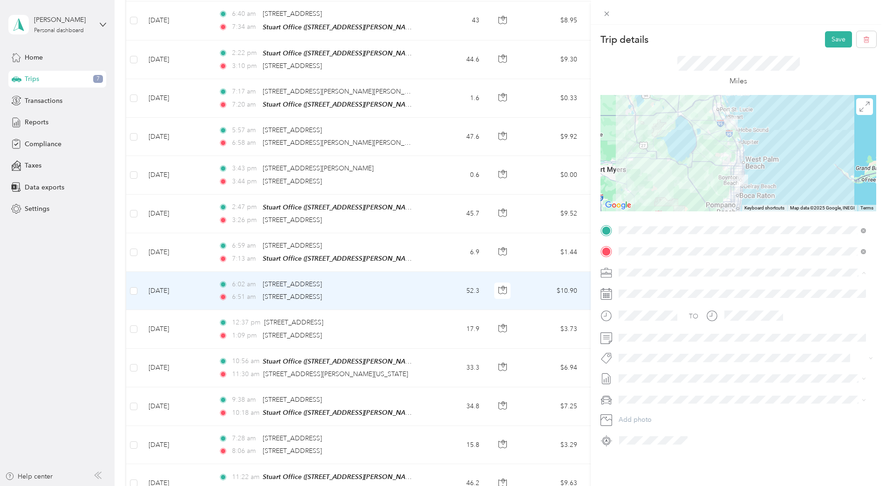
click at [640, 287] on span "Convergint Technologies" at bounding box center [659, 289] width 75 height 8
click at [427, 324] on div "Trip details Save This trip cannot be edited because it is either under review,…" at bounding box center [443, 243] width 886 height 486
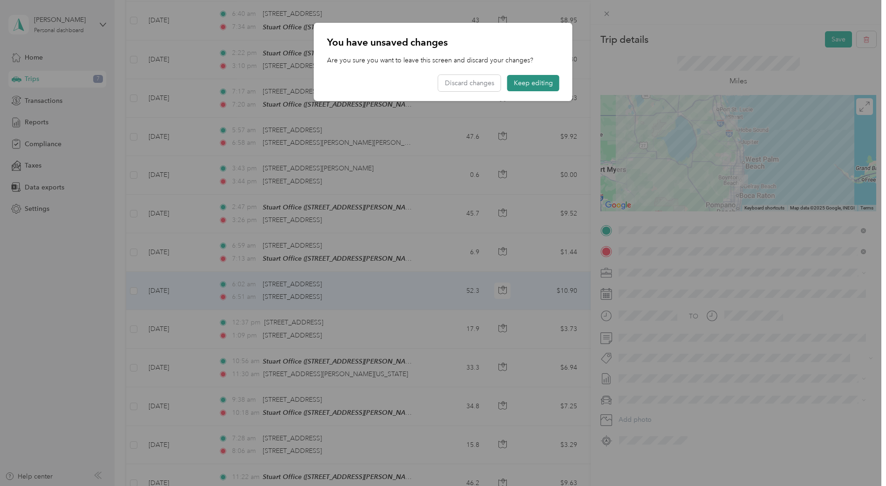
click at [538, 83] on button "Keep editing" at bounding box center [533, 83] width 52 height 16
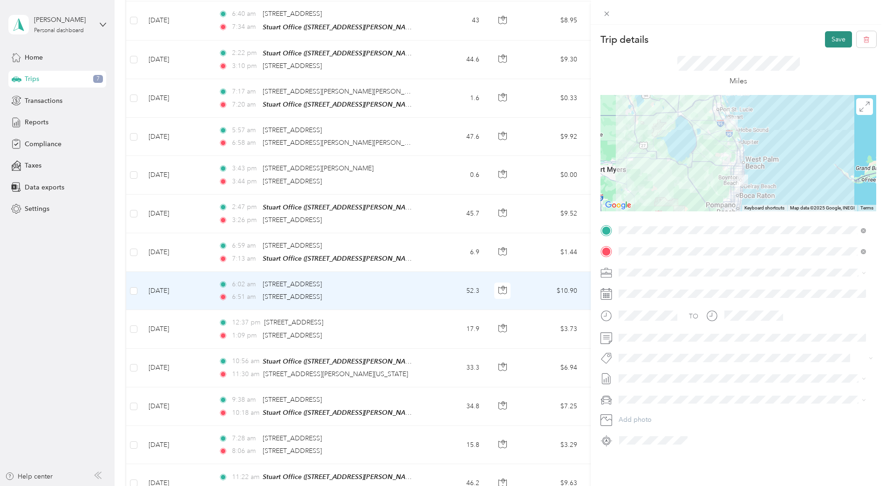
click at [833, 40] on button "Save" at bounding box center [838, 39] width 27 height 16
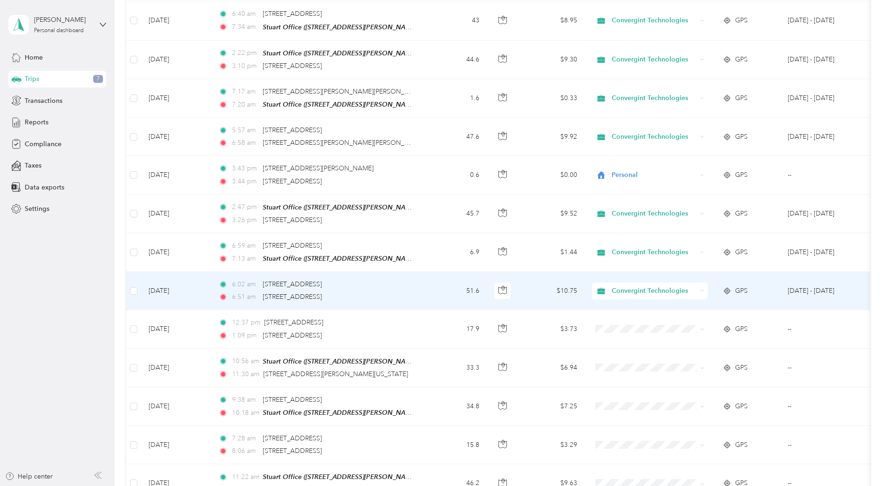
click at [620, 286] on span "Convergint Technologies" at bounding box center [654, 291] width 85 height 10
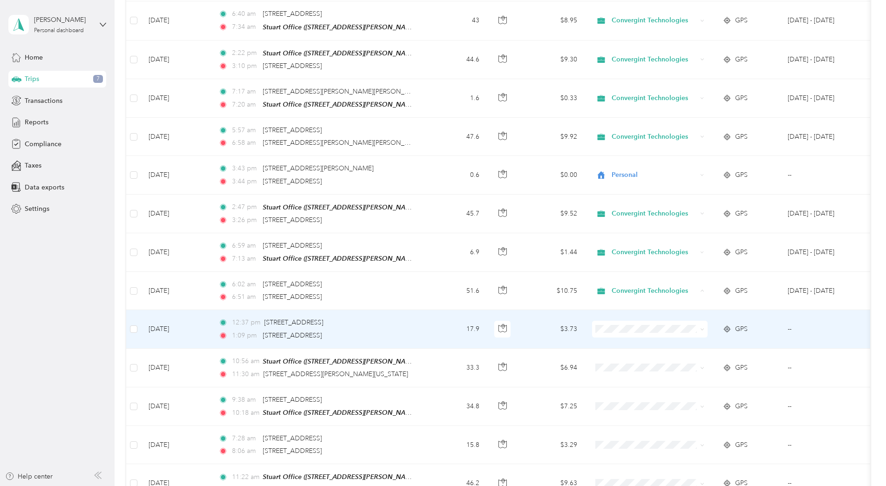
click at [452, 315] on td "17.9" at bounding box center [455, 329] width 61 height 38
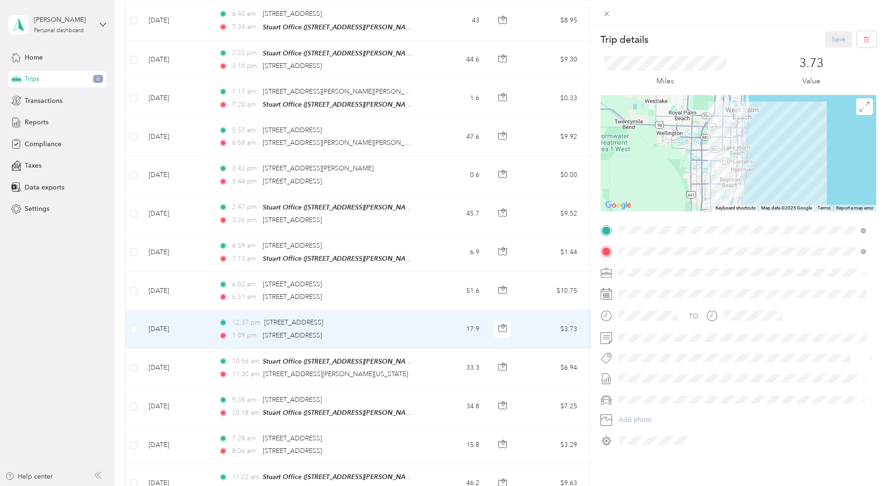
click at [675, 296] on ol "Convergint Technologies Personal" at bounding box center [742, 297] width 254 height 33
click at [647, 286] on span "Convergint Technologies" at bounding box center [659, 289] width 75 height 8
click at [831, 36] on button "Save" at bounding box center [838, 39] width 27 height 16
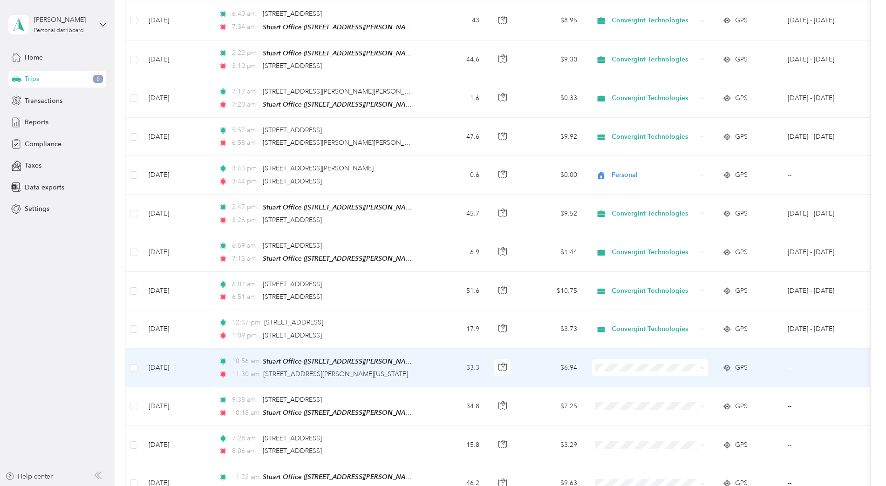
click at [656, 378] on li "Convergint Technologies" at bounding box center [650, 378] width 116 height 16
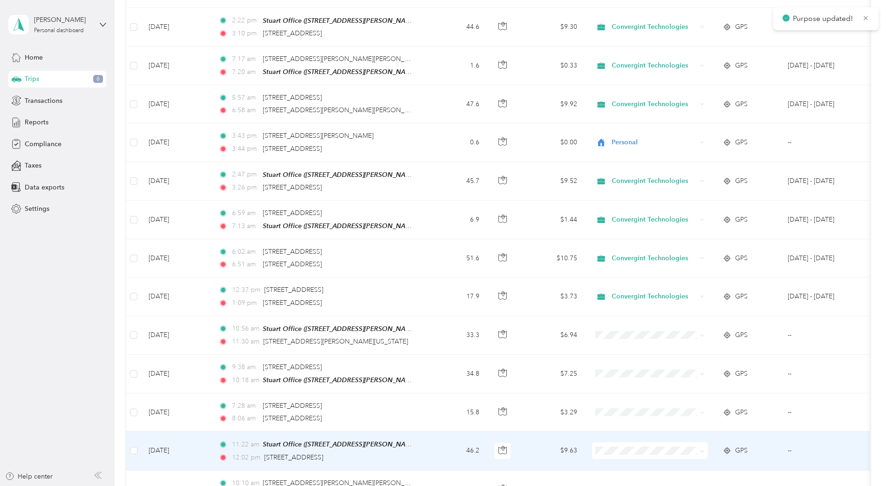
scroll to position [1211, 0]
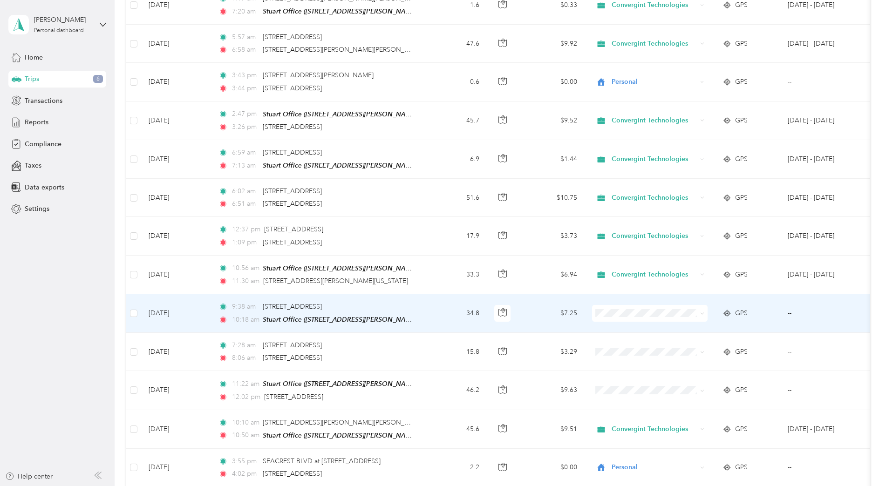
click at [622, 322] on span "Convergint Technologies" at bounding box center [658, 323] width 86 height 10
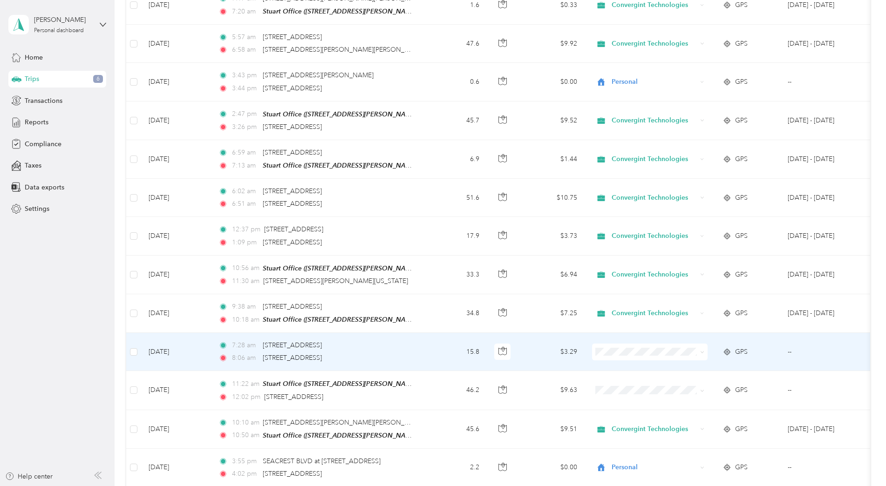
click at [642, 361] on span "Convergint Technologies" at bounding box center [658, 360] width 86 height 10
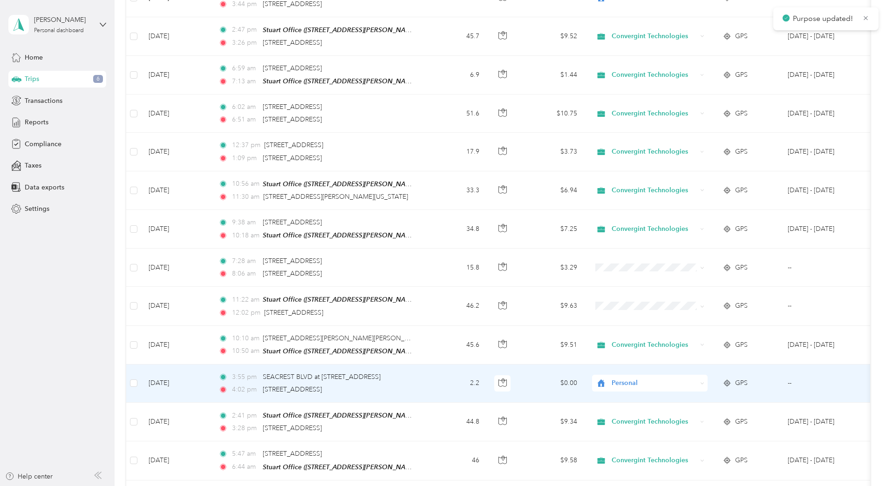
scroll to position [1304, 0]
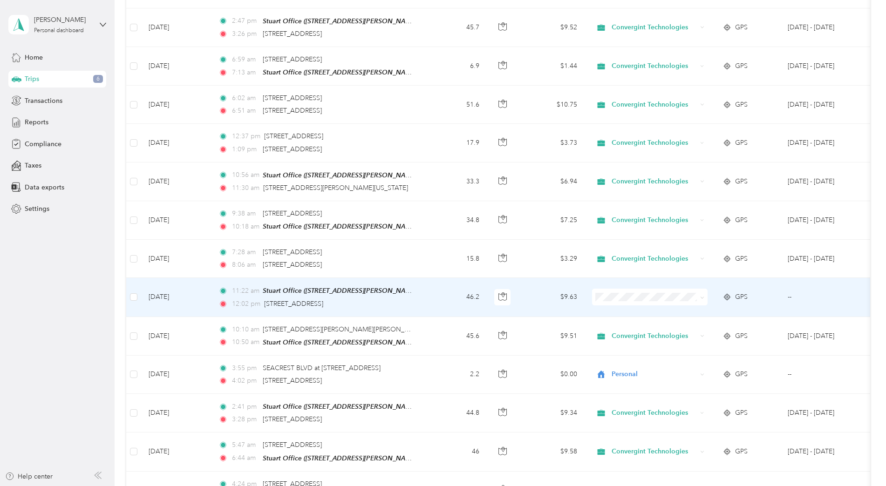
click at [434, 291] on td "46.2" at bounding box center [455, 297] width 61 height 39
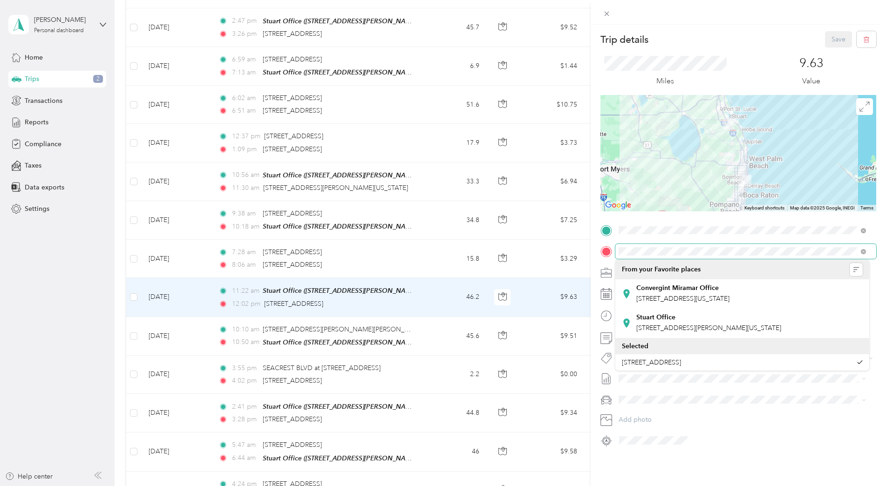
click at [611, 246] on div at bounding box center [738, 251] width 276 height 15
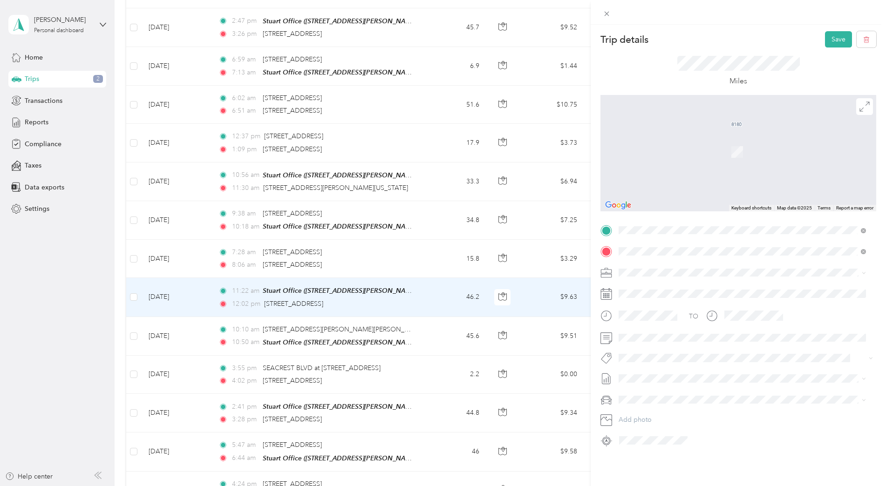
click at [662, 289] on span "[STREET_ADDRESS][US_STATE]" at bounding box center [682, 285] width 93 height 8
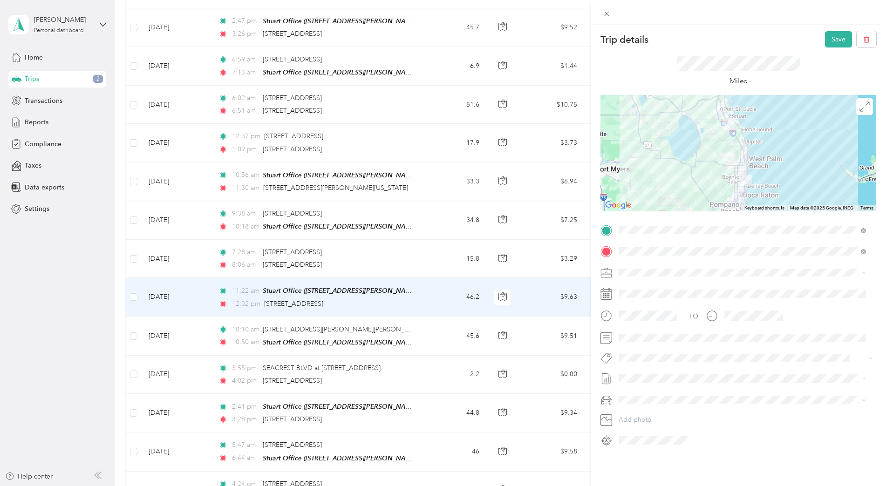
click at [652, 292] on li "Convergint Technologies" at bounding box center [742, 289] width 254 height 16
click at [839, 38] on button "Save" at bounding box center [838, 39] width 27 height 16
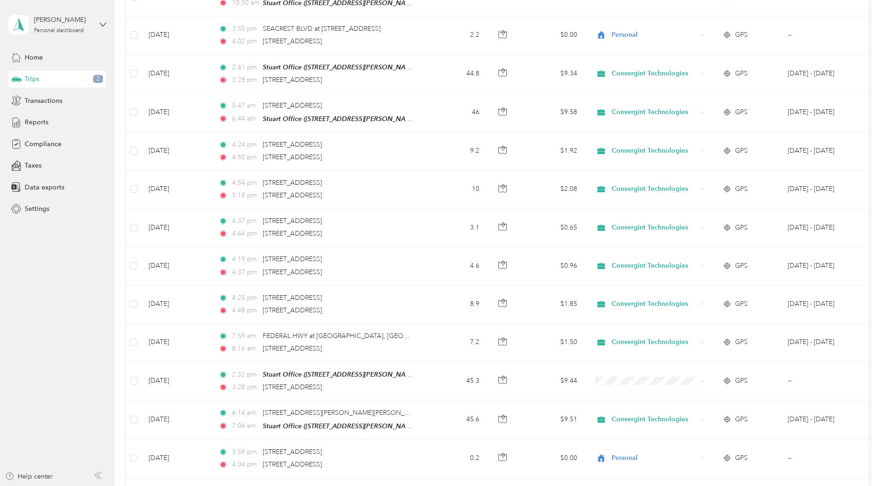
scroll to position [1724, 0]
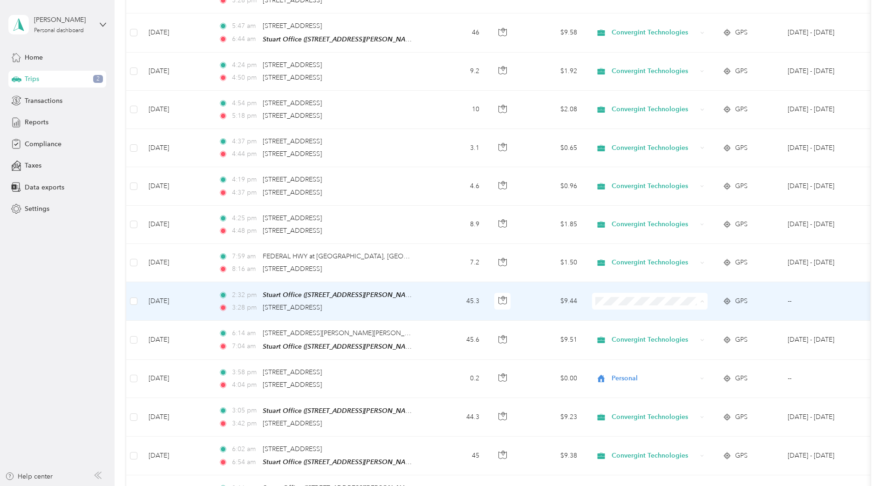
click at [637, 313] on li "Convergint Technologies" at bounding box center [650, 309] width 116 height 16
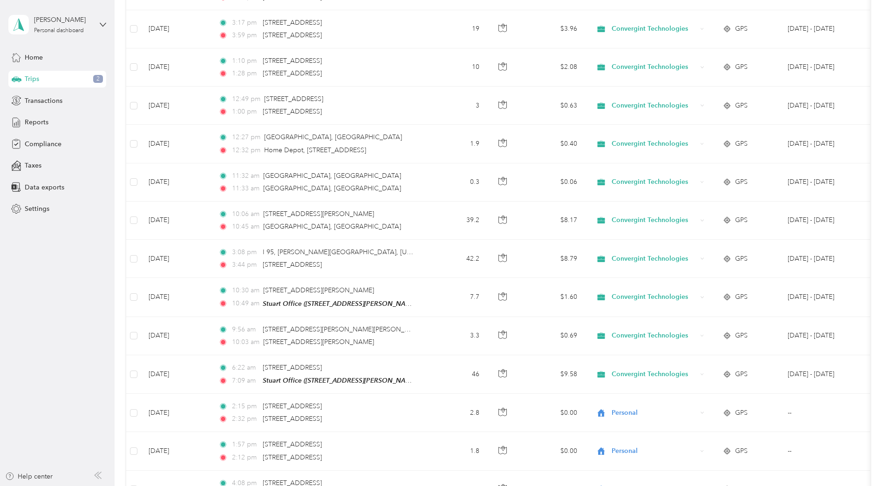
scroll to position [0, 0]
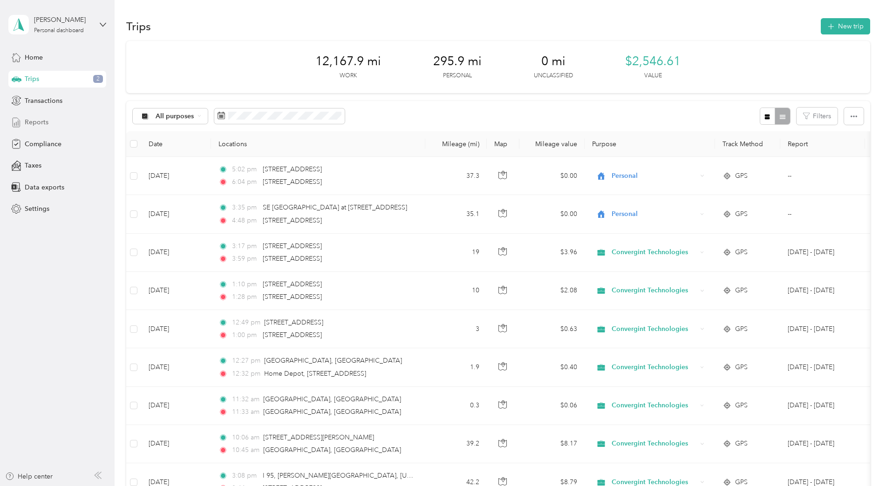
click at [38, 122] on span "Reports" at bounding box center [37, 122] width 24 height 10
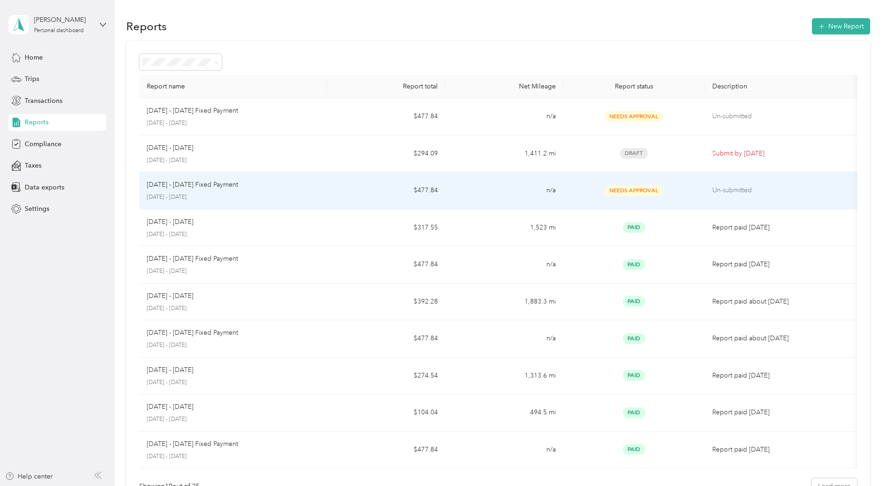
click at [187, 194] on p "[DATE] - [DATE]" at bounding box center [234, 197] width 174 height 8
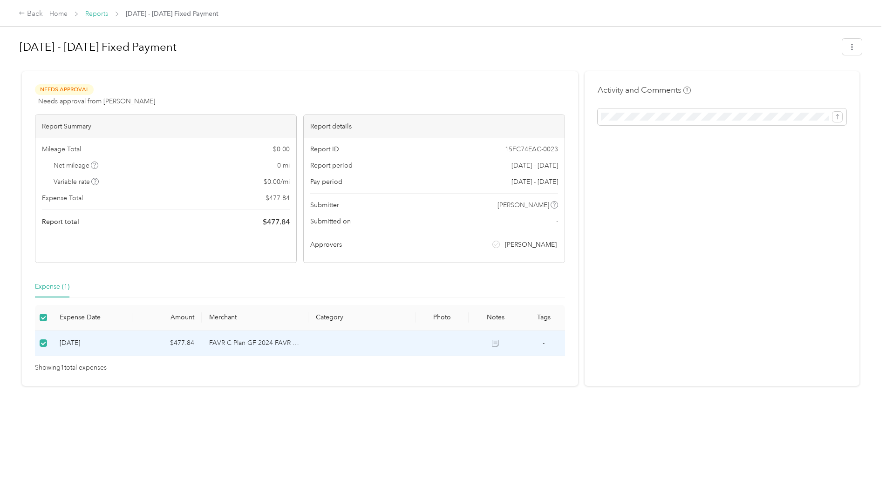
click at [95, 16] on link "Reports" at bounding box center [96, 14] width 23 height 8
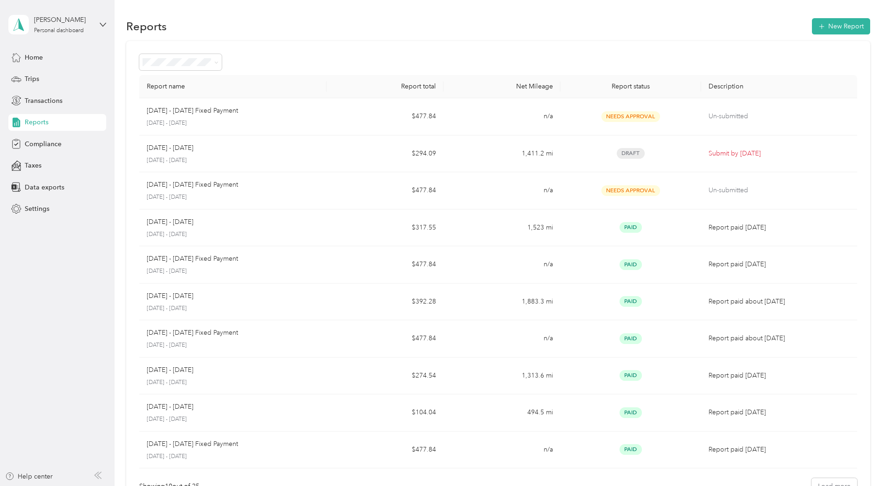
click at [40, 122] on span "Reports" at bounding box center [37, 122] width 24 height 10
click at [34, 119] on span "Reports" at bounding box center [37, 122] width 24 height 10
click at [37, 99] on span "Transactions" at bounding box center [44, 101] width 38 height 10
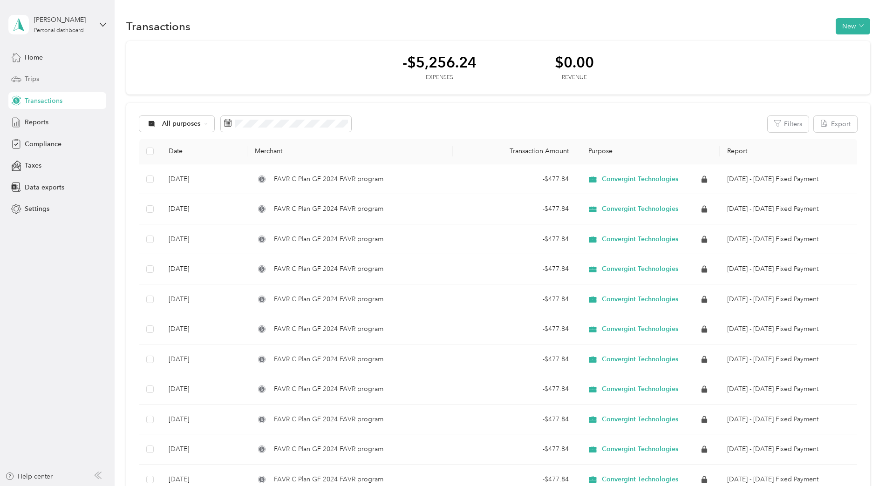
click at [35, 84] on div "Trips" at bounding box center [57, 79] width 98 height 17
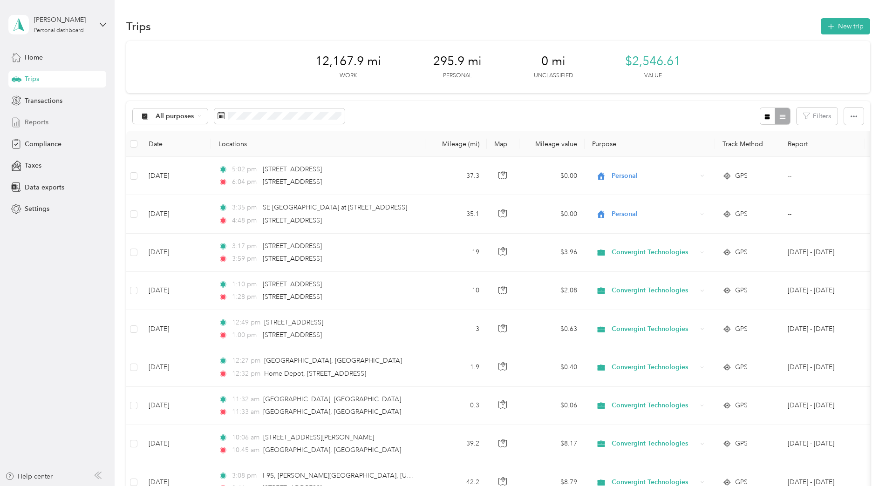
click at [34, 122] on span "Reports" at bounding box center [37, 122] width 24 height 10
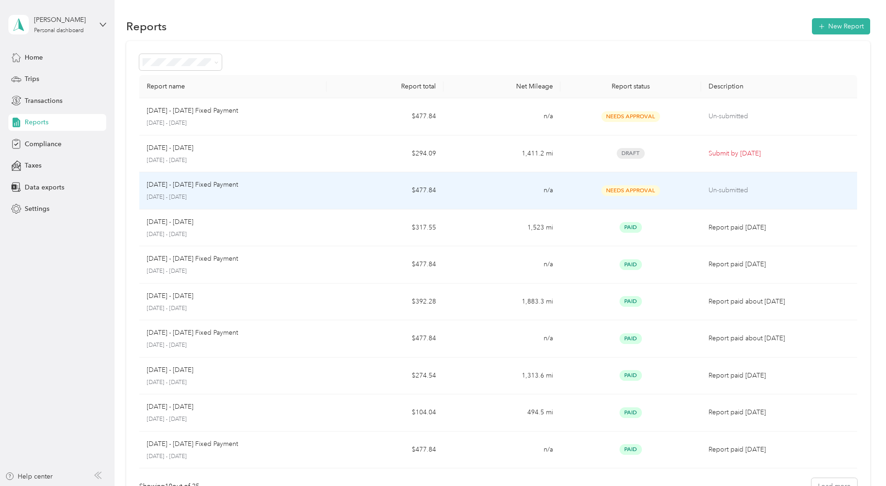
click at [624, 193] on span "Needs Approval" at bounding box center [630, 190] width 59 height 11
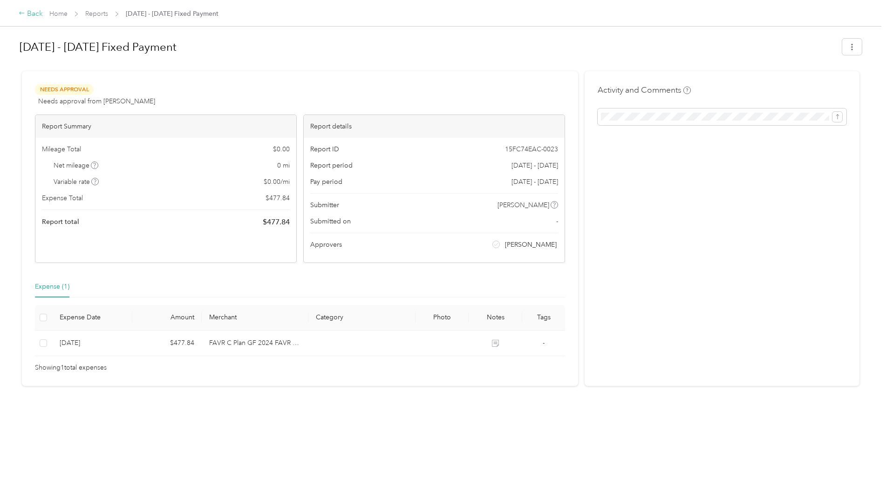
click at [39, 18] on div "Back" at bounding box center [31, 13] width 24 height 11
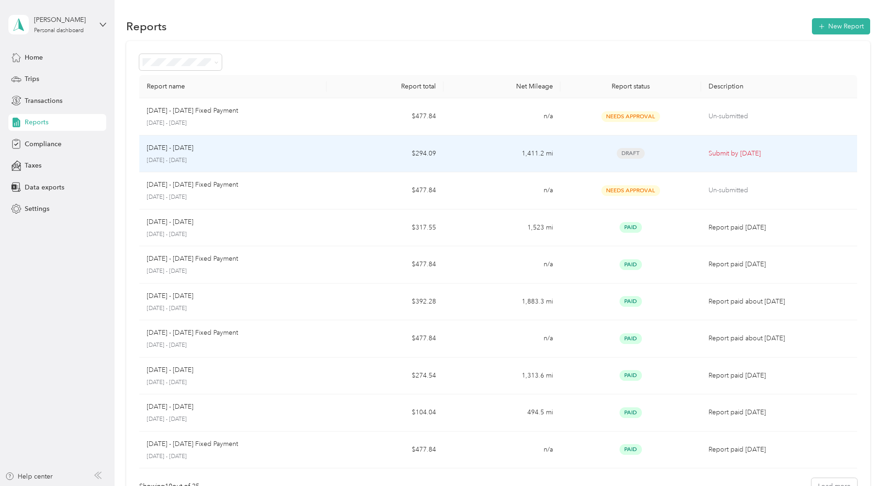
click at [265, 149] on div "[DATE] - [DATE]" at bounding box center [233, 148] width 172 height 10
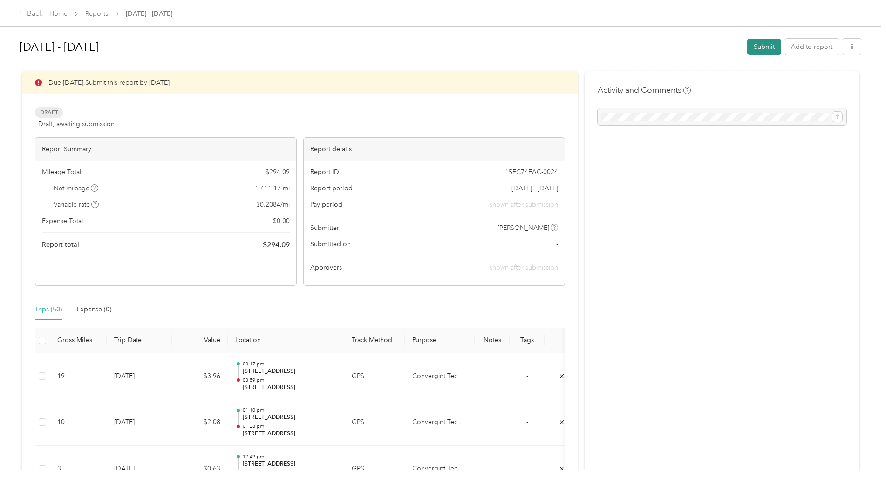
click at [759, 43] on button "Submit" at bounding box center [764, 47] width 34 height 16
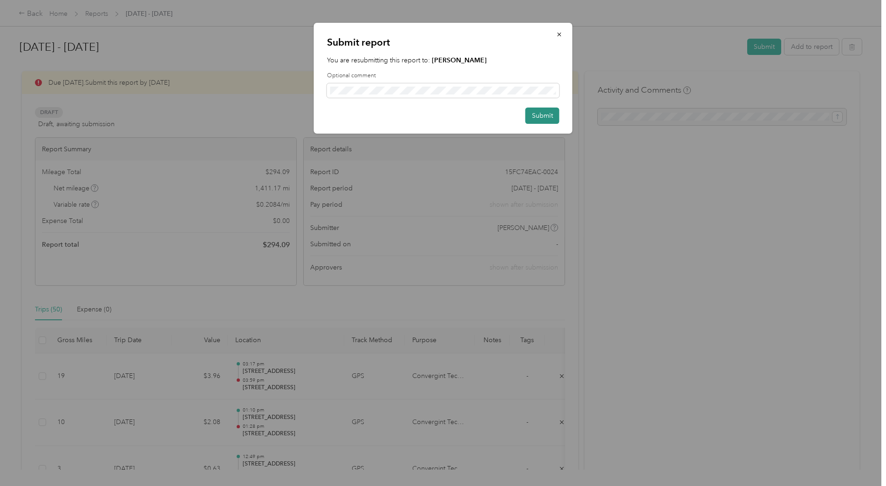
click at [545, 113] on button "Submit" at bounding box center [542, 116] width 34 height 16
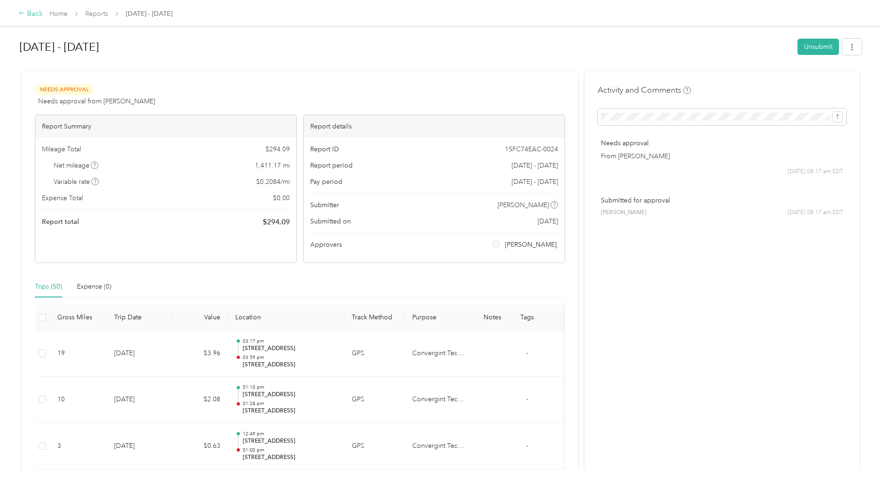
click at [38, 13] on div "Back" at bounding box center [31, 13] width 24 height 11
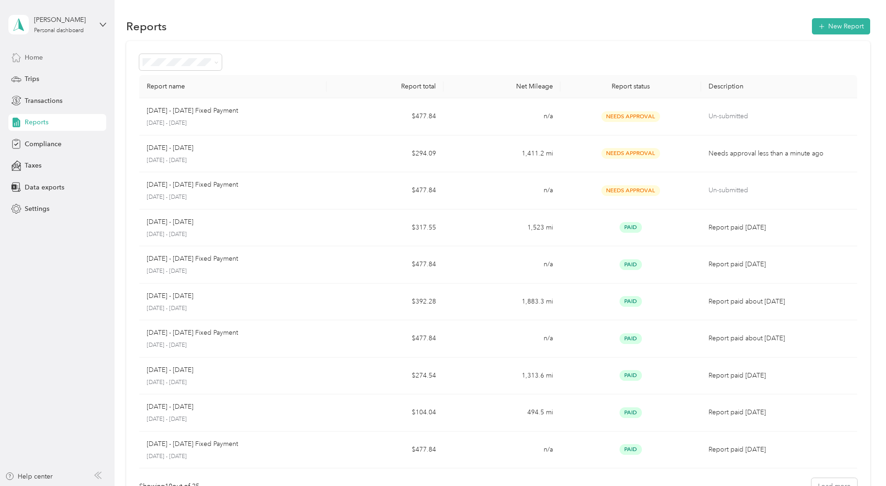
click at [44, 53] on div "Home" at bounding box center [57, 57] width 98 height 17
